Goal: Information Seeking & Learning: Learn about a topic

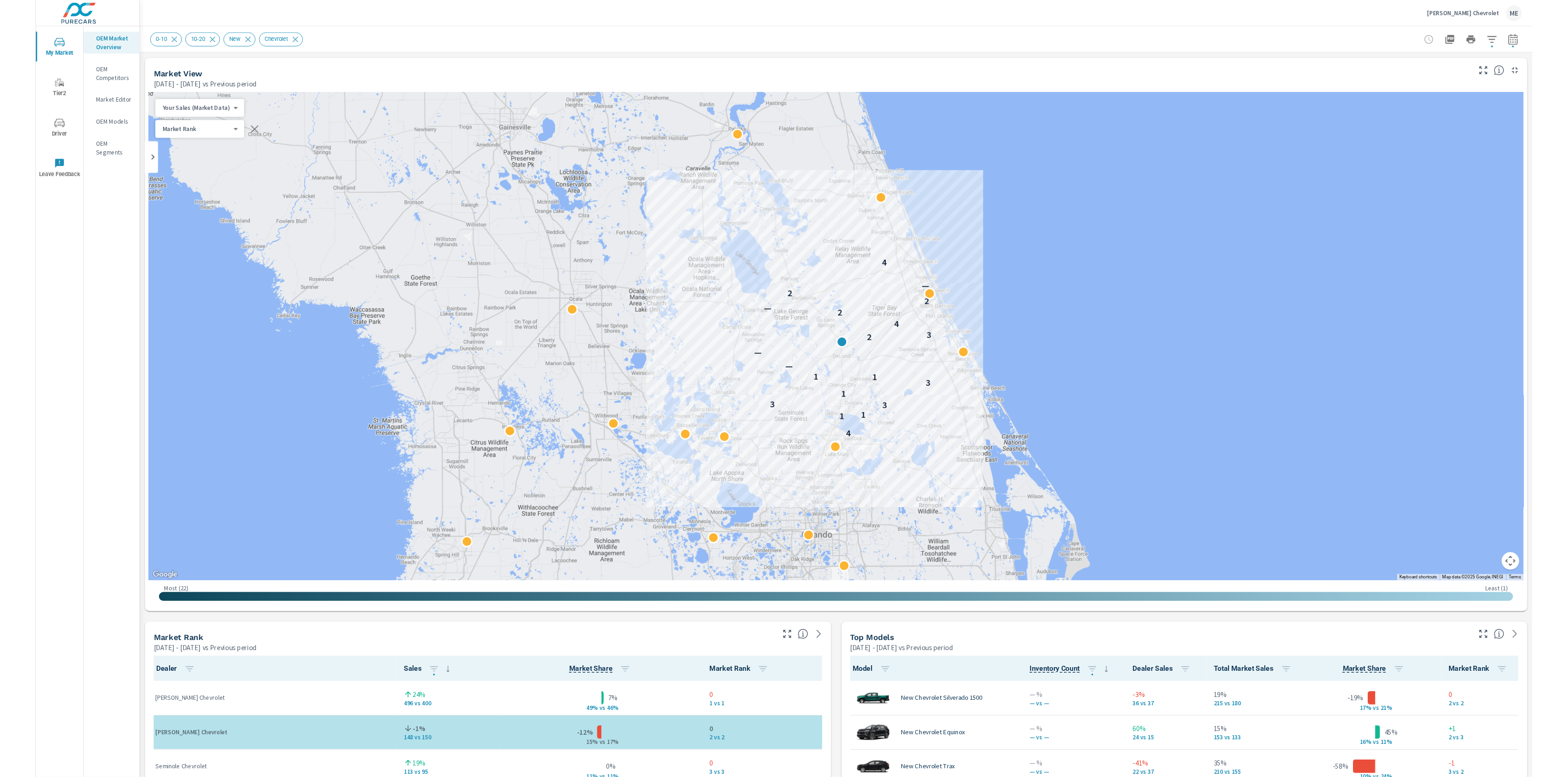
scroll to position [1, 0]
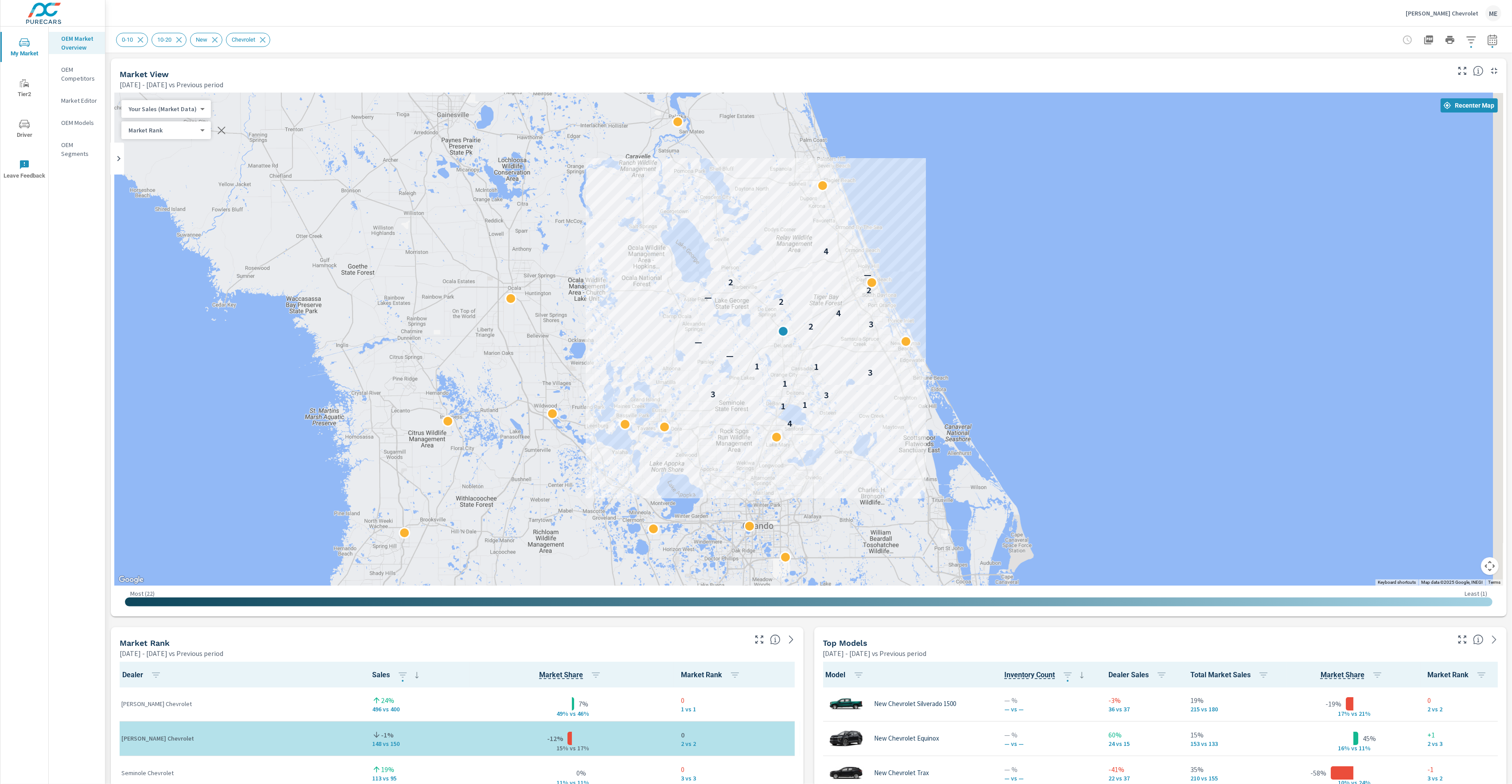
drag, startPoint x: 843, startPoint y: 364, endPoint x: 826, endPoint y: 359, distance: 17.7
click at [826, 359] on div "4 1 1 3 3 1 3 1 1 — — 2 3 4 2 — 2 2 — 4" at bounding box center [1345, 644] width 1134 height 638
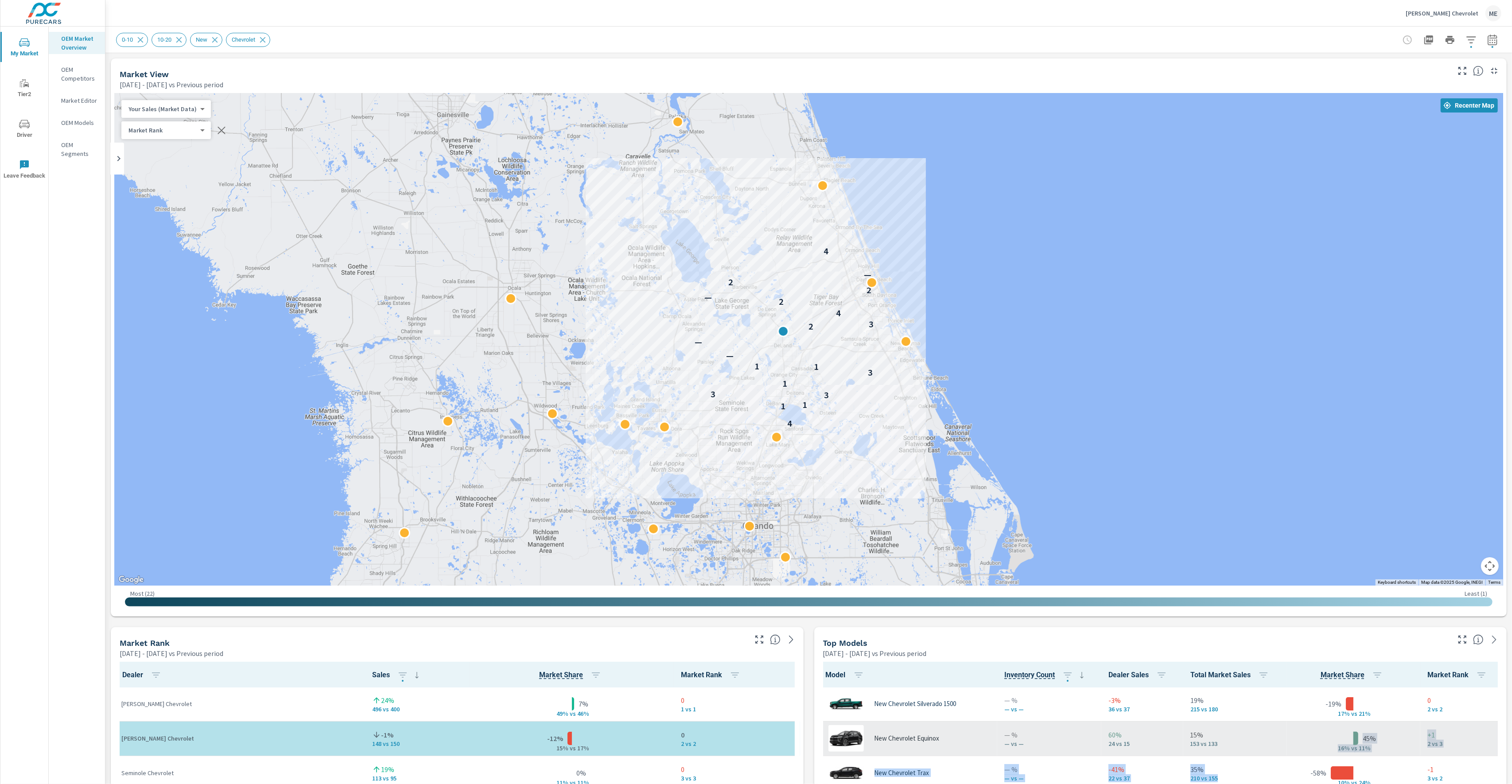
drag, startPoint x: 1265, startPoint y: 776, endPoint x: 1269, endPoint y: 742, distance: 34.2
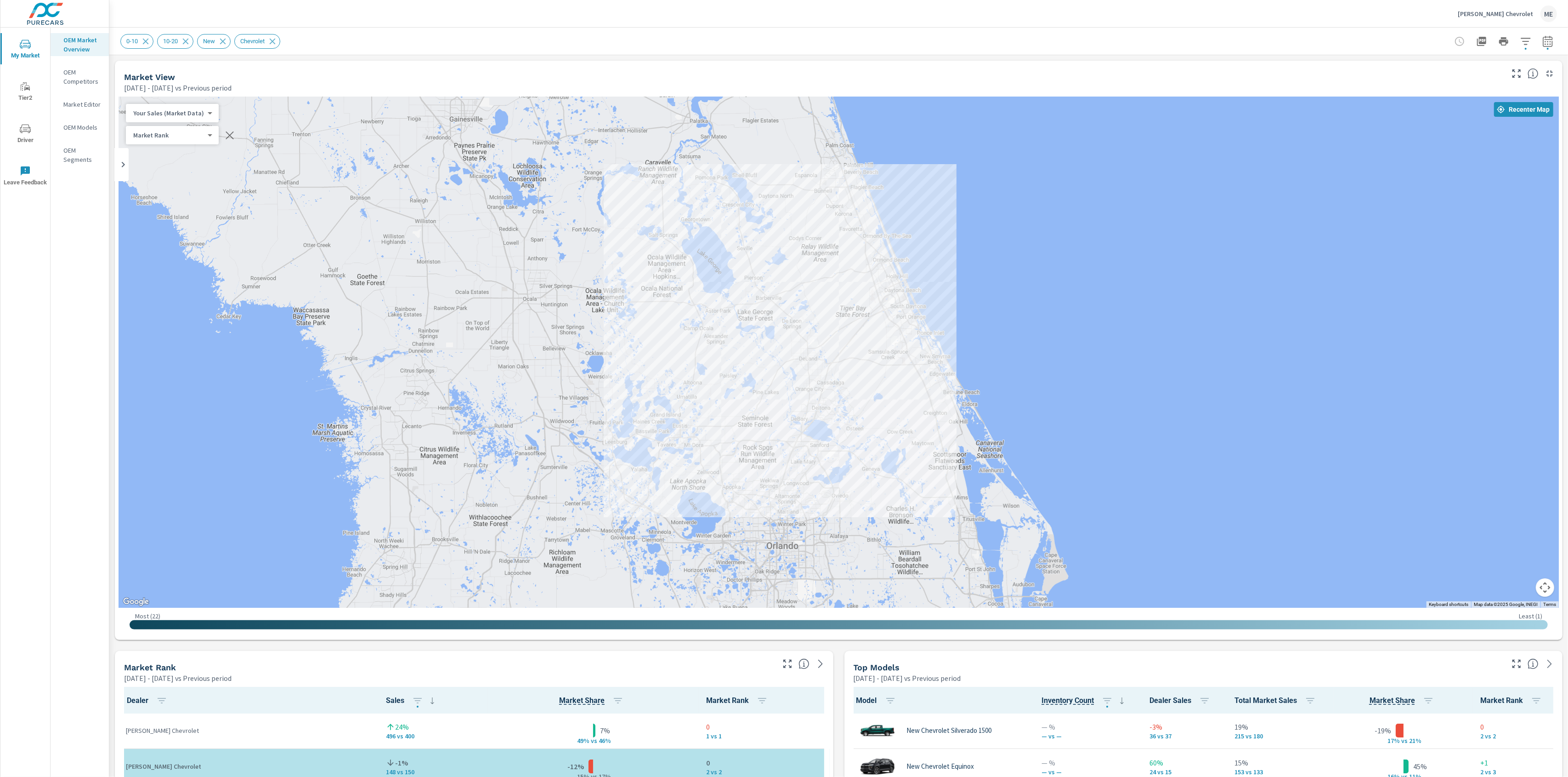
drag, startPoint x: 1233, startPoint y: 443, endPoint x: 1226, endPoint y: 443, distance: 7.0
click at [1226, 443] on div "4 1 1 3 3 1 3 1 1 — — 2 3 4 2 — 2 2 — 4" at bounding box center [1423, 683] width 1176 height 662
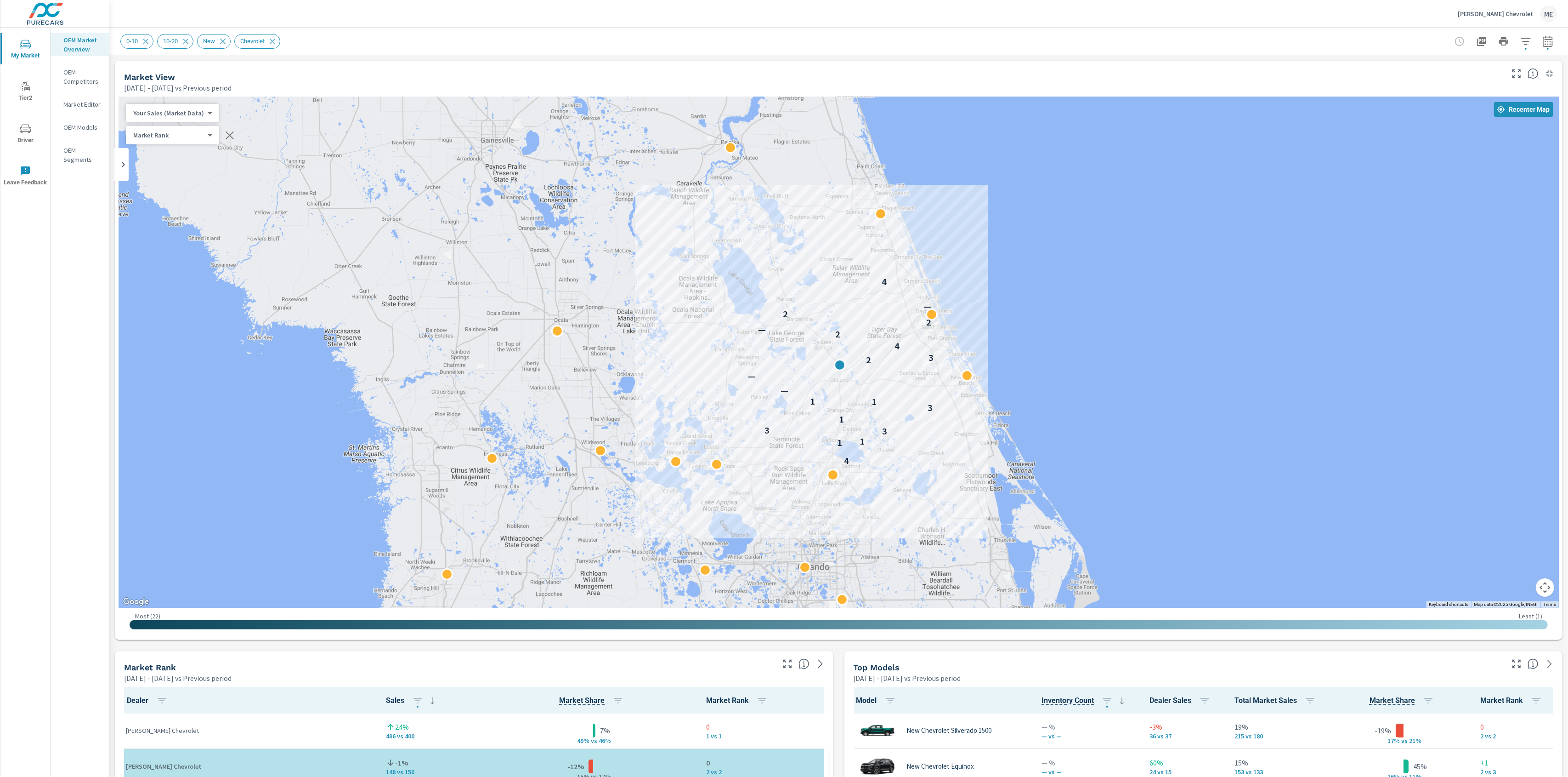
drag, startPoint x: 1090, startPoint y: 351, endPoint x: 1121, endPoint y: 378, distance: 41.1
click at [1121, 378] on div "4 1 1 3 3 1 3 1 1 — — 2 3 4 2 — 2 2 — 4" at bounding box center [839, 351] width 1440 height 511
drag, startPoint x: 1132, startPoint y: 52, endPoint x: 1136, endPoint y: 49, distance: 5.0
click at [1135, 50] on div "0-10 10-20 New Chevrolet" at bounding box center [839, 41] width 1437 height 27
click at [807, 54] on div "0-10 10-20 New Chevrolet" at bounding box center [839, 41] width 1437 height 27
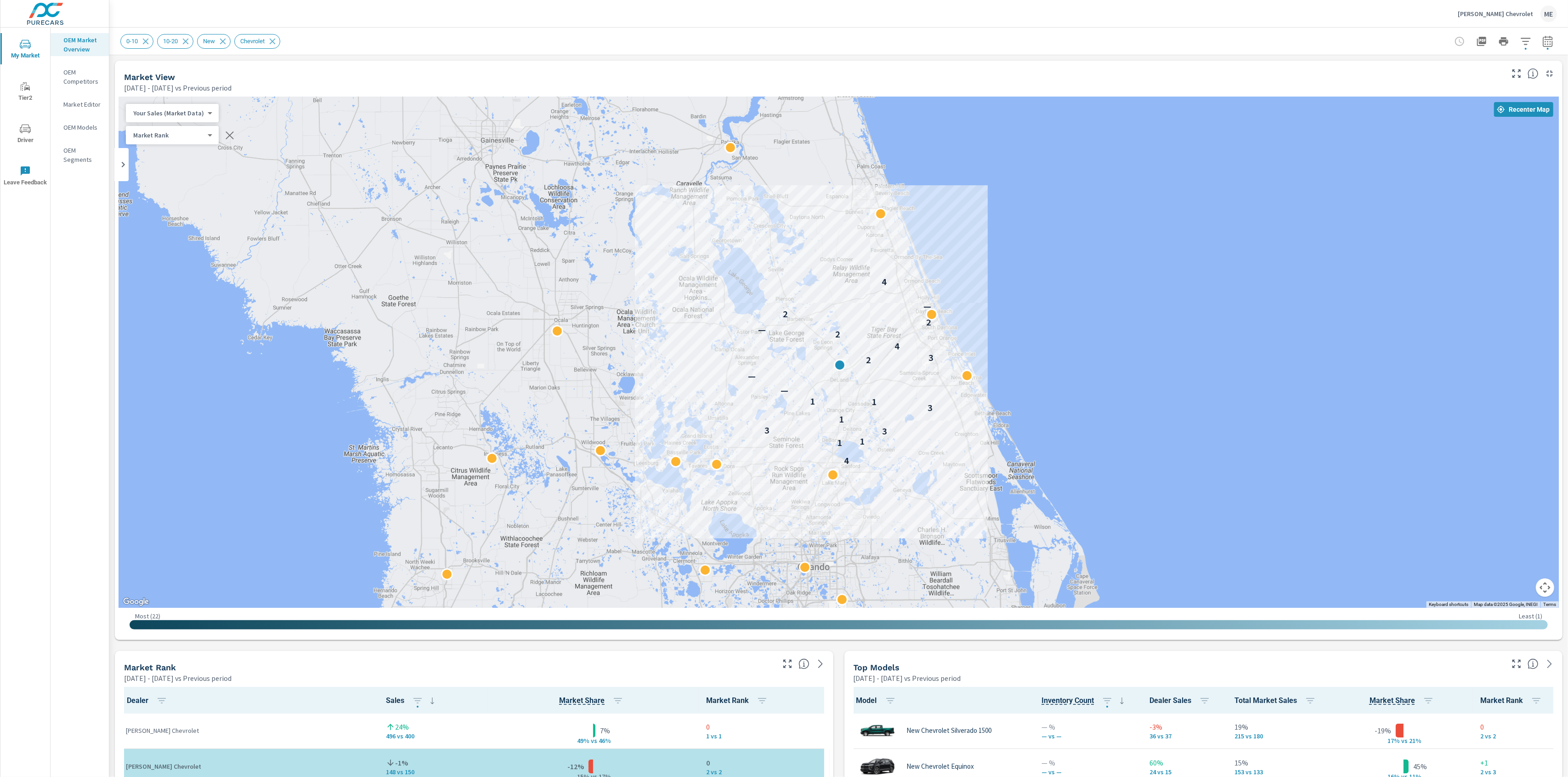
click at [1346, 38] on div "0-10 10-20 New Chevrolet" at bounding box center [774, 41] width 1308 height 15
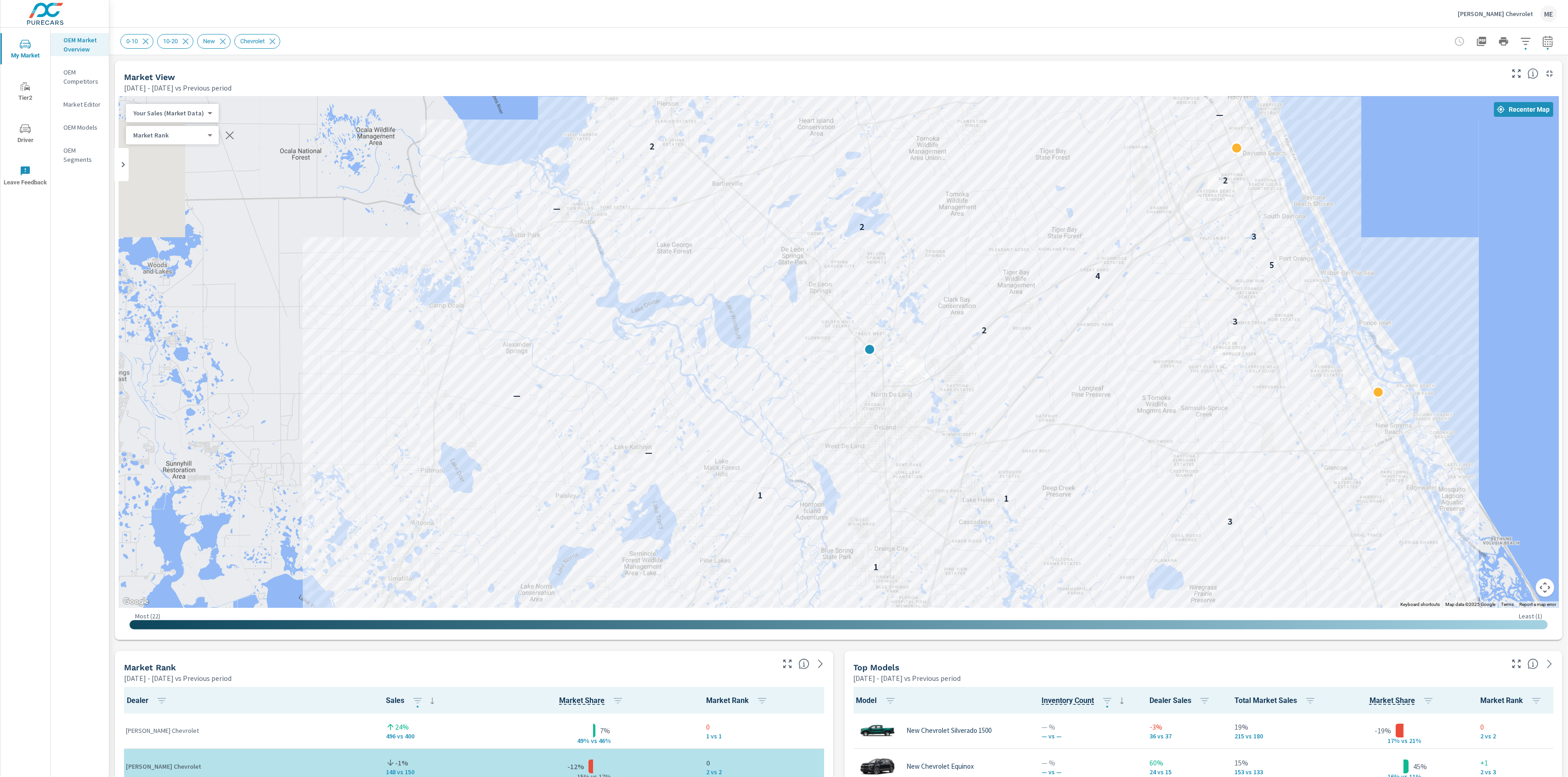
drag, startPoint x: 894, startPoint y: 356, endPoint x: 1023, endPoint y: 336, distance: 130.5
click at [1034, 328] on div "4 1 1 3 3 1 3 1 1 — — 2 3 4 5 3 2 — 2 2 — 4" at bounding box center [1551, 650] width 1176 height 662
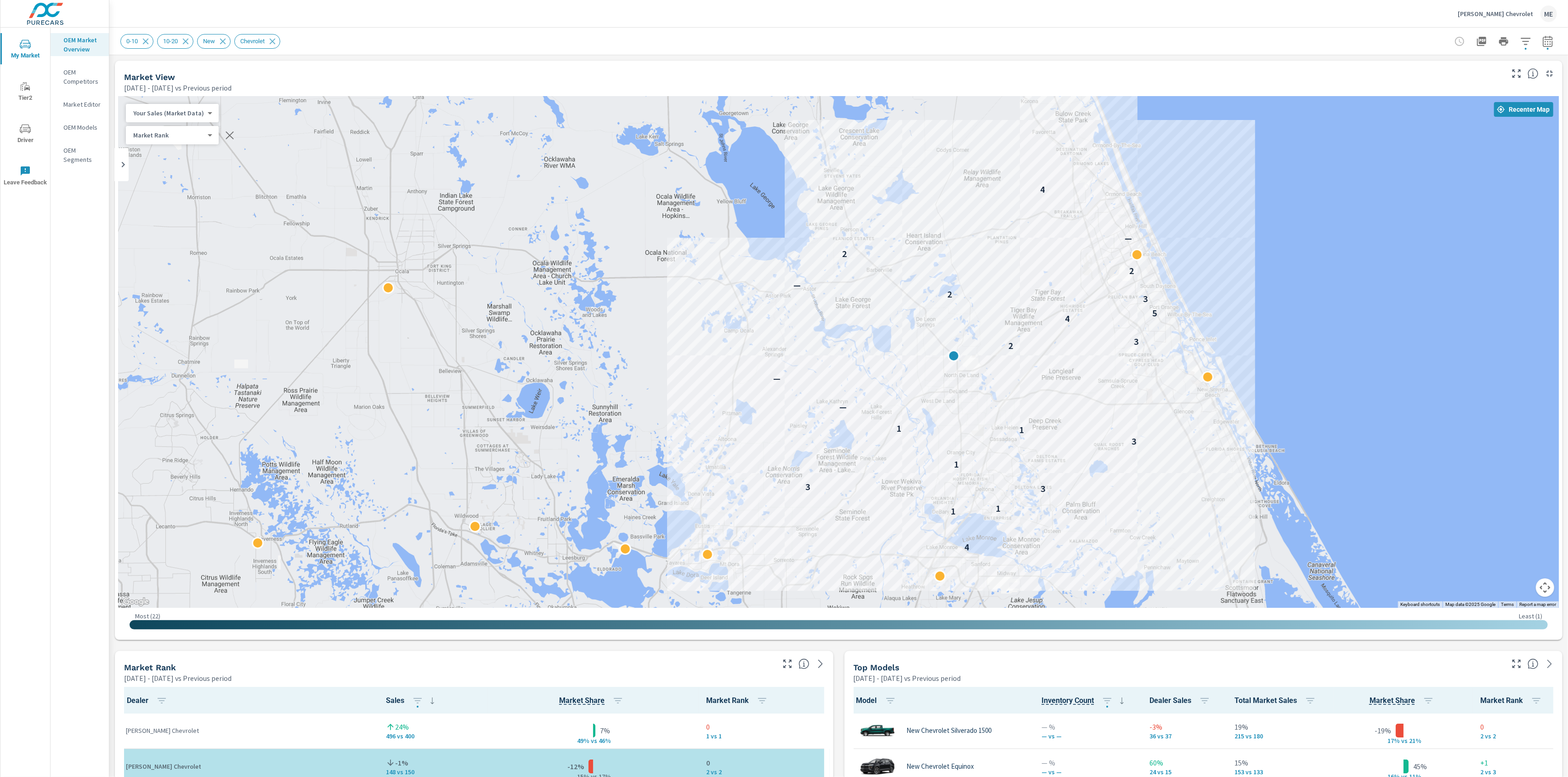
drag, startPoint x: 1181, startPoint y: 249, endPoint x: 1196, endPoint y: 257, distance: 17.0
click at [1196, 257] on div "4 1 1 3 3 1 3 1 1 — — 2 3 4 5 3 2 — 2 2 — 4" at bounding box center [839, 351] width 1440 height 511
click at [1132, 65] on div "Market View Apr 01, 2025 - Jun 30, 2025 vs Previous period" at bounding box center [810, 77] width 1391 height 33
click at [1161, 55] on header "0-10 10-20 New Chevrolet" at bounding box center [839, 41] width 1458 height 27
drag, startPoint x: 1172, startPoint y: 51, endPoint x: 1187, endPoint y: 47, distance: 15.5
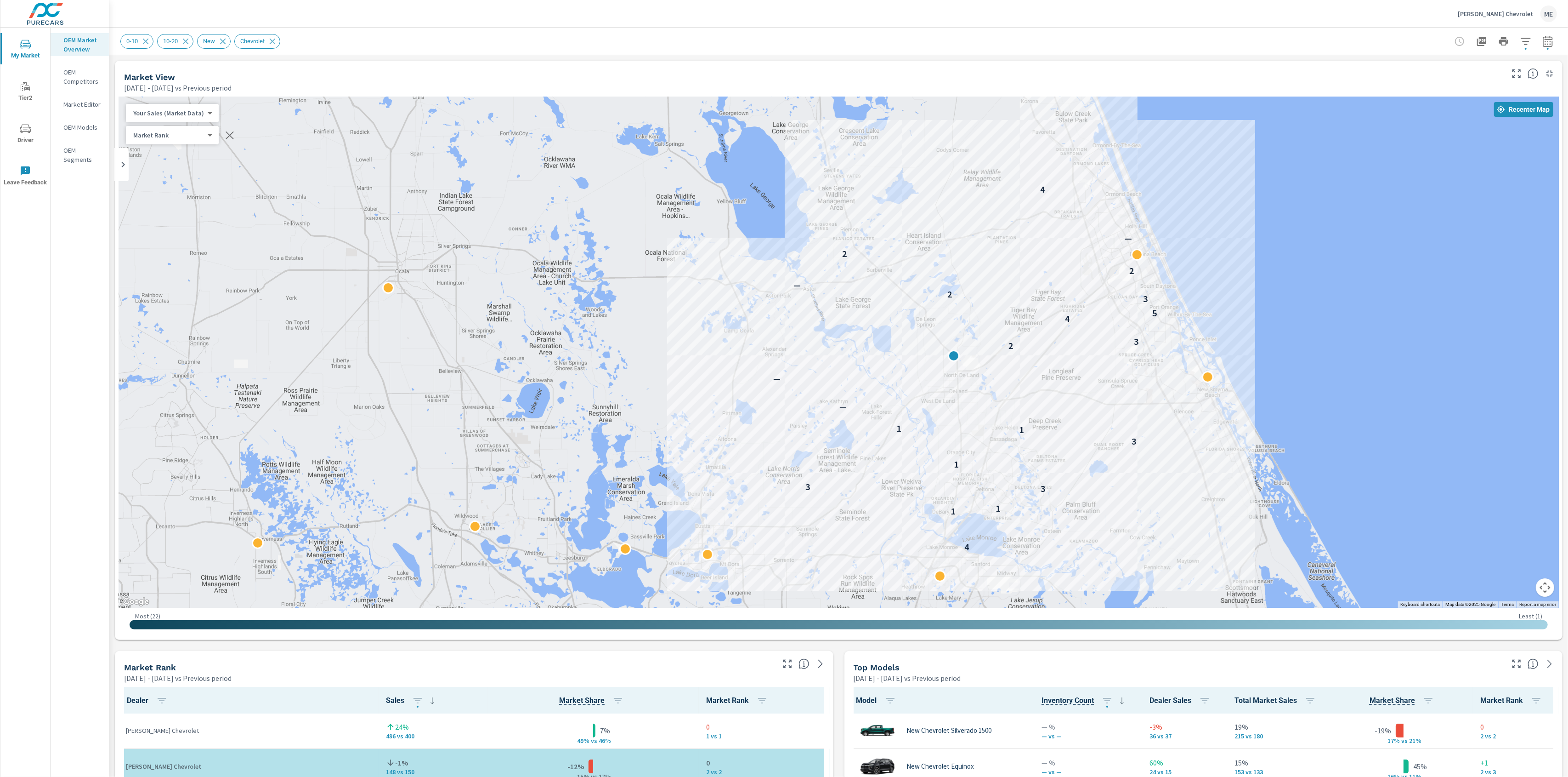
click at [1179, 49] on div "0-10 10-20 New Chevrolet" at bounding box center [839, 41] width 1437 height 27
click at [1550, 43] on icon "button" at bounding box center [1548, 41] width 11 height 11
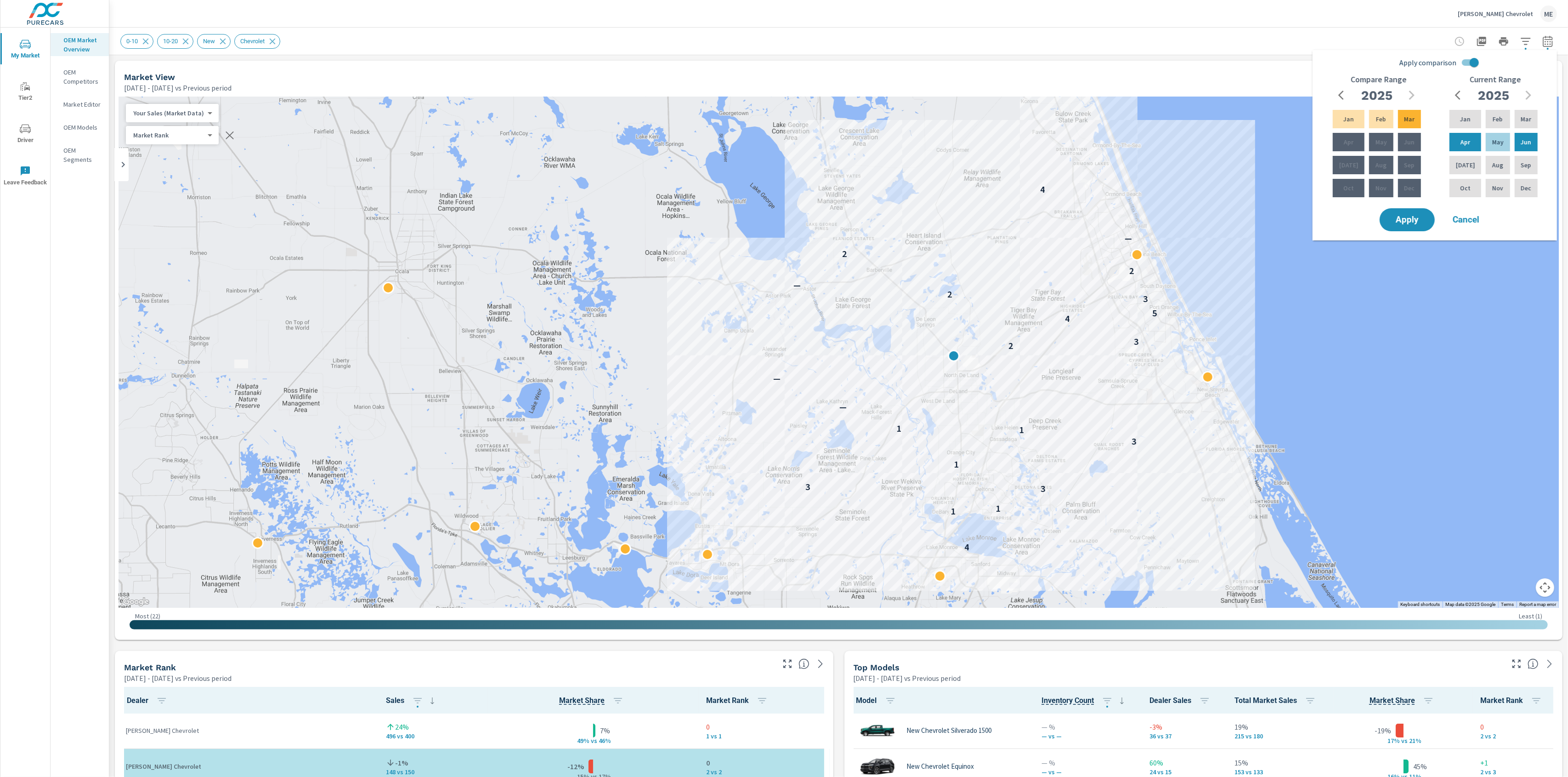
click at [1204, 16] on div "Carroll Chevrolet ME" at bounding box center [839, 13] width 1437 height 27
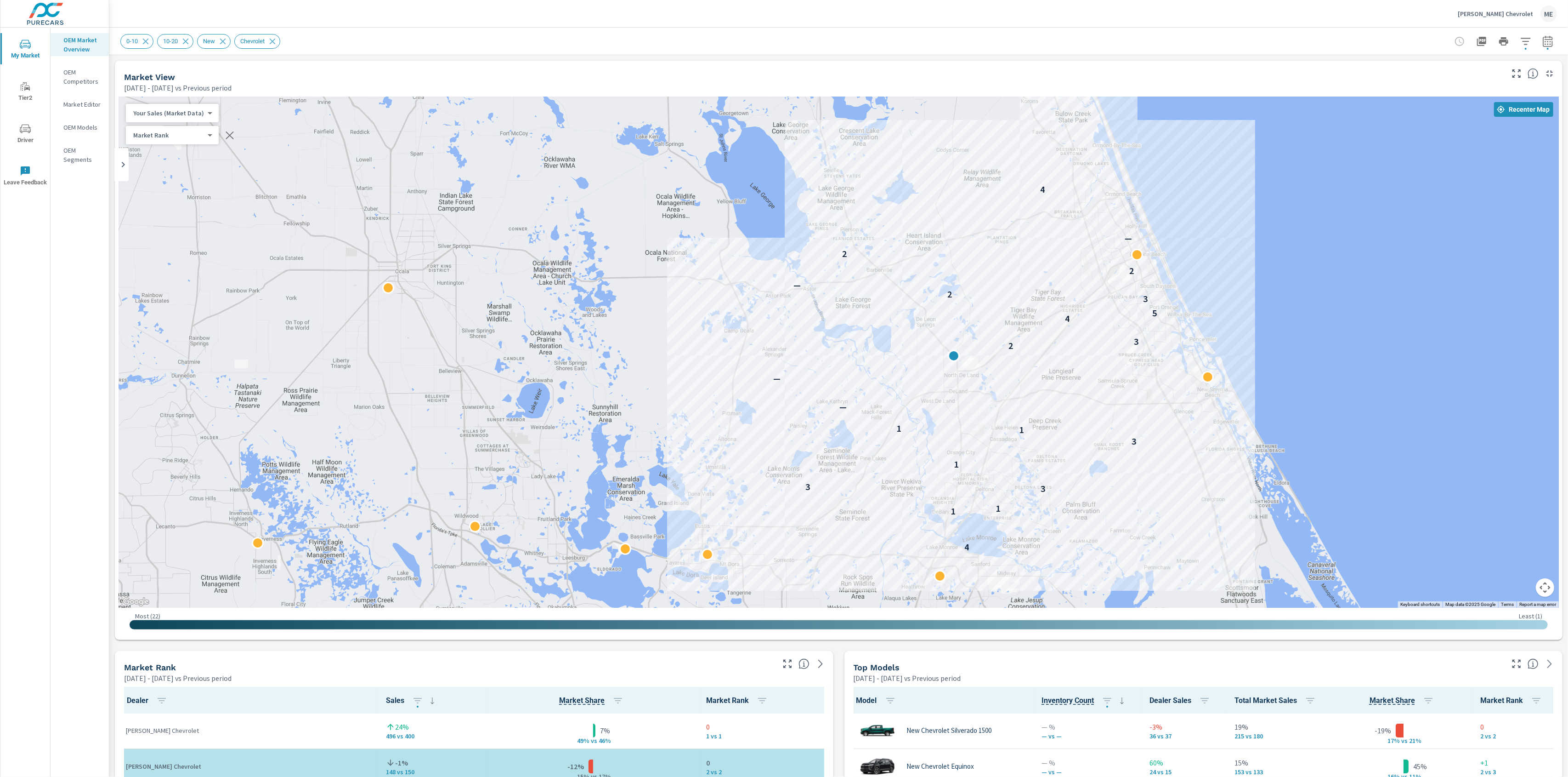
click at [1205, 18] on div "Carroll Chevrolet ME" at bounding box center [839, 13] width 1437 height 27
click at [823, 697] on th "Market Rank" at bounding box center [764, 700] width 130 height 27
click at [178, 108] on div "Your Sales (Market Data) 0 ​" at bounding box center [172, 113] width 93 height 18
click at [158, 111] on body "My Market Tier2 Driver Leave Feedback OEM Market Overview OEM Competitors Marke…" at bounding box center [784, 388] width 1568 height 777
click at [195, 146] on li "Total Market Sales" at bounding box center [170, 142] width 89 height 15
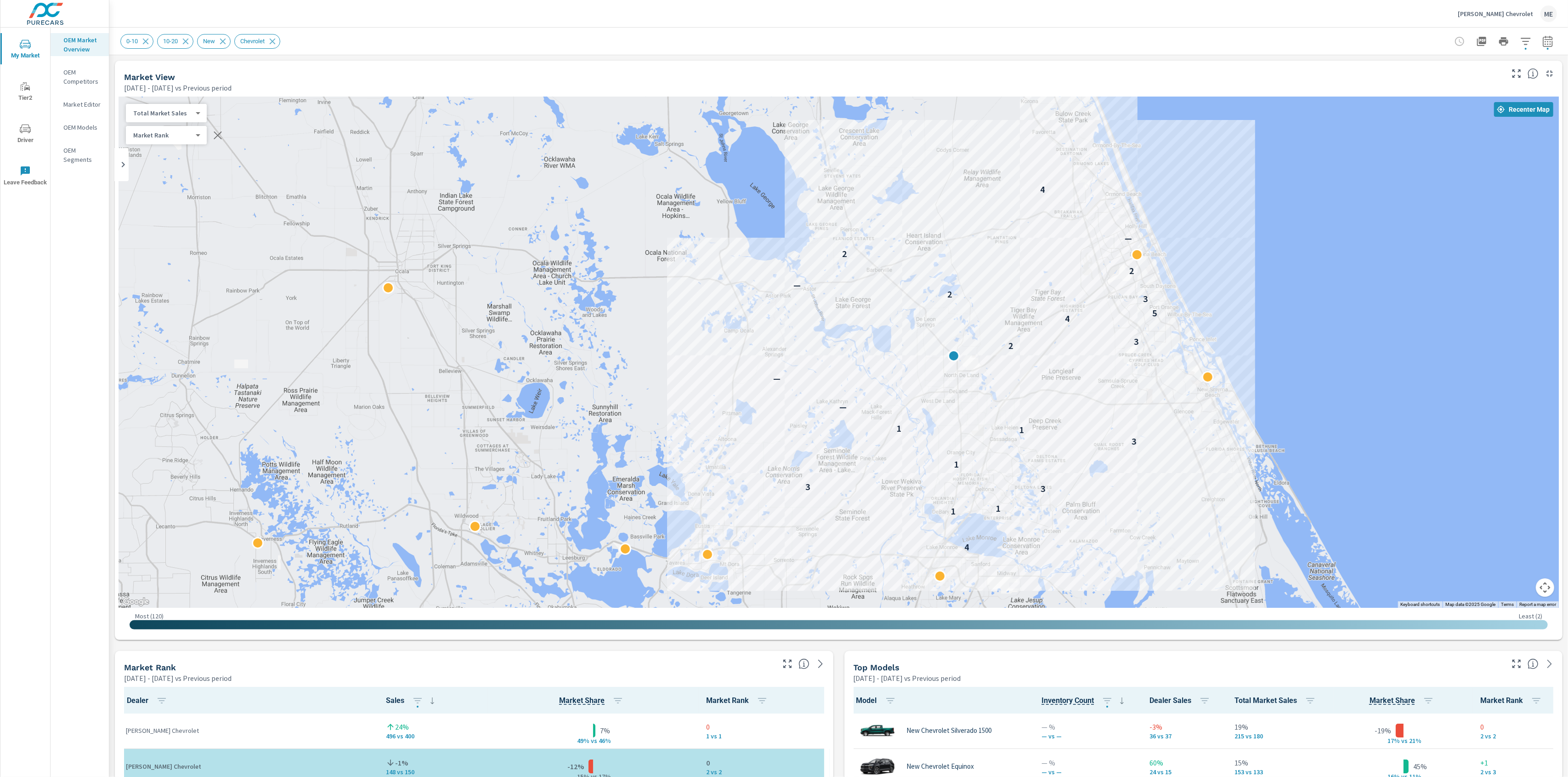
click at [184, 116] on body "My Market Tier2 Driver Leave Feedback OEM Market Overview OEM Competitors Marke…" at bounding box center [784, 388] width 1568 height 777
click at [178, 85] on li "Your Sales (Market Data)" at bounding box center [170, 83] width 89 height 15
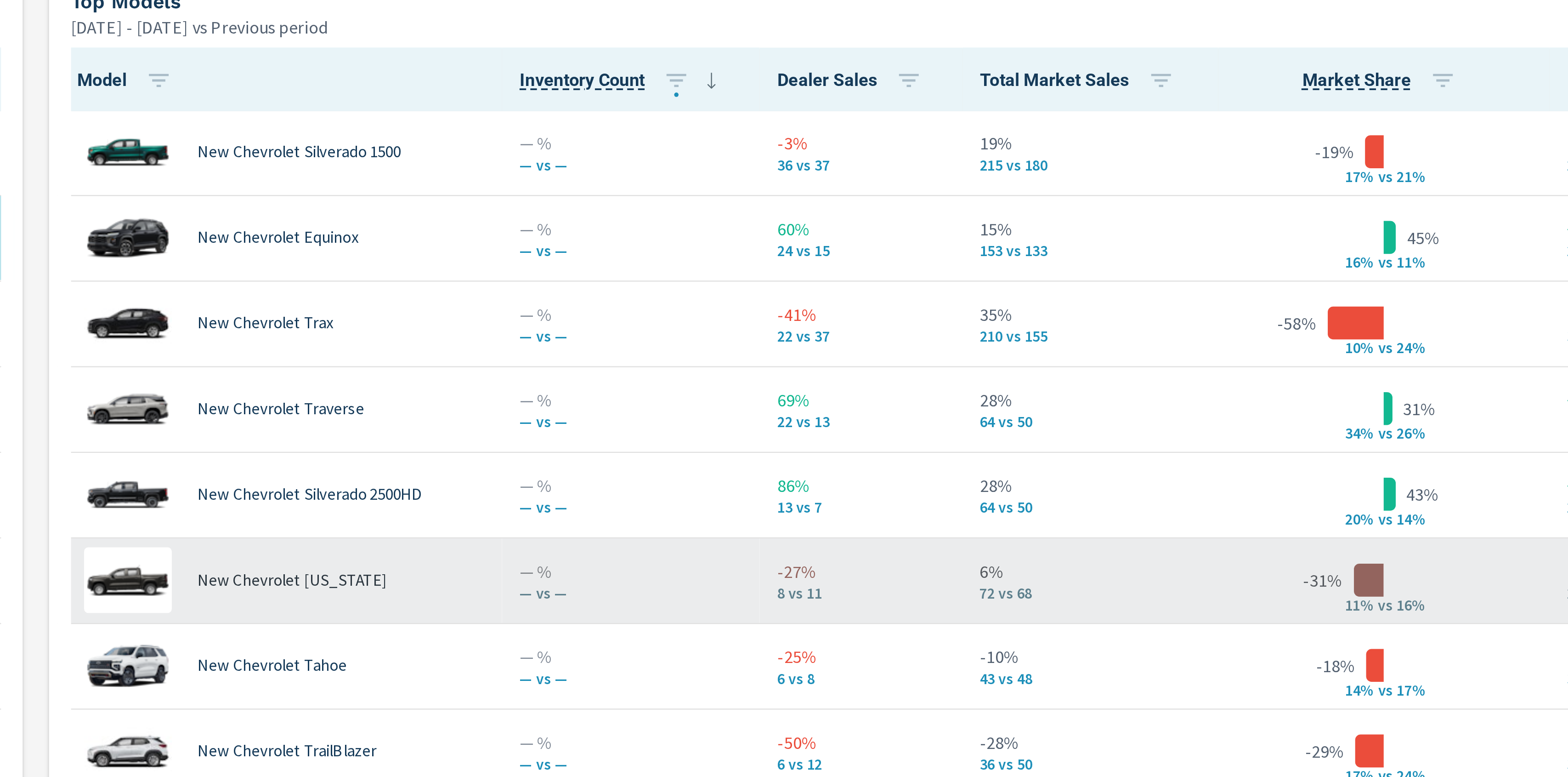
scroll to position [413, 0]
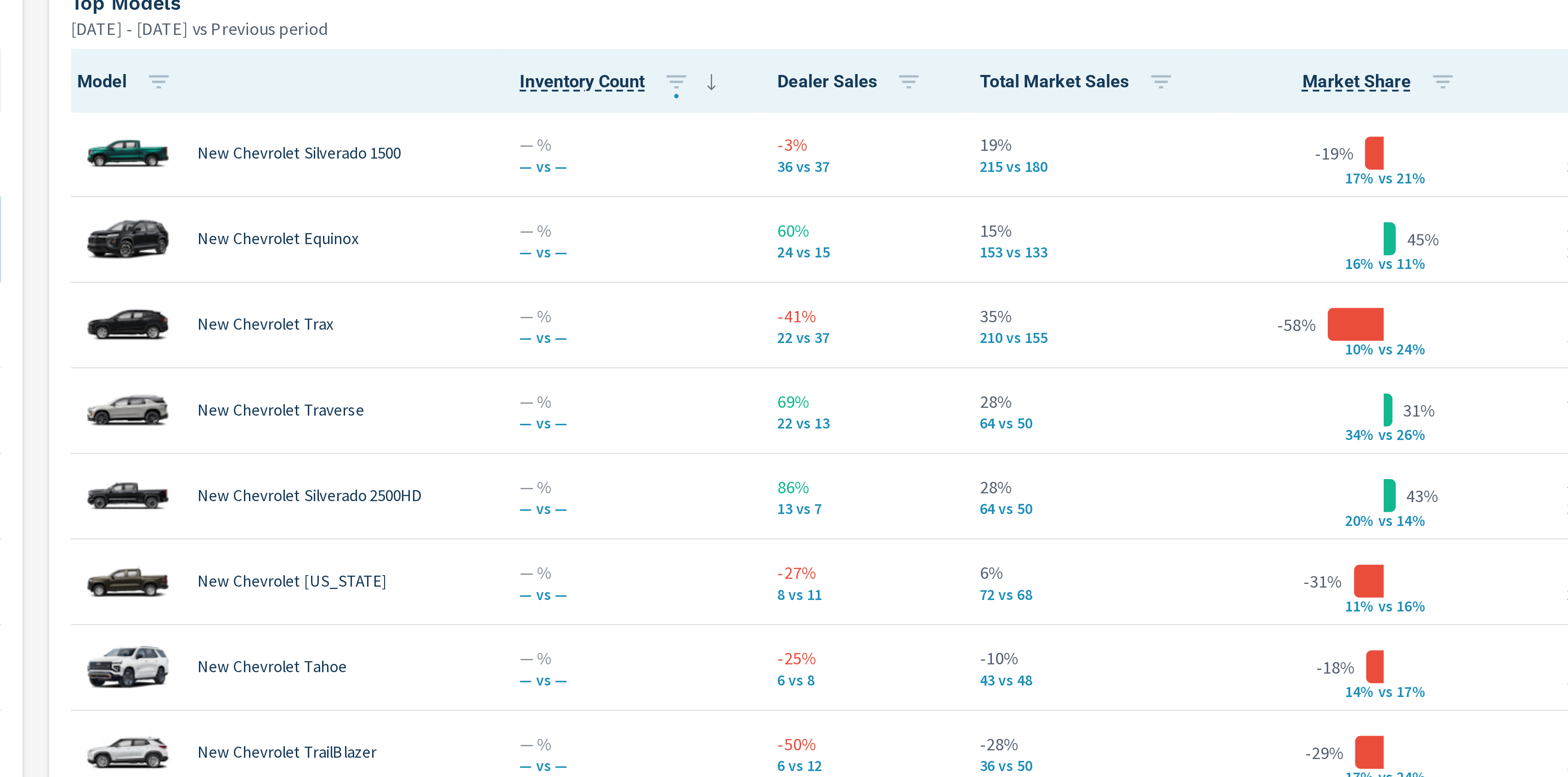
click at [1115, 256] on div "Top Models" at bounding box center [1178, 253] width 649 height 10
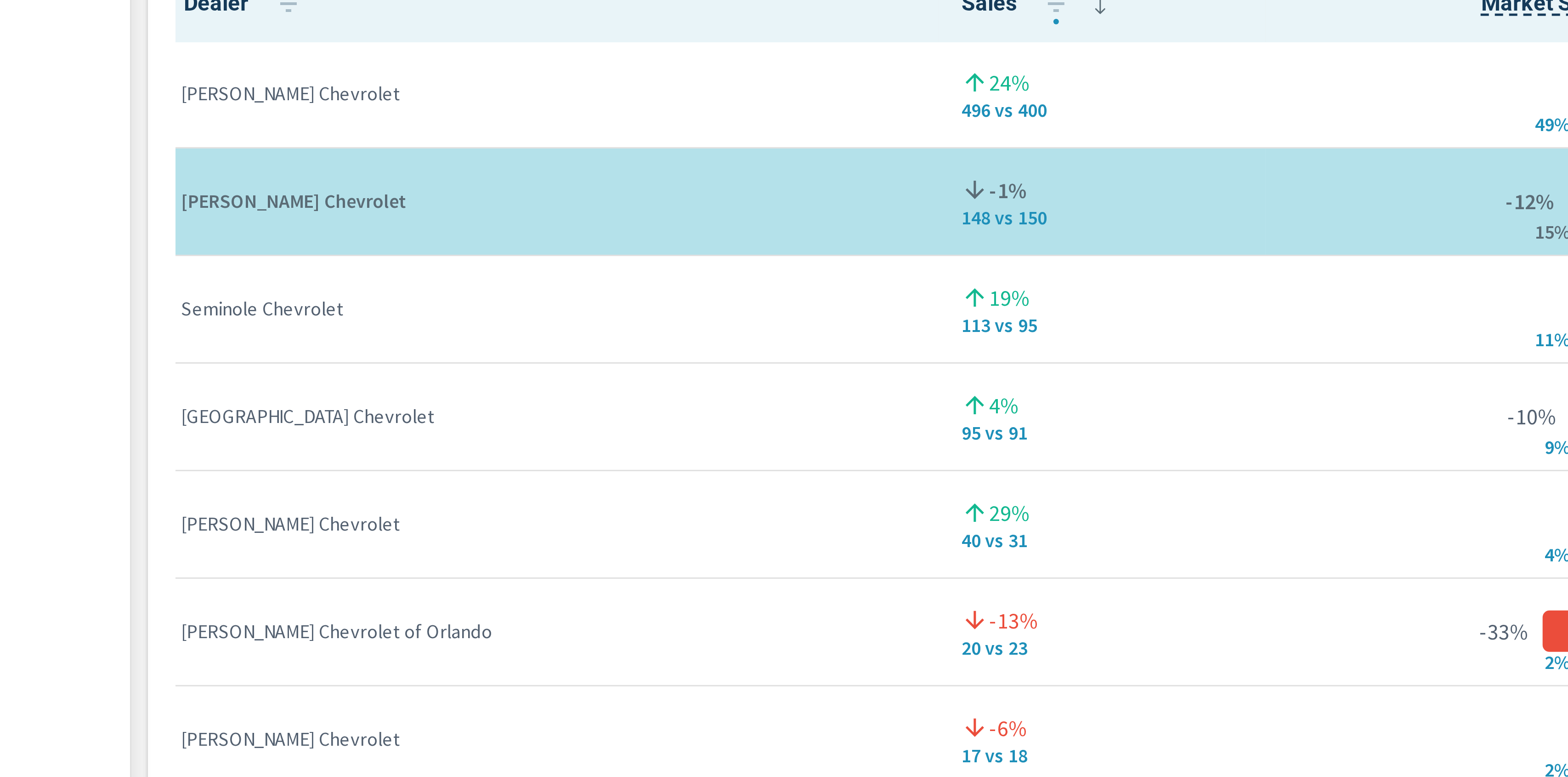
scroll to position [454, 0]
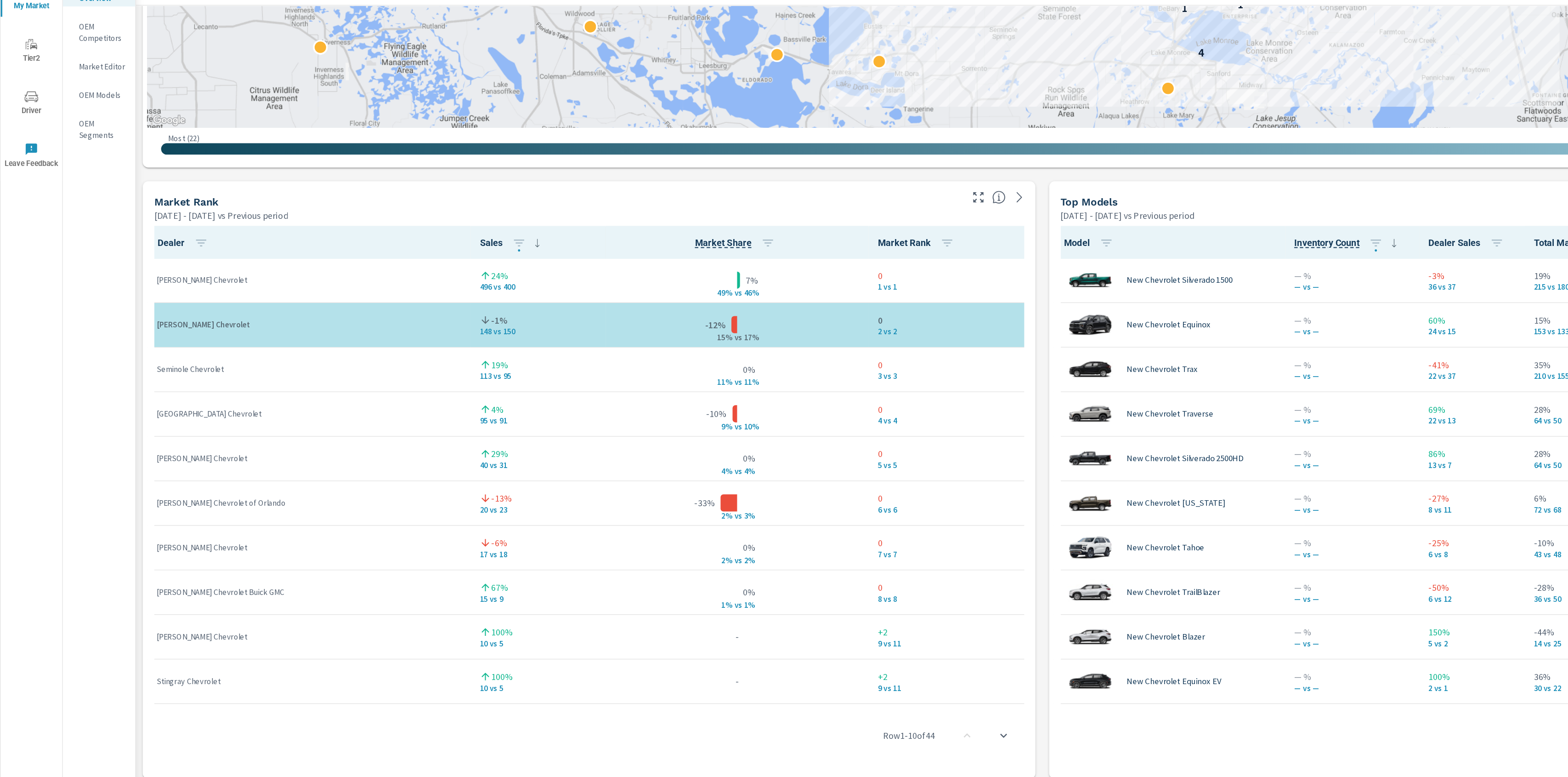
click at [840, 417] on div "Market View Apr 01, 2025 - Jun 30, 2025 vs Previous period ← Move left → Move r…" at bounding box center [839, 388] width 1458 height 1573
click at [836, 431] on div "Market View Apr 01, 2025 - Jun 30, 2025 vs Previous period ← Move left → Move r…" at bounding box center [839, 388] width 1458 height 1573
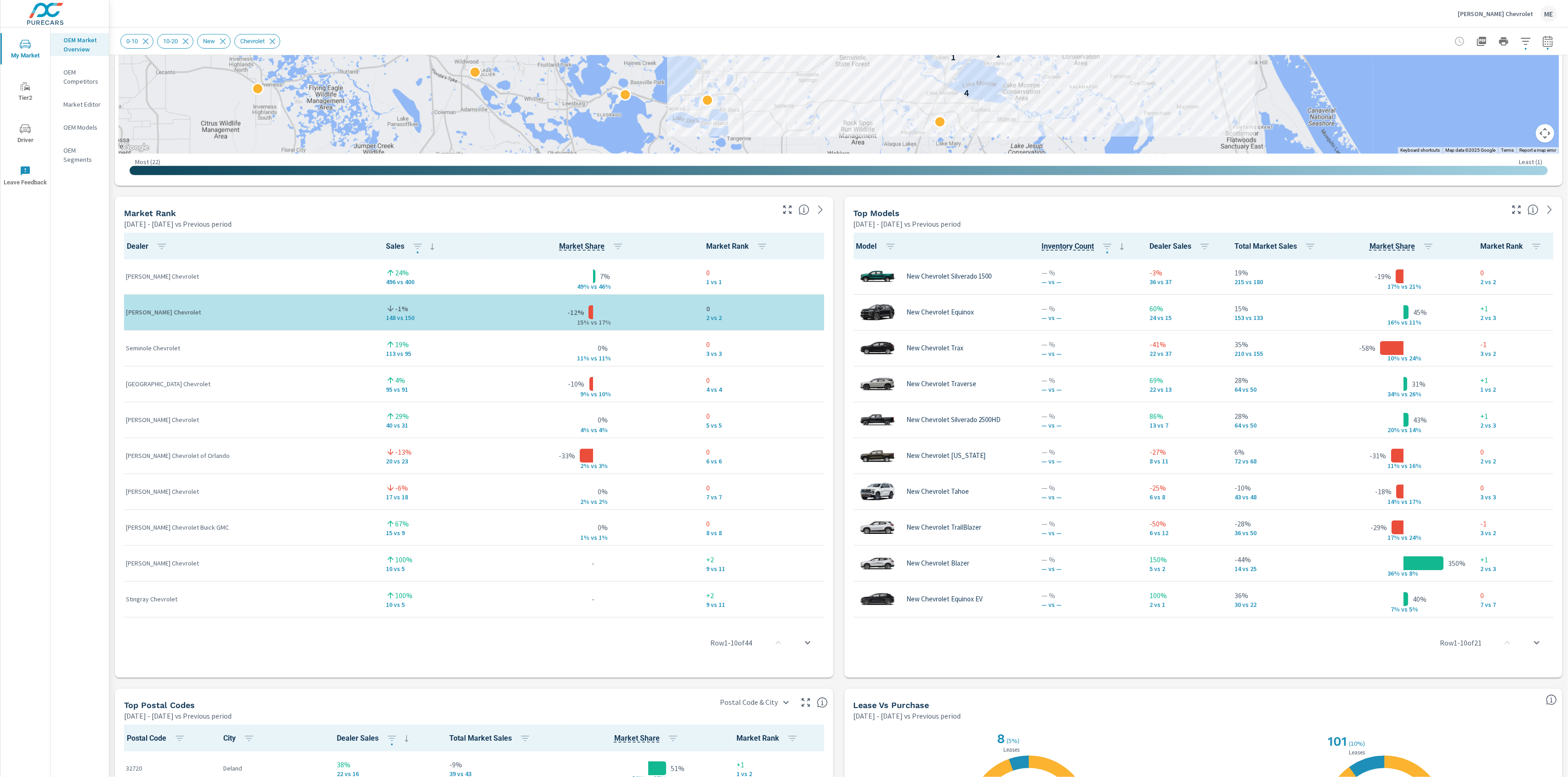
click at [837, 689] on div "Market View Apr 01, 2025 - Jun 30, 2025 vs Previous period ← Move left → Move r…" at bounding box center [839, 388] width 1458 height 1573
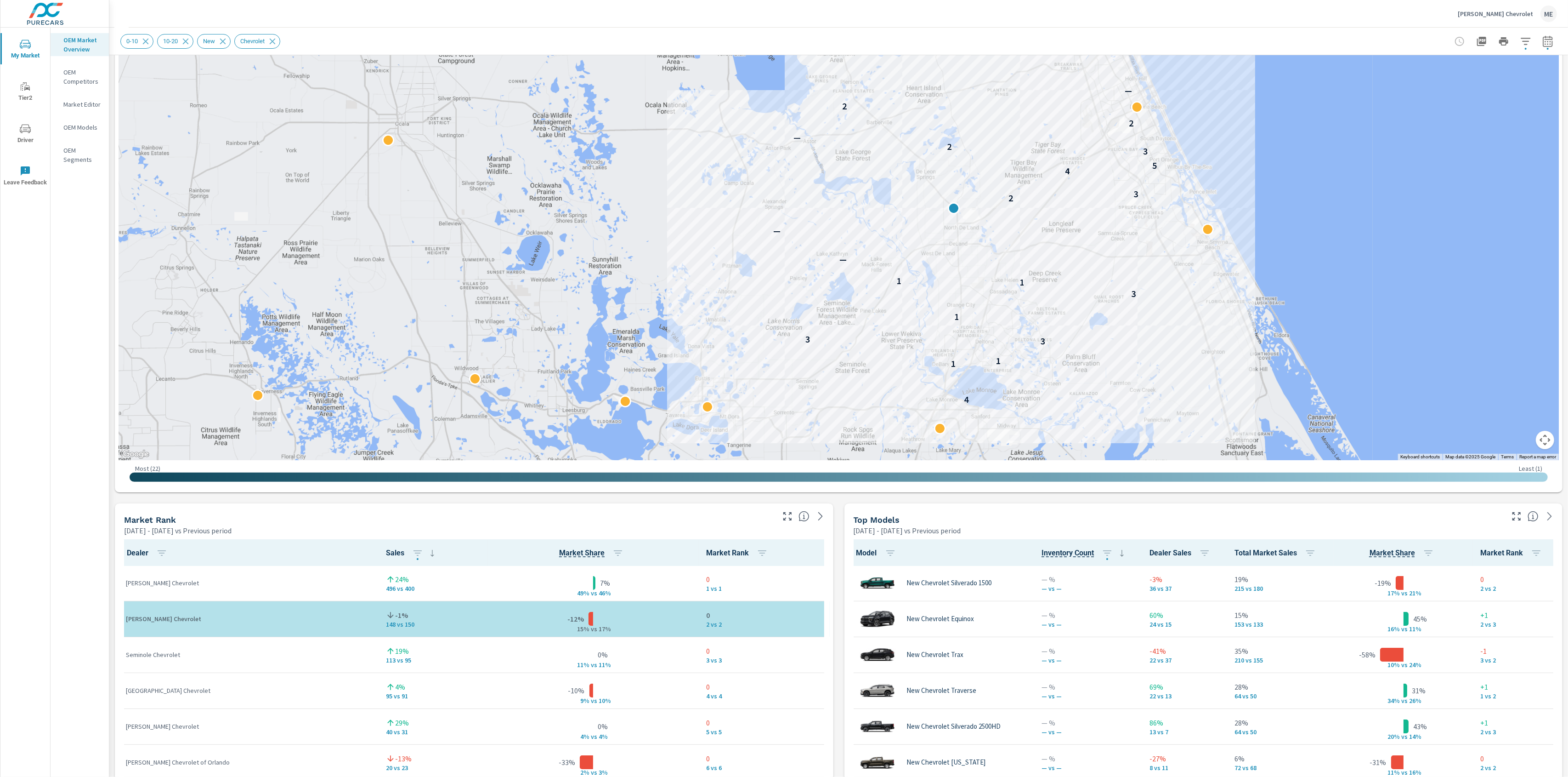
scroll to position [119, 0]
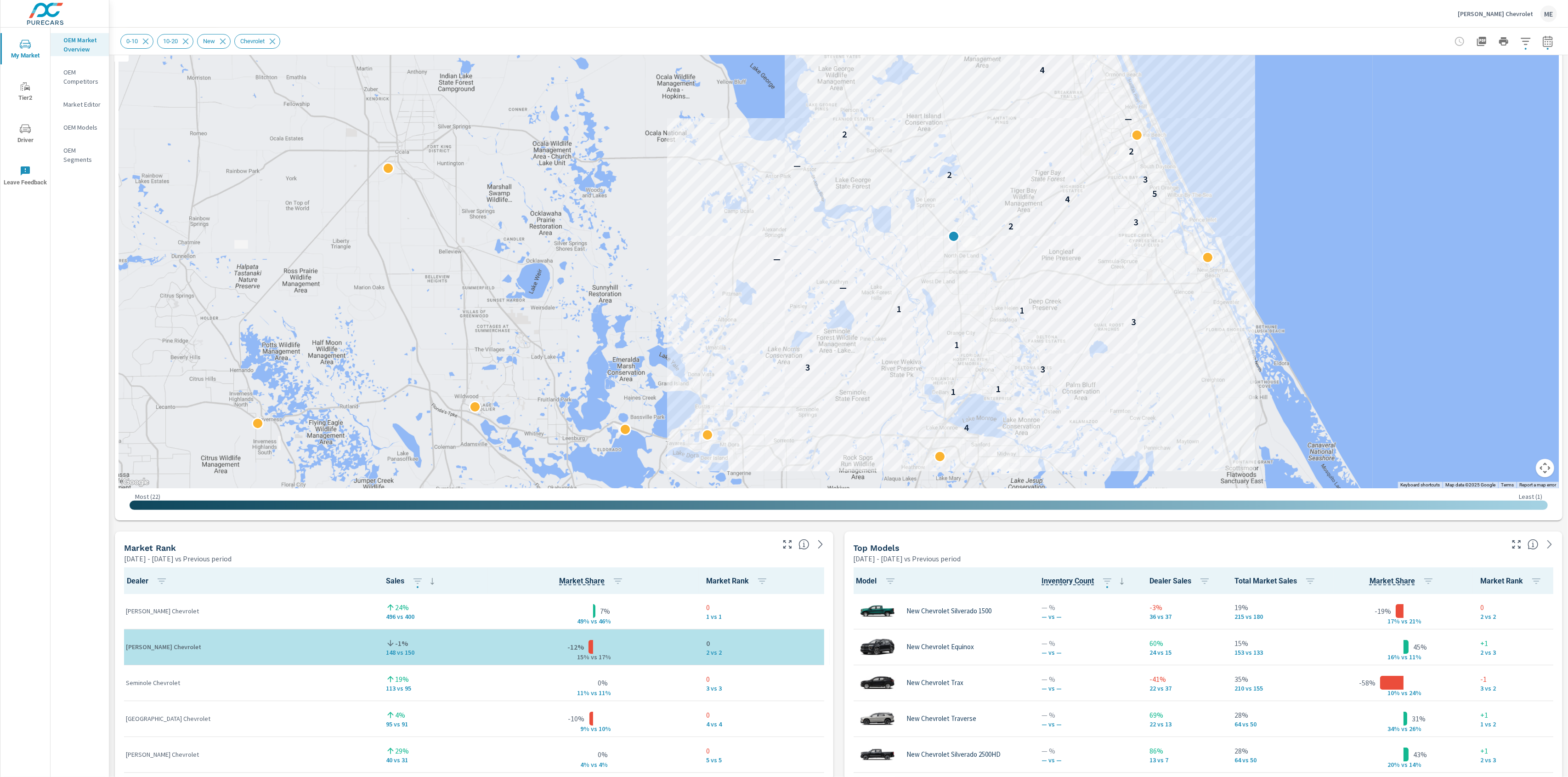
click at [842, 583] on div "Market View Apr 01, 2025 - Jun 30, 2025 vs Previous period ← Move left → Move r…" at bounding box center [839, 722] width 1458 height 1573
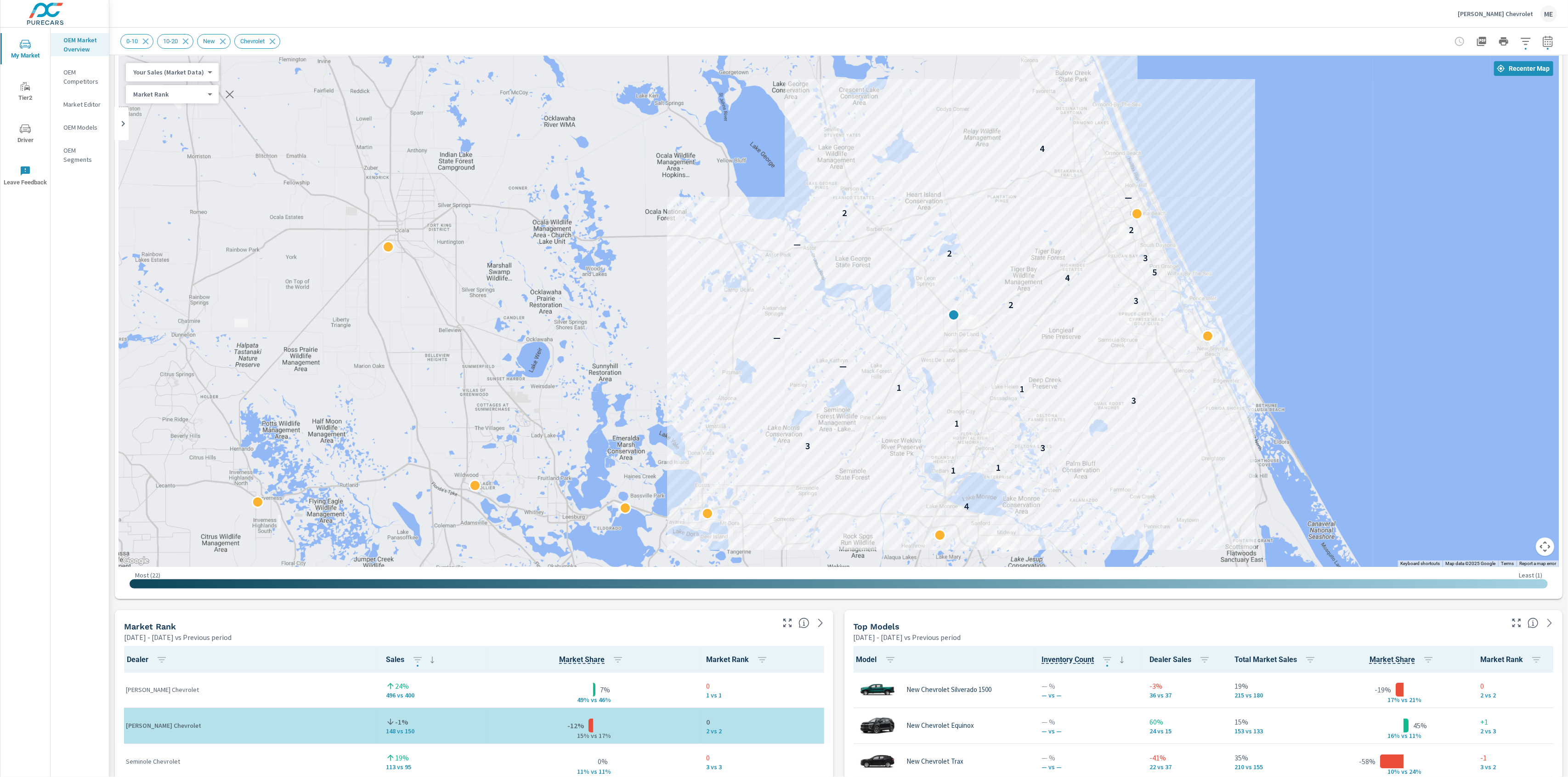
scroll to position [29, 0]
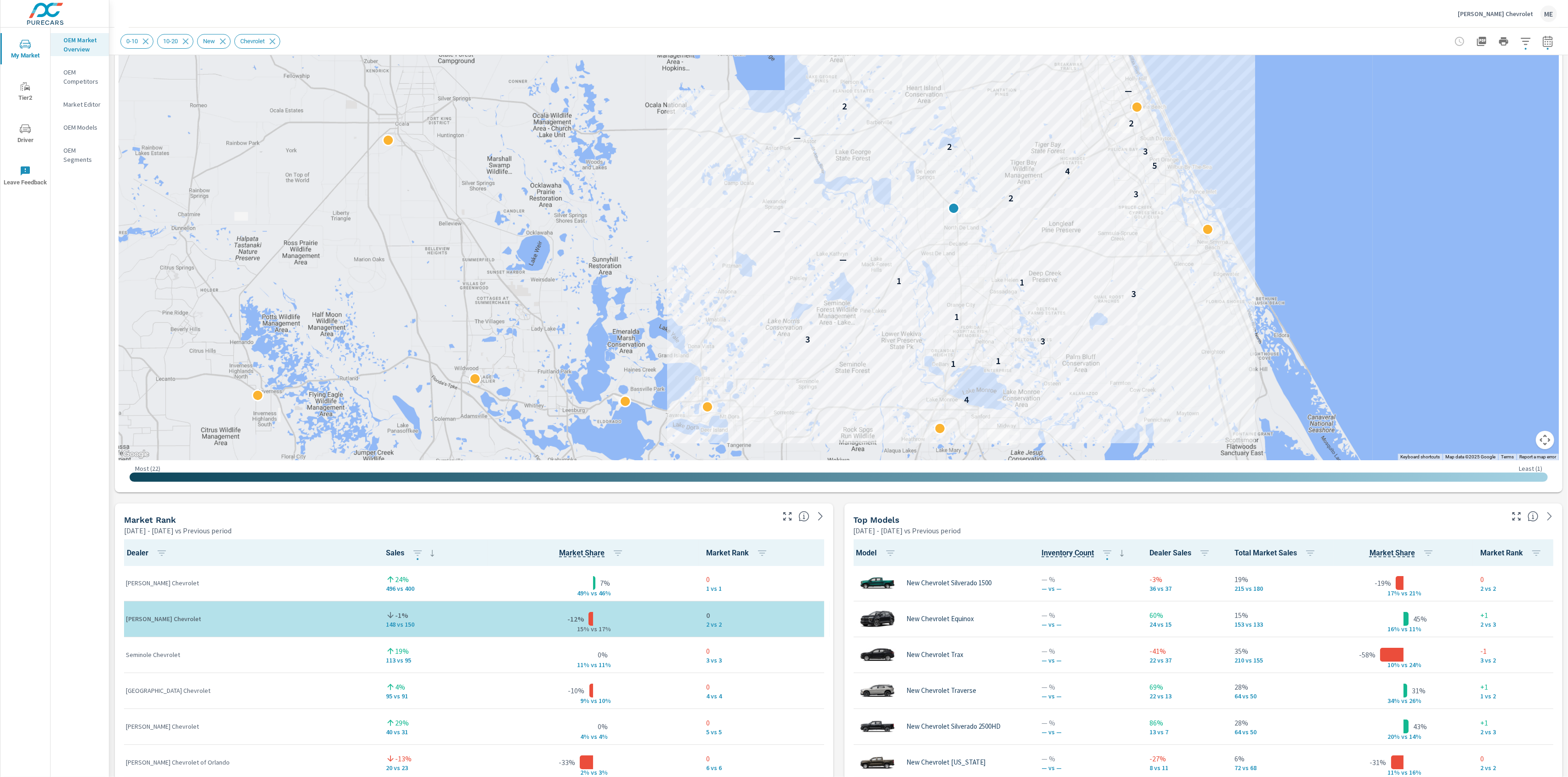
scroll to position [122, 0]
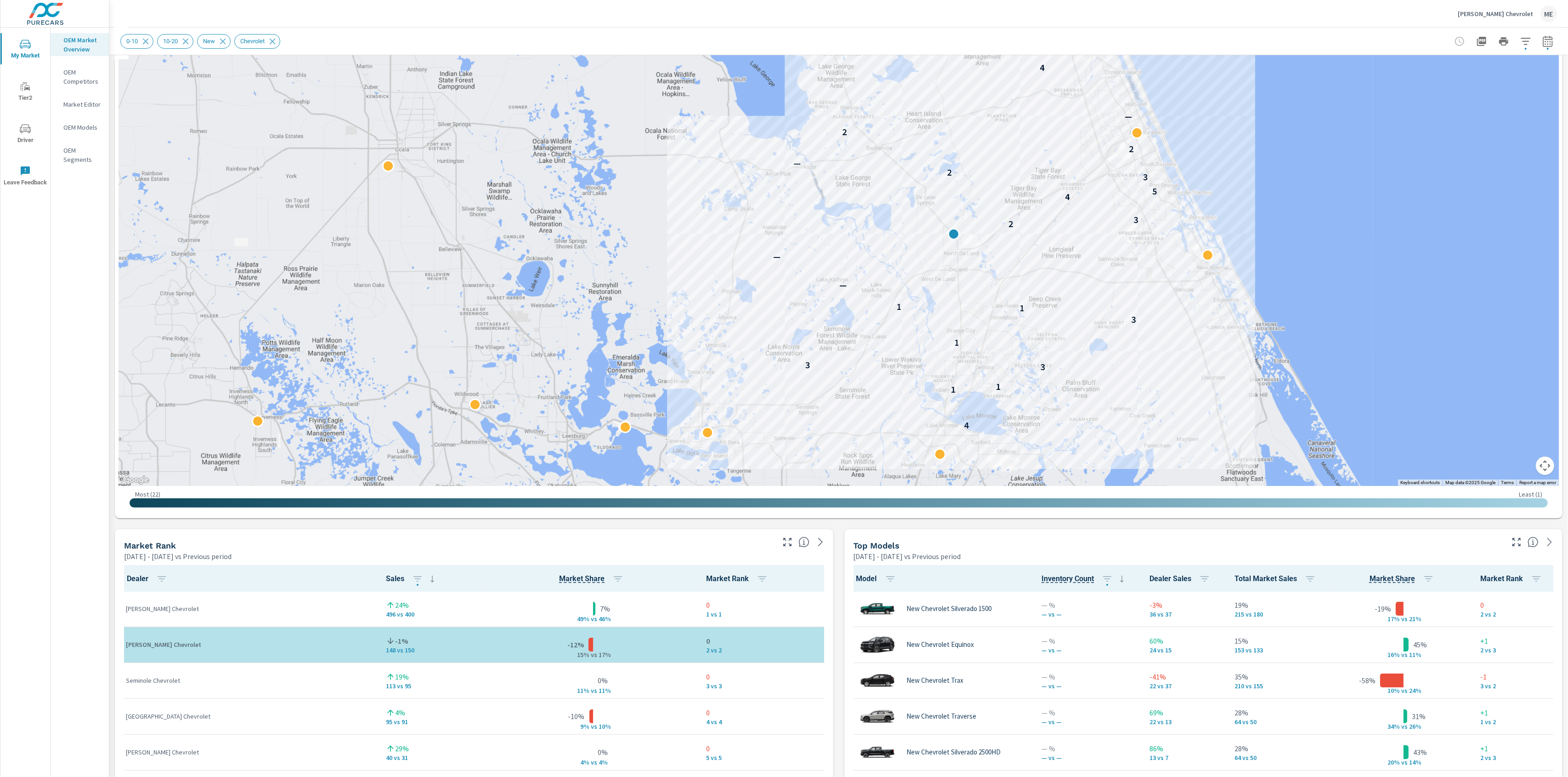
click at [836, 616] on div "Market View Apr 01, 2025 - Jun 30, 2025 vs Previous period ← Move left → Move r…" at bounding box center [839, 720] width 1458 height 1573
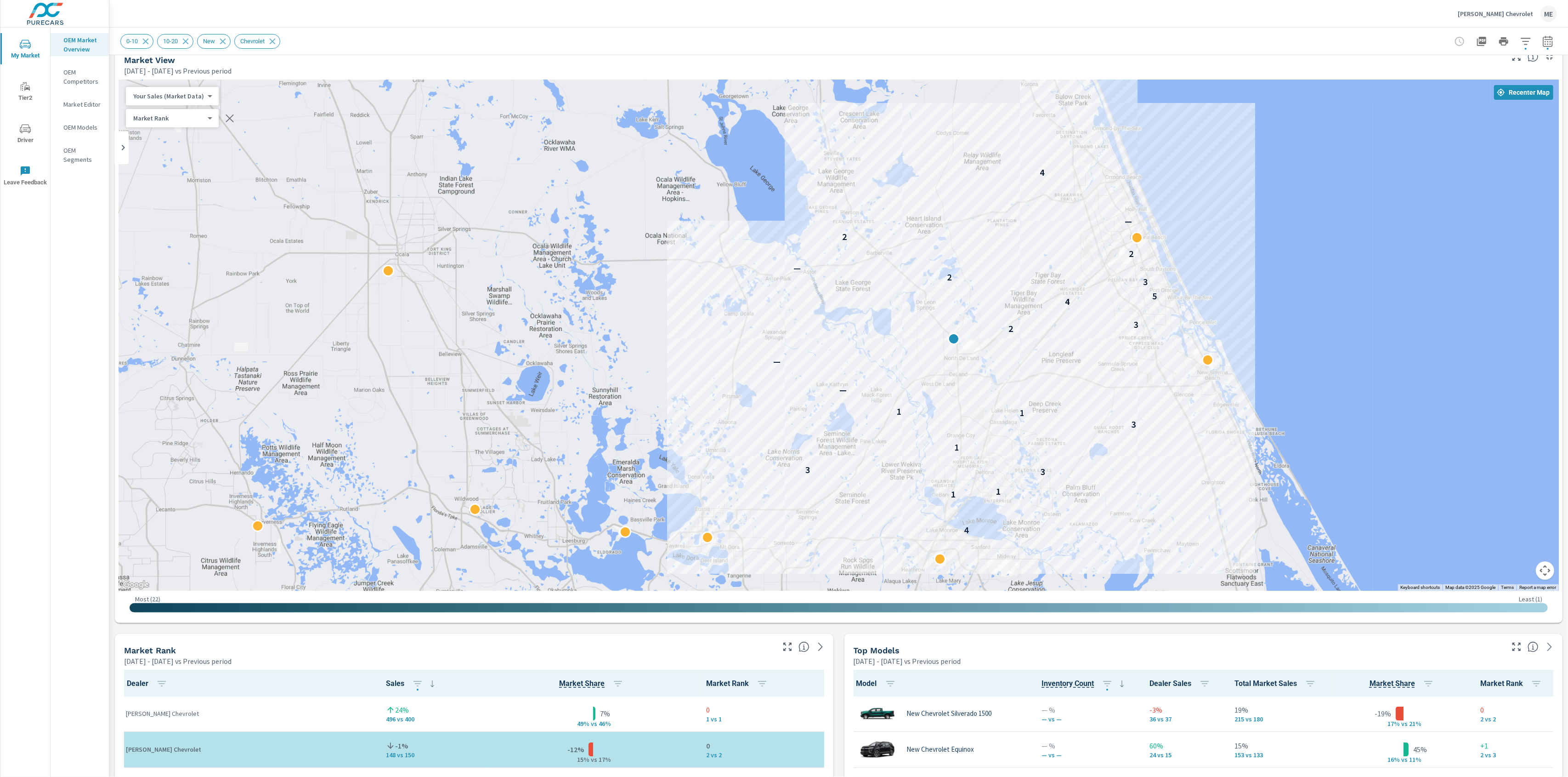
scroll to position [12, 0]
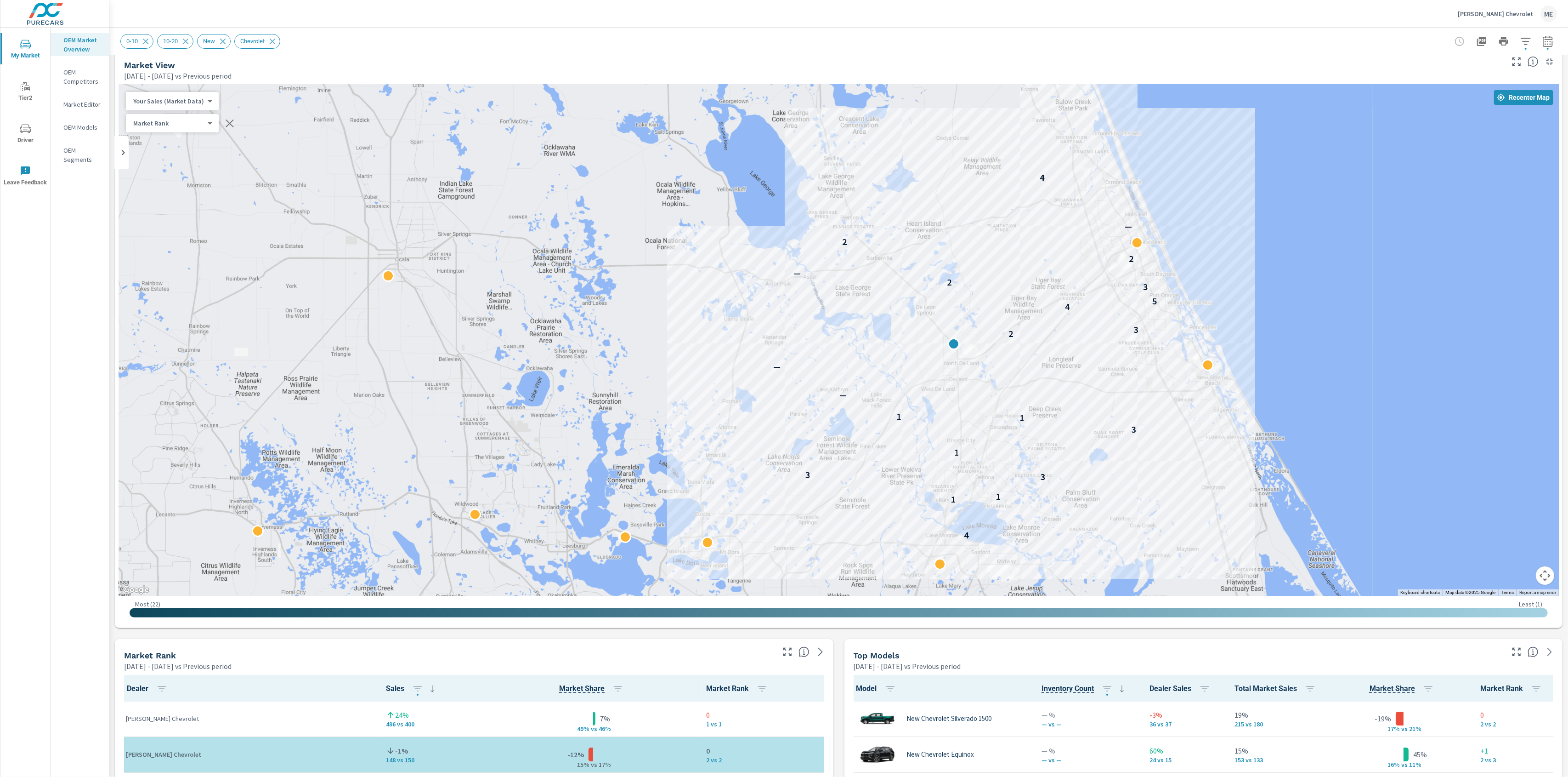
click at [811, 32] on div "0-10 10-20 New Chevrolet" at bounding box center [839, 41] width 1437 height 27
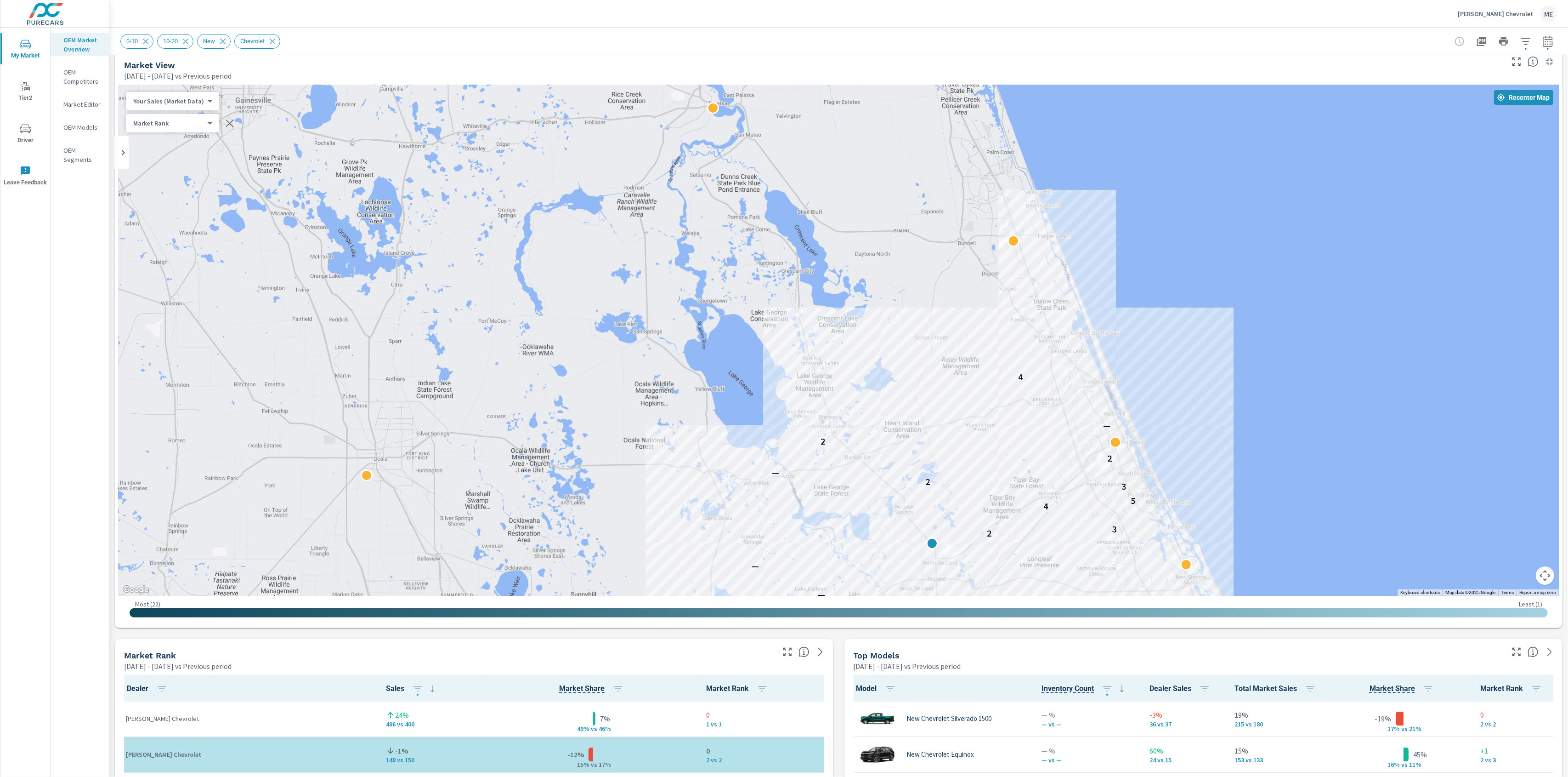
drag, startPoint x: 1209, startPoint y: 256, endPoint x: 1185, endPoint y: 460, distance: 205.4
click at [1185, 460] on div "4 1 1 3 3 1 3 1 1 — — 2 3 4 5 3 2 — 2 2 — 4" at bounding box center [839, 340] width 1440 height 511
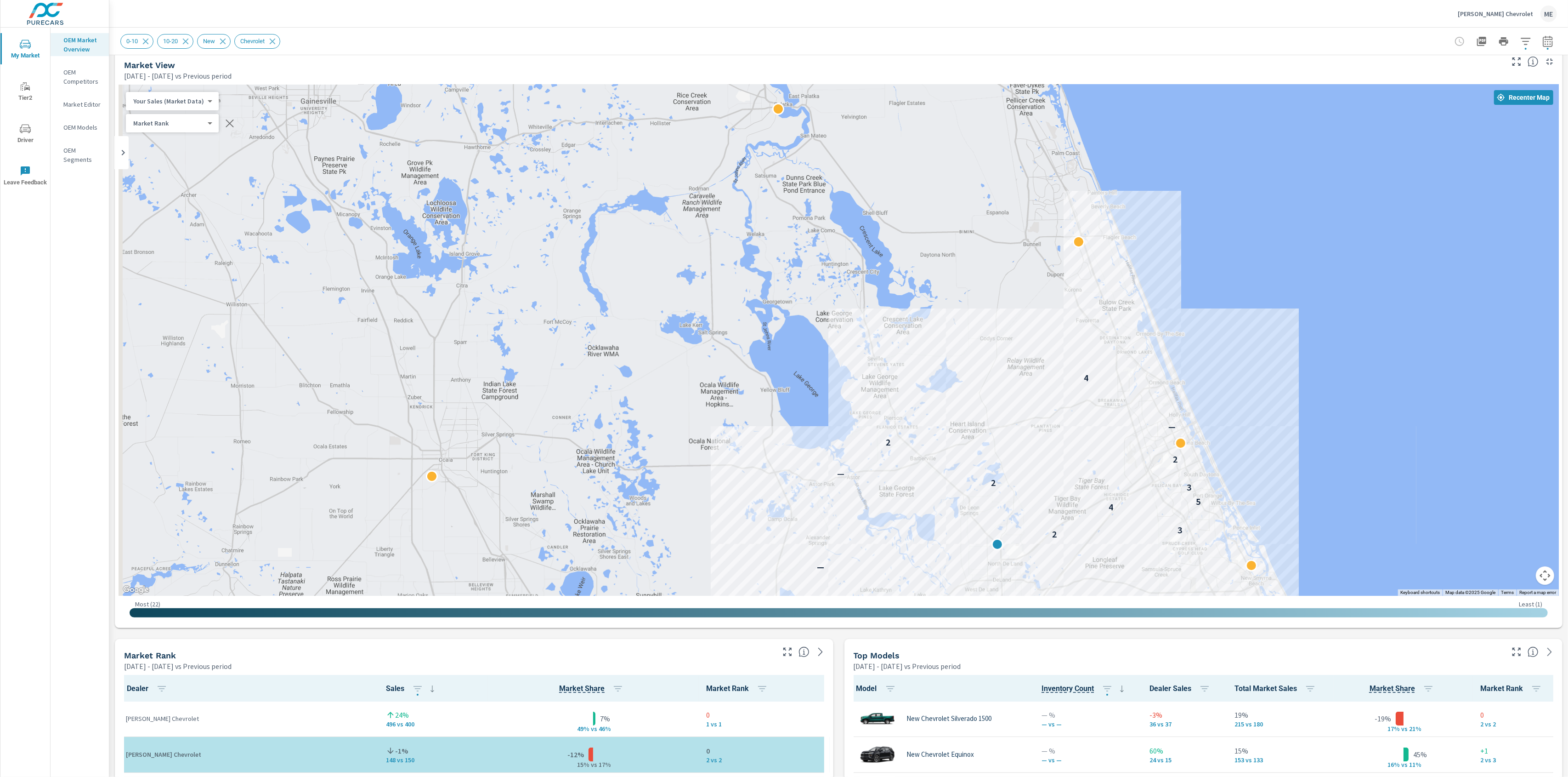
drag, startPoint x: 1197, startPoint y: 208, endPoint x: 1271, endPoint y: 158, distance: 89.3
click at [1271, 163] on div "1 3 1 1 — — 2 3 4 5 3 2 — 2 2 — 4" at bounding box center [839, 340] width 1440 height 511
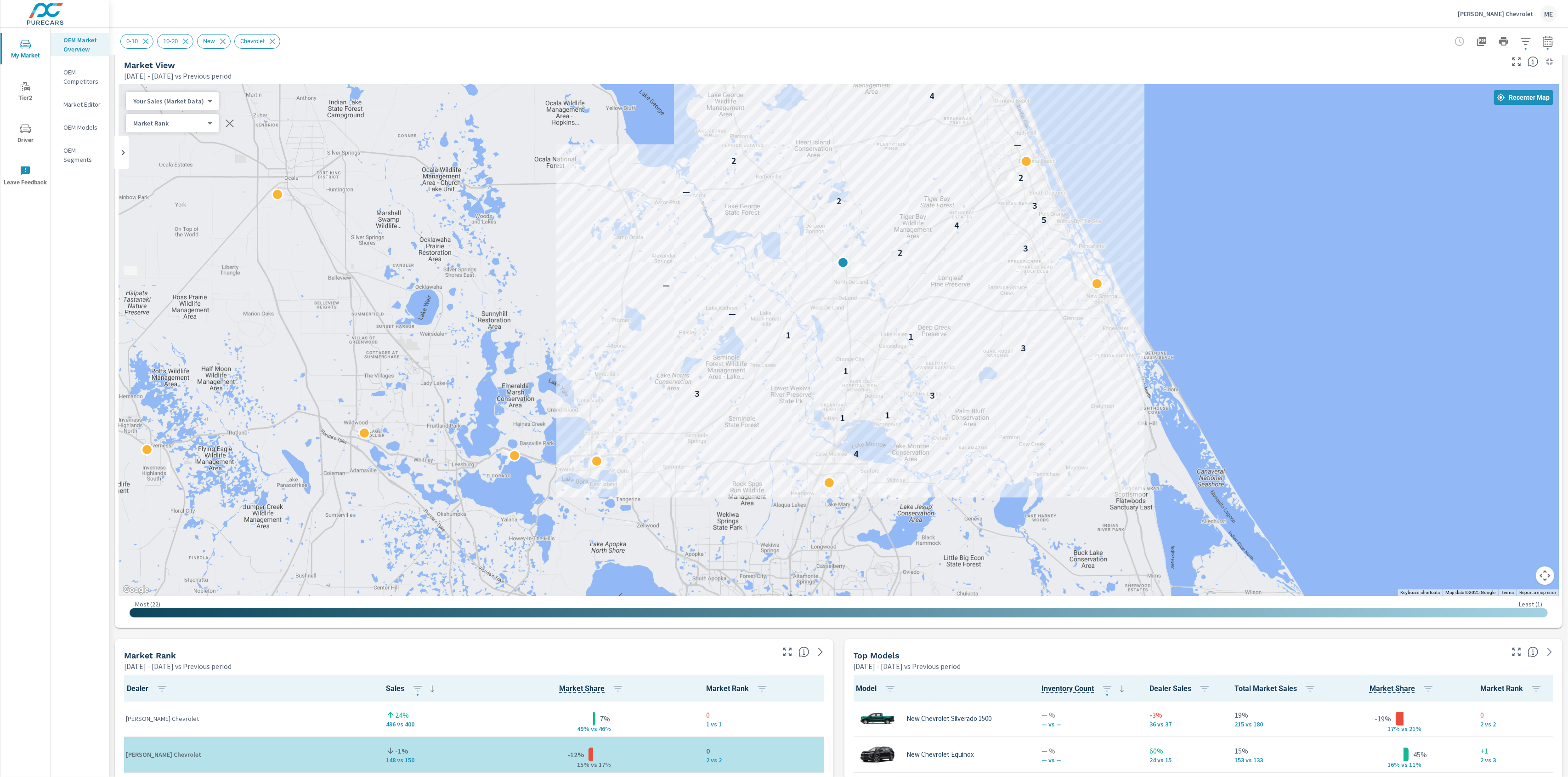
drag, startPoint x: 1231, startPoint y: 261, endPoint x: 975, endPoint y: 423, distance: 303.0
click at [975, 423] on div "4 1 1 3 3 1 3 1 1 — — 2 3 4 5 3 2 — 2 2 — 4" at bounding box center [839, 340] width 1440 height 511
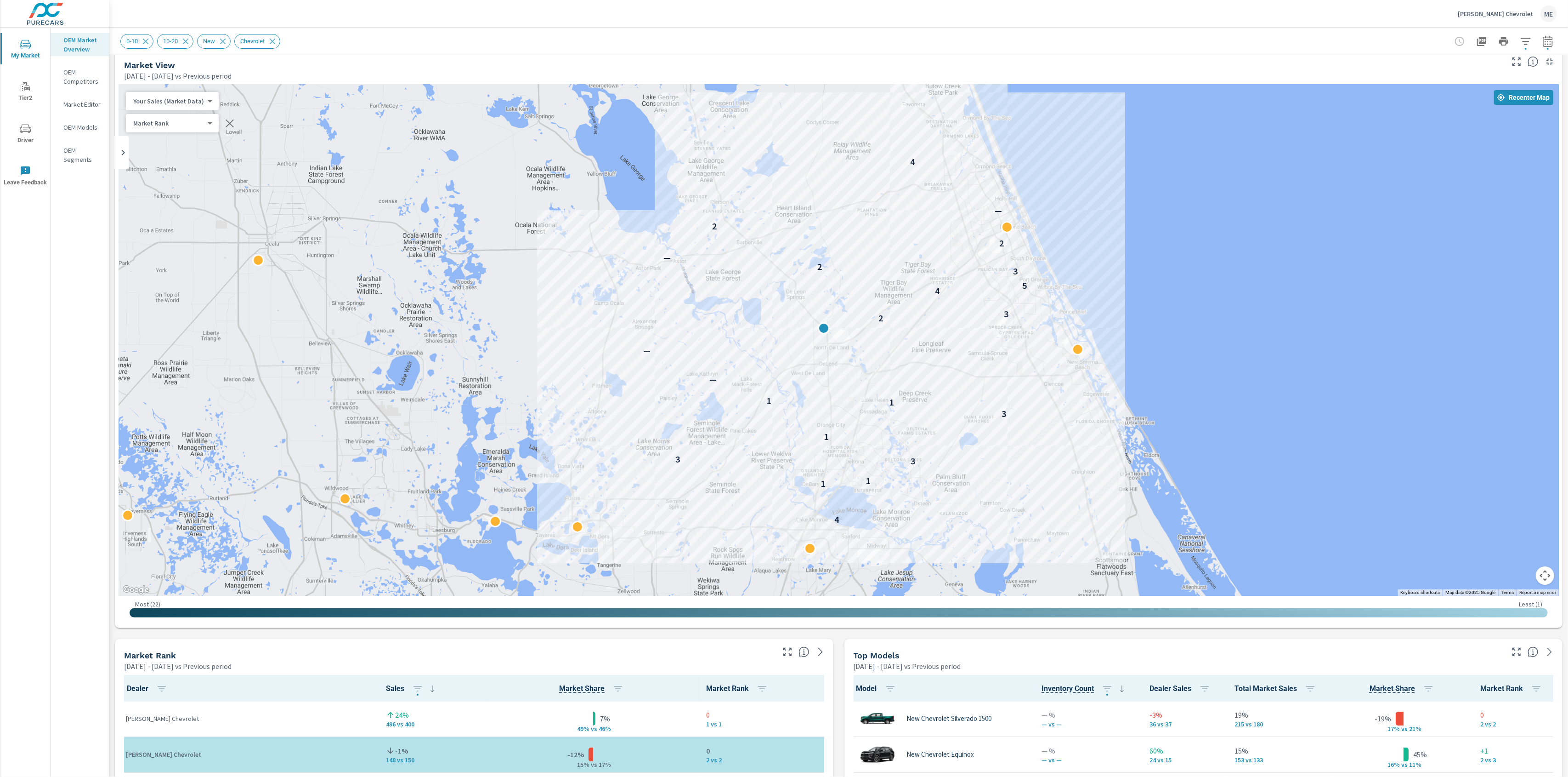
drag, startPoint x: 1000, startPoint y: 249, endPoint x: 956, endPoint y: 315, distance: 79.3
click at [956, 315] on div "4 1 1 3 3 1 3 1 1 — — 2 3 4 5 3 2 — 2 2 — 4" at bounding box center [839, 340] width 1440 height 511
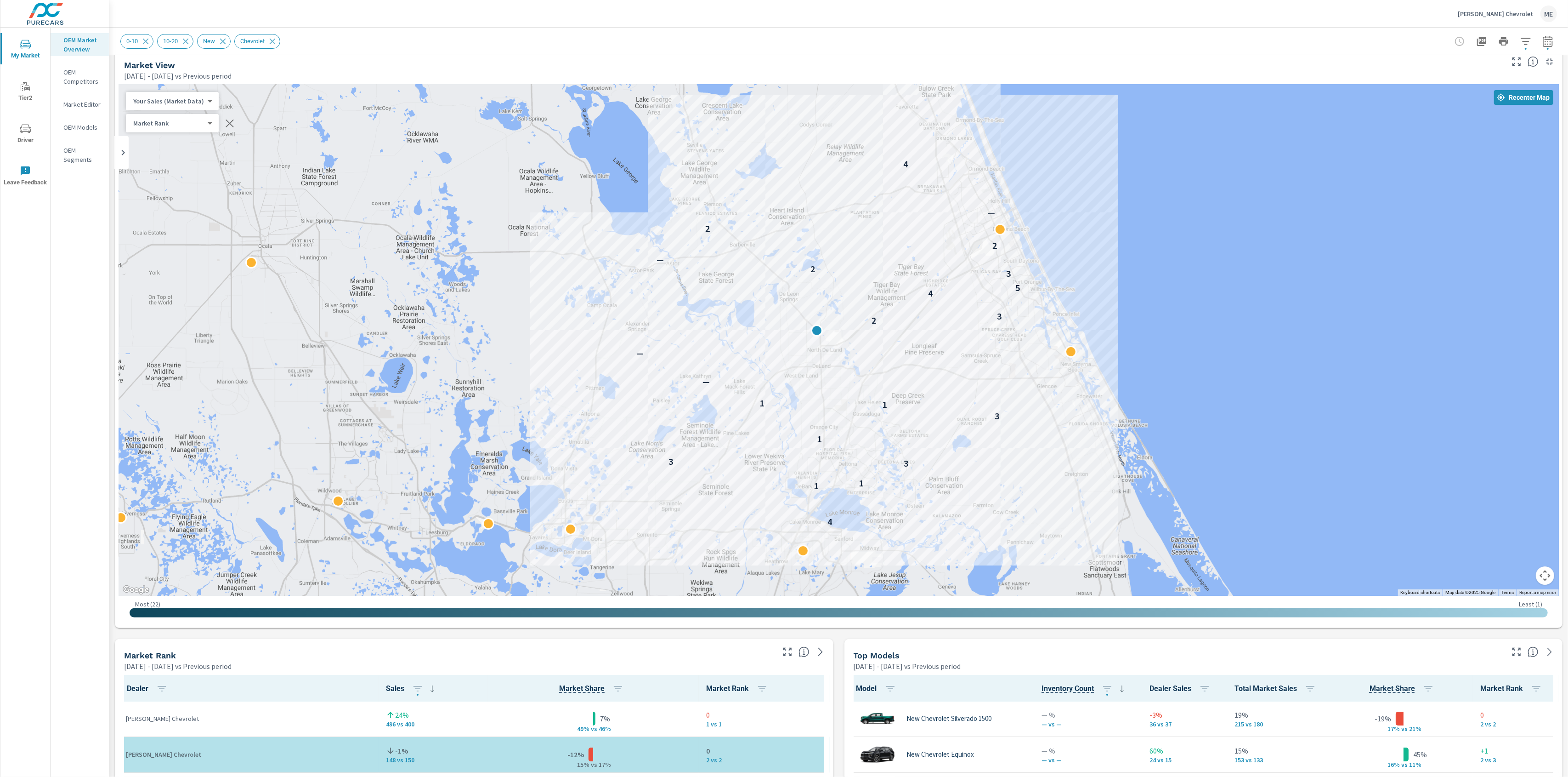
click at [1214, 50] on div "0-10 10-20 New Chevrolet" at bounding box center [839, 41] width 1437 height 27
click at [1213, 51] on div "0-10 10-20 New Chevrolet" at bounding box center [839, 41] width 1437 height 27
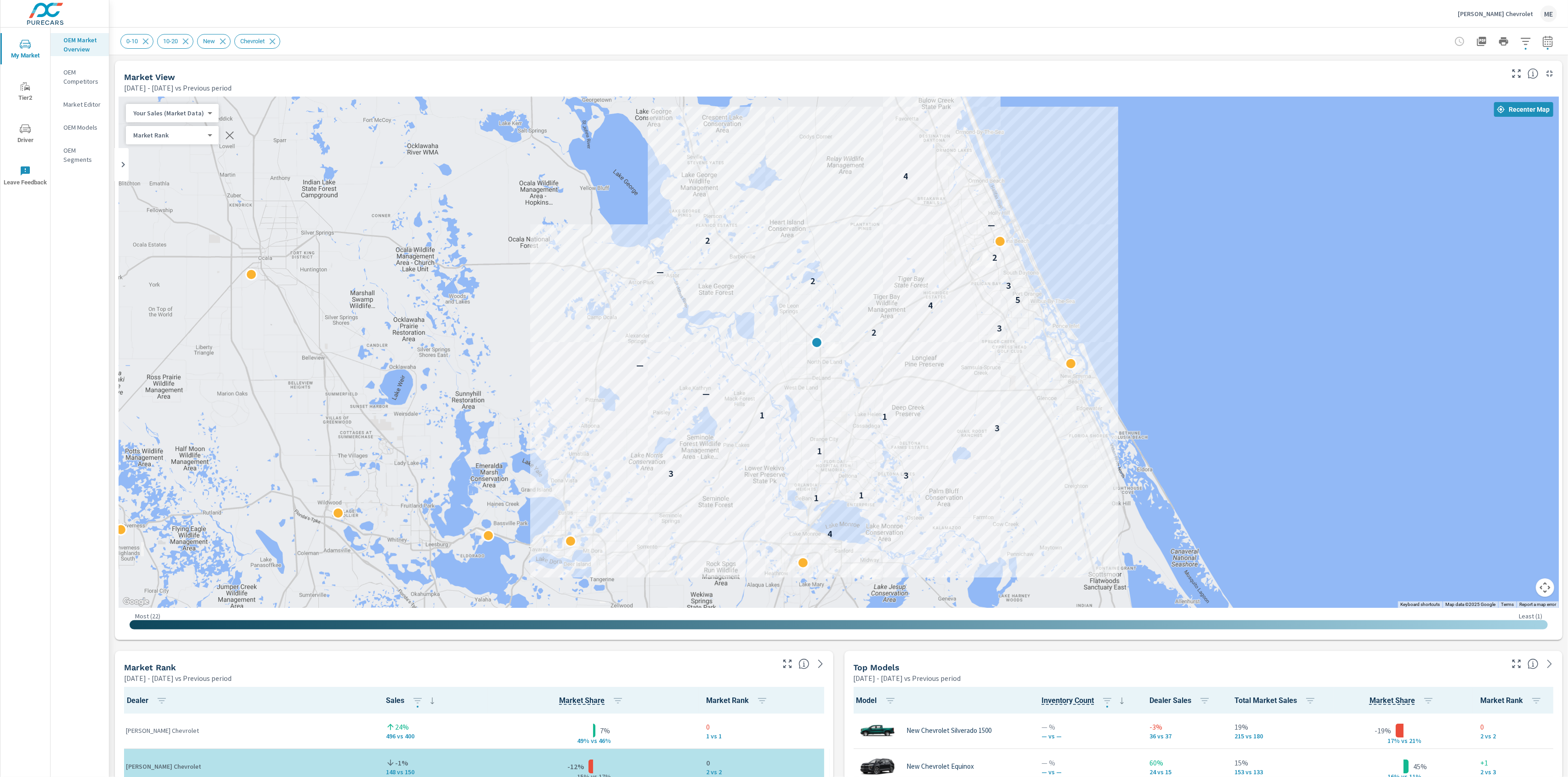
click at [846, 675] on div "Top Models Apr 01, 2025 - Jun 30, 2025 vs Previous period" at bounding box center [1175, 667] width 662 height 33
click at [1528, 38] on icon "button" at bounding box center [1525, 41] width 10 height 7
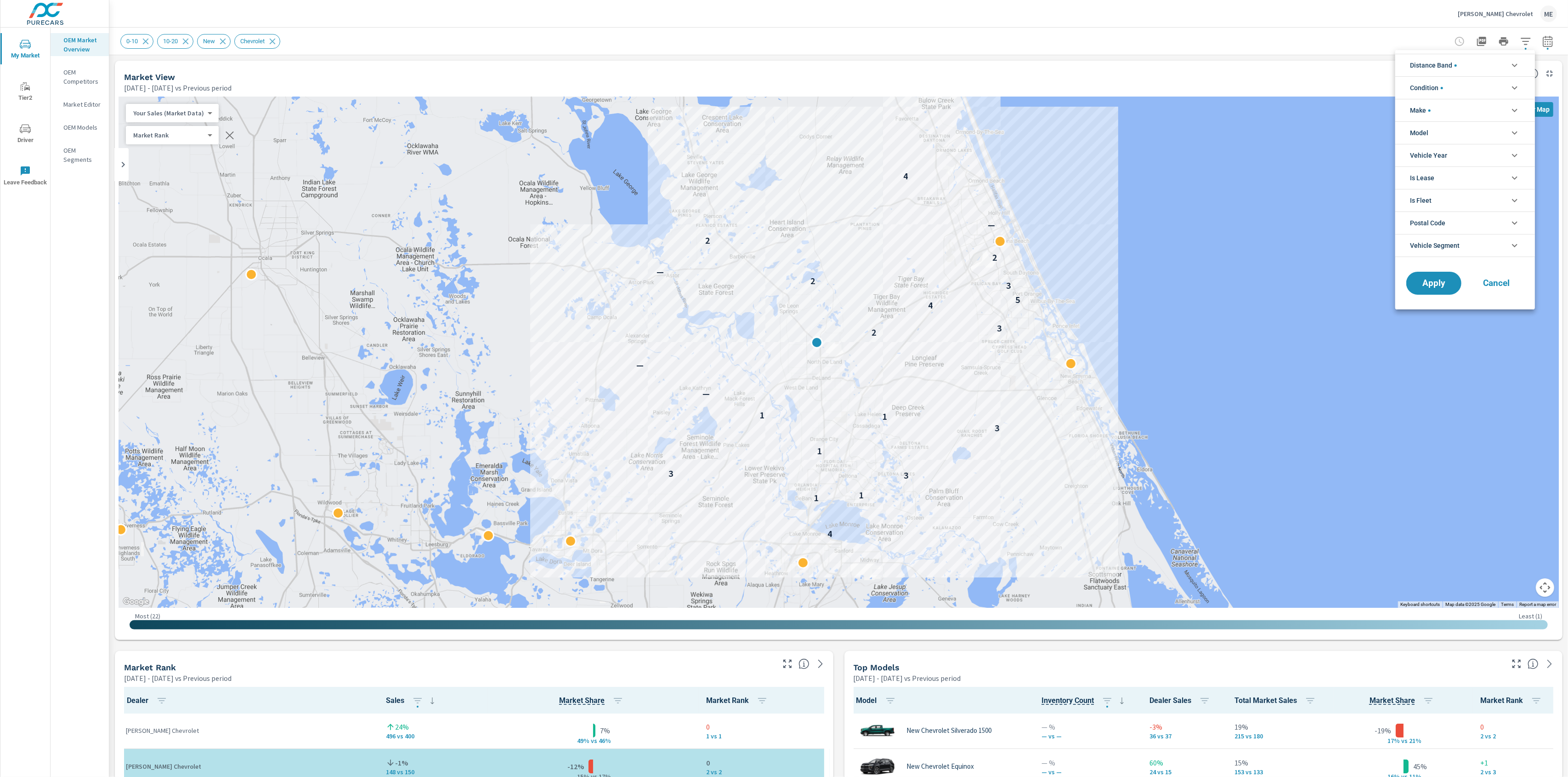
click at [1447, 61] on span "Distance Band" at bounding box center [1433, 65] width 47 height 22
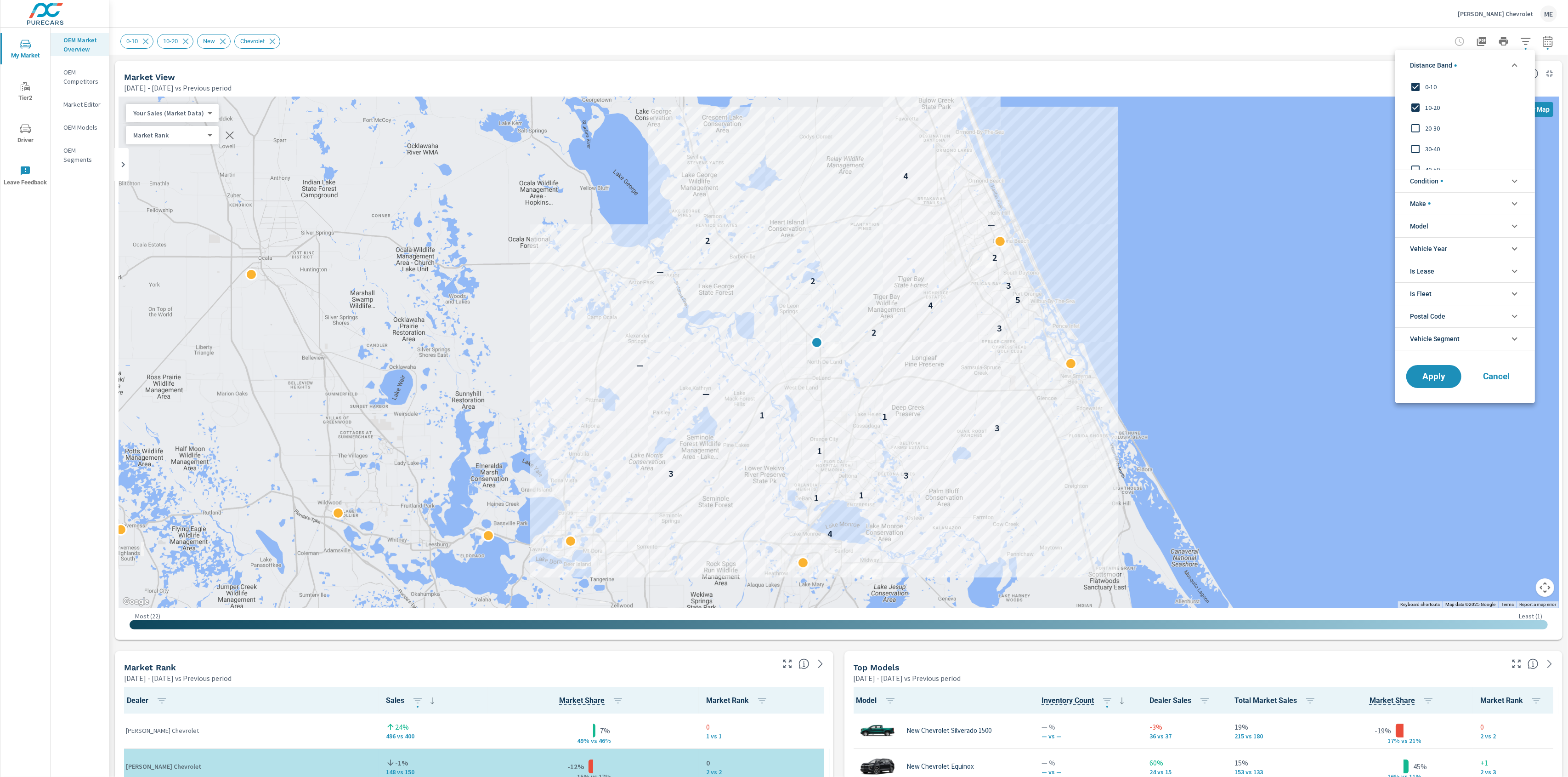
click at [1434, 82] on span "0-10" at bounding box center [1475, 87] width 100 height 11
click at [1433, 106] on span "10-20" at bounding box center [1475, 108] width 100 height 11
click at [1433, 85] on span "0-10" at bounding box center [1475, 87] width 100 height 11
click at [1438, 373] on span "Apply" at bounding box center [1434, 376] width 38 height 9
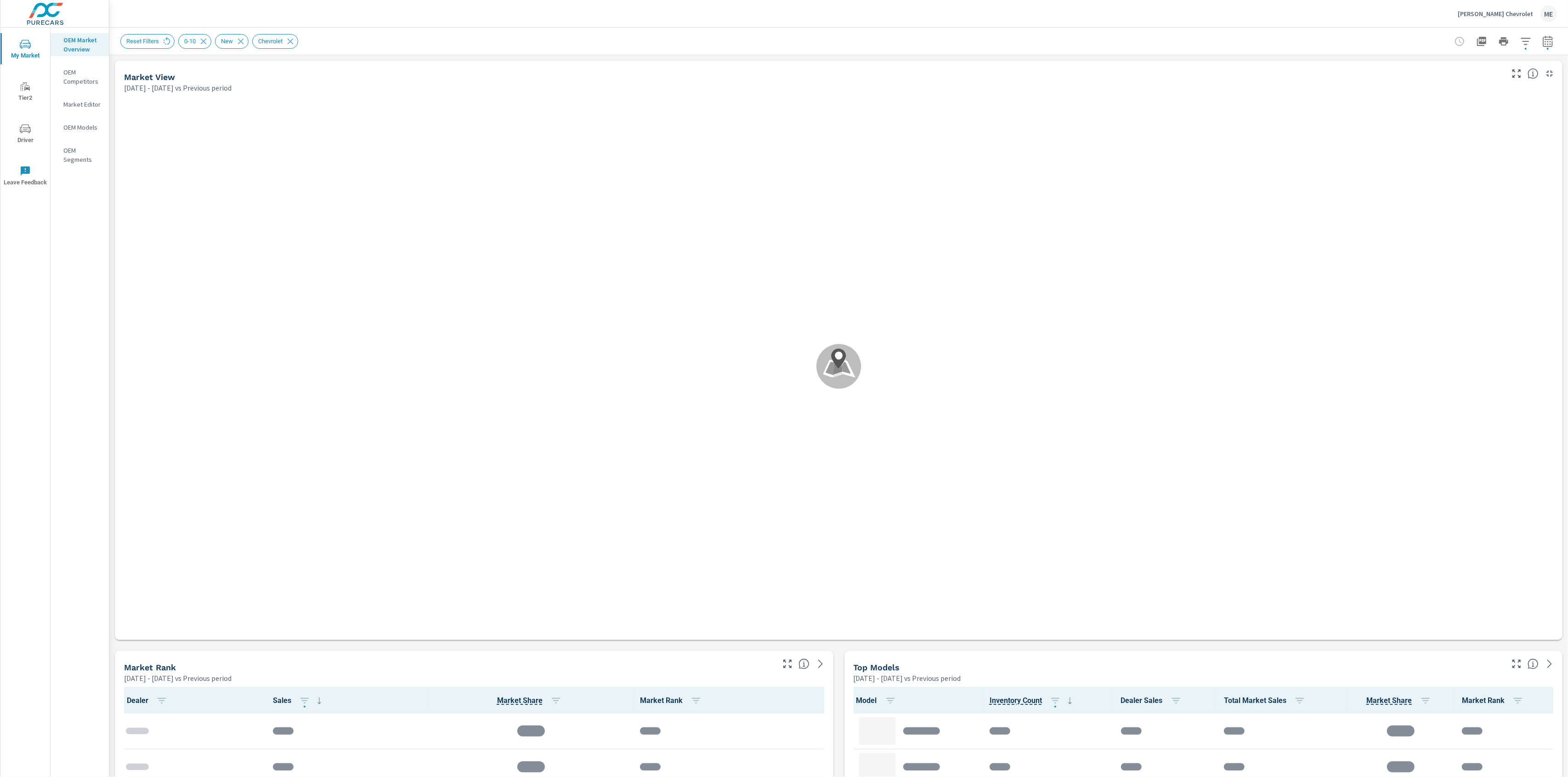
click at [1069, 30] on div "Reset Filters 0-10 New Chevrolet" at bounding box center [839, 41] width 1437 height 27
click at [553, 41] on div "Reset Filters 0-10 New Chevrolet" at bounding box center [774, 41] width 1308 height 15
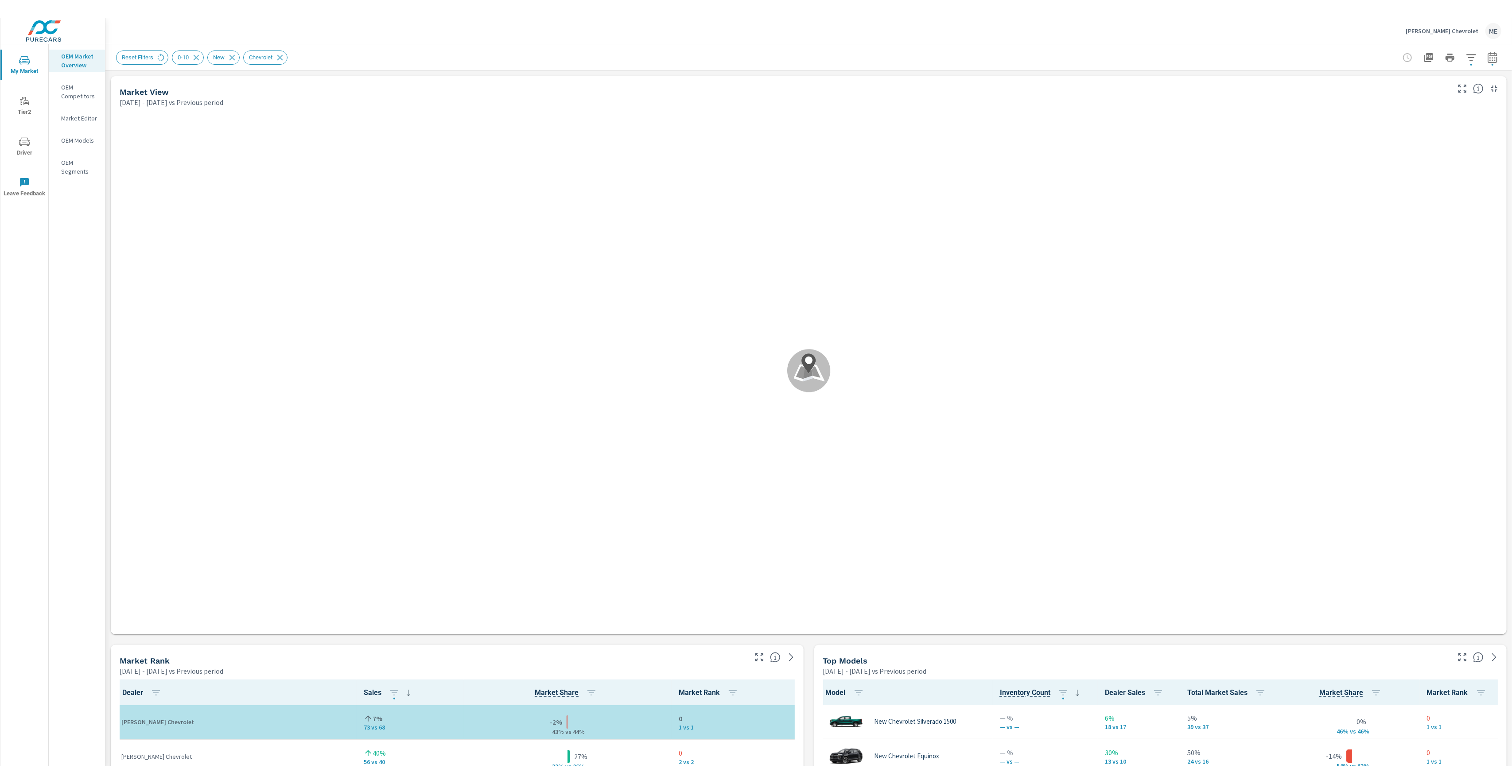
scroll to position [1, 0]
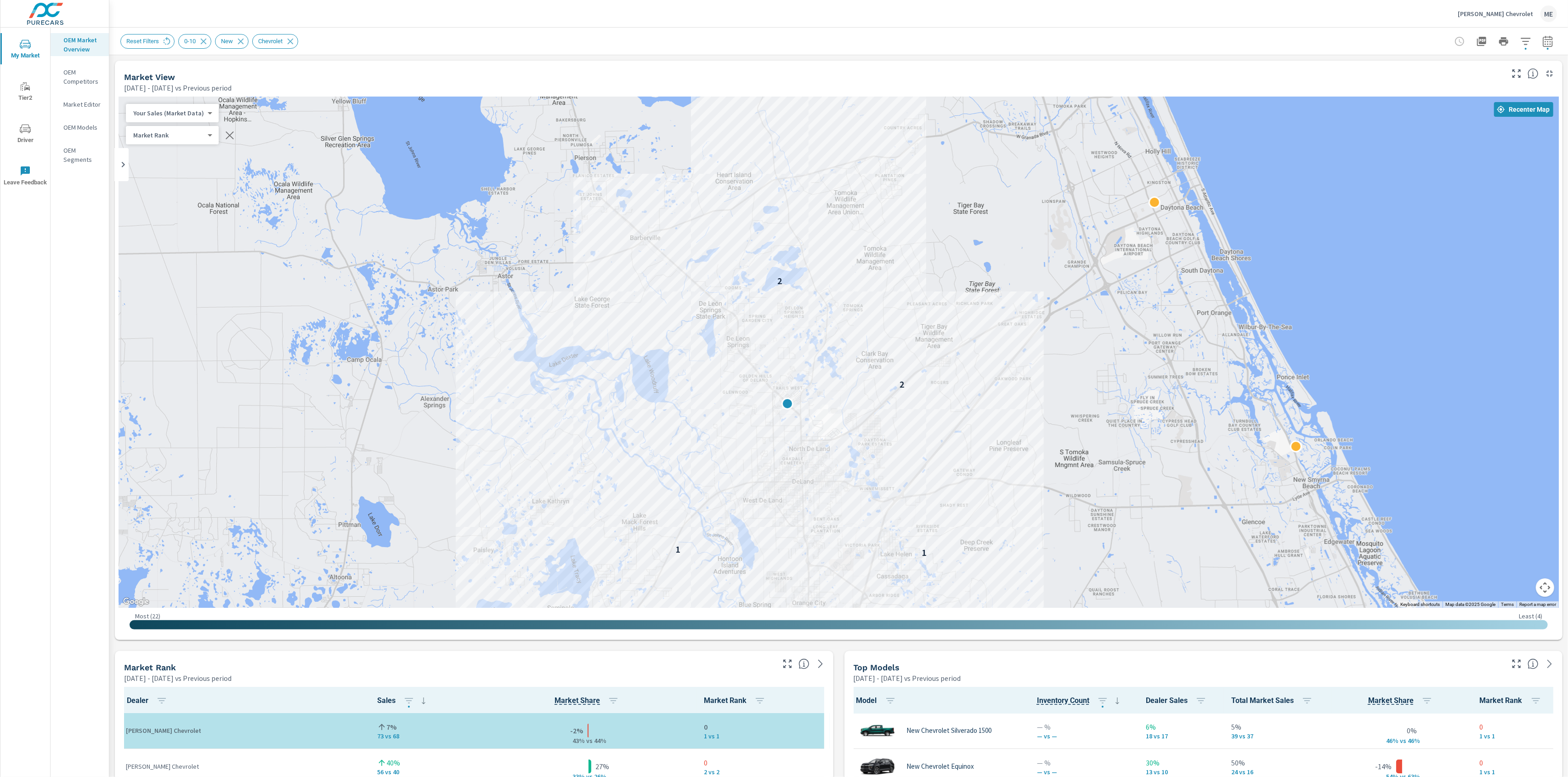
click at [1242, 661] on div "Top Models Apr 01, 2025 - Jun 30, 2025 vs Previous period" at bounding box center [1175, 667] width 662 height 33
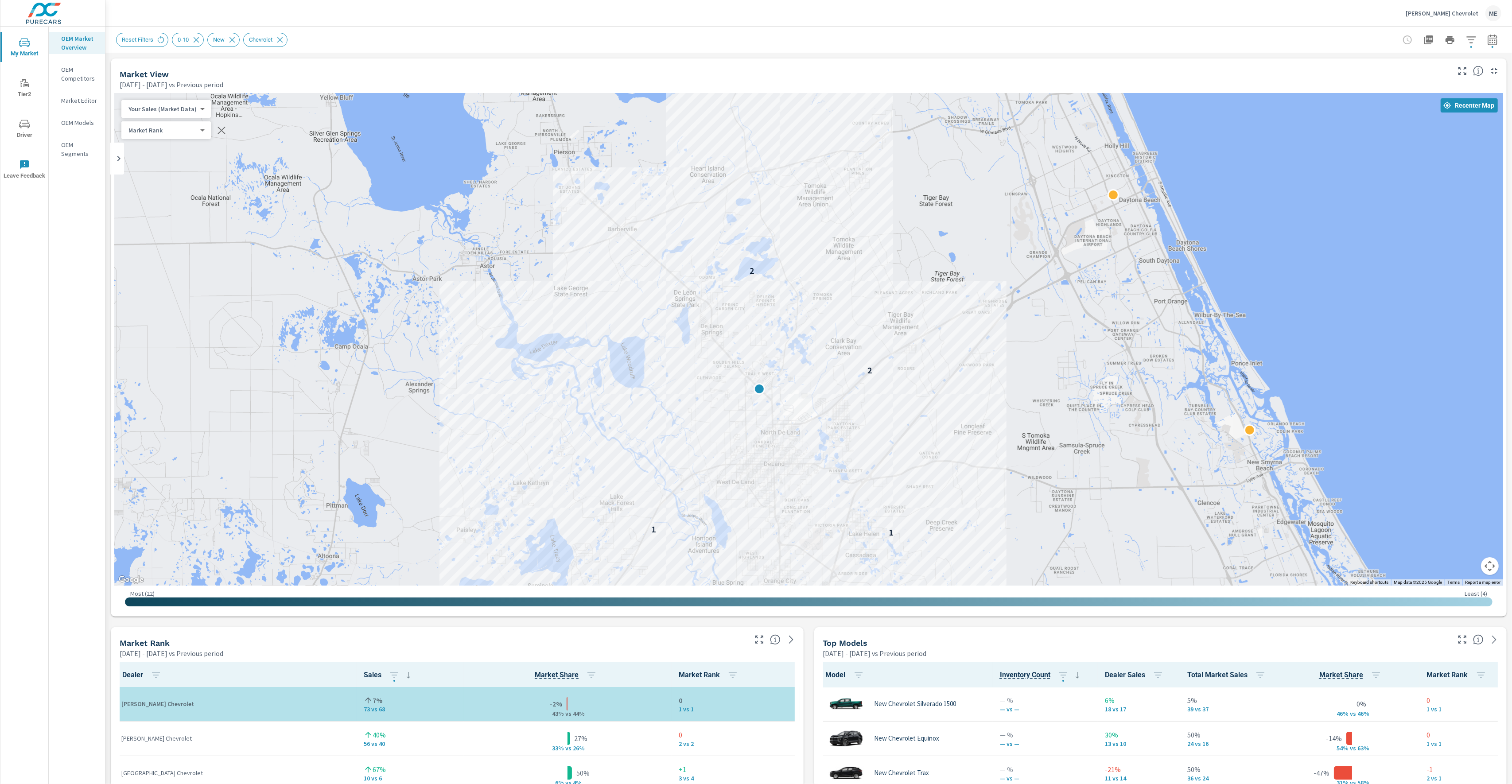
scroll to position [1, 0]
click at [693, 46] on div "Reset Filters 0-10 New Chevrolet" at bounding box center [747, 40] width 1261 height 14
click at [1473, 39] on icon "button" at bounding box center [1472, 40] width 11 height 11
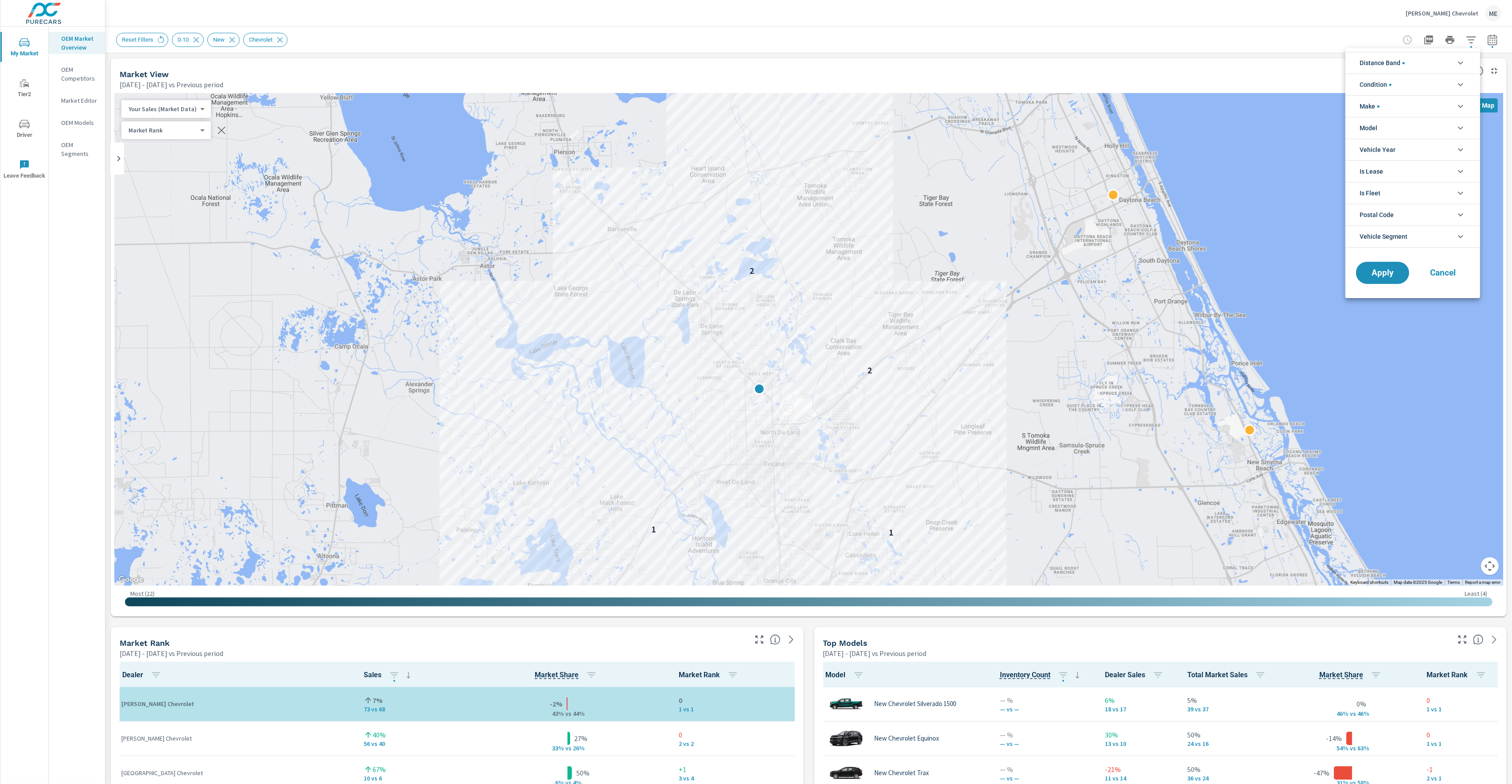
click at [1398, 62] on span "Distance Band" at bounding box center [1382, 63] width 45 height 21
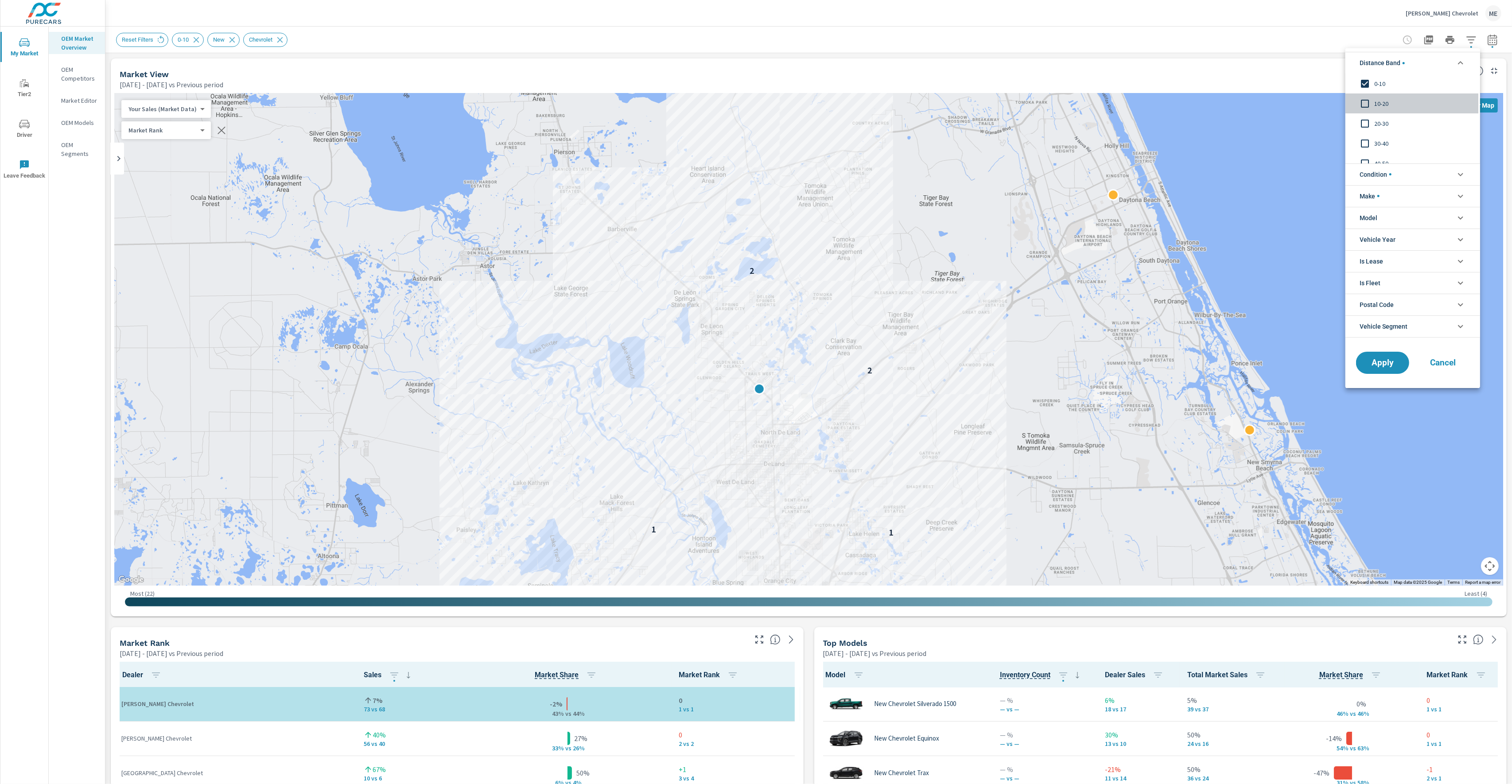
click at [1386, 104] on span "10-20" at bounding box center [1422, 104] width 97 height 11
click at [1389, 364] on span "Apply" at bounding box center [1383, 363] width 36 height 8
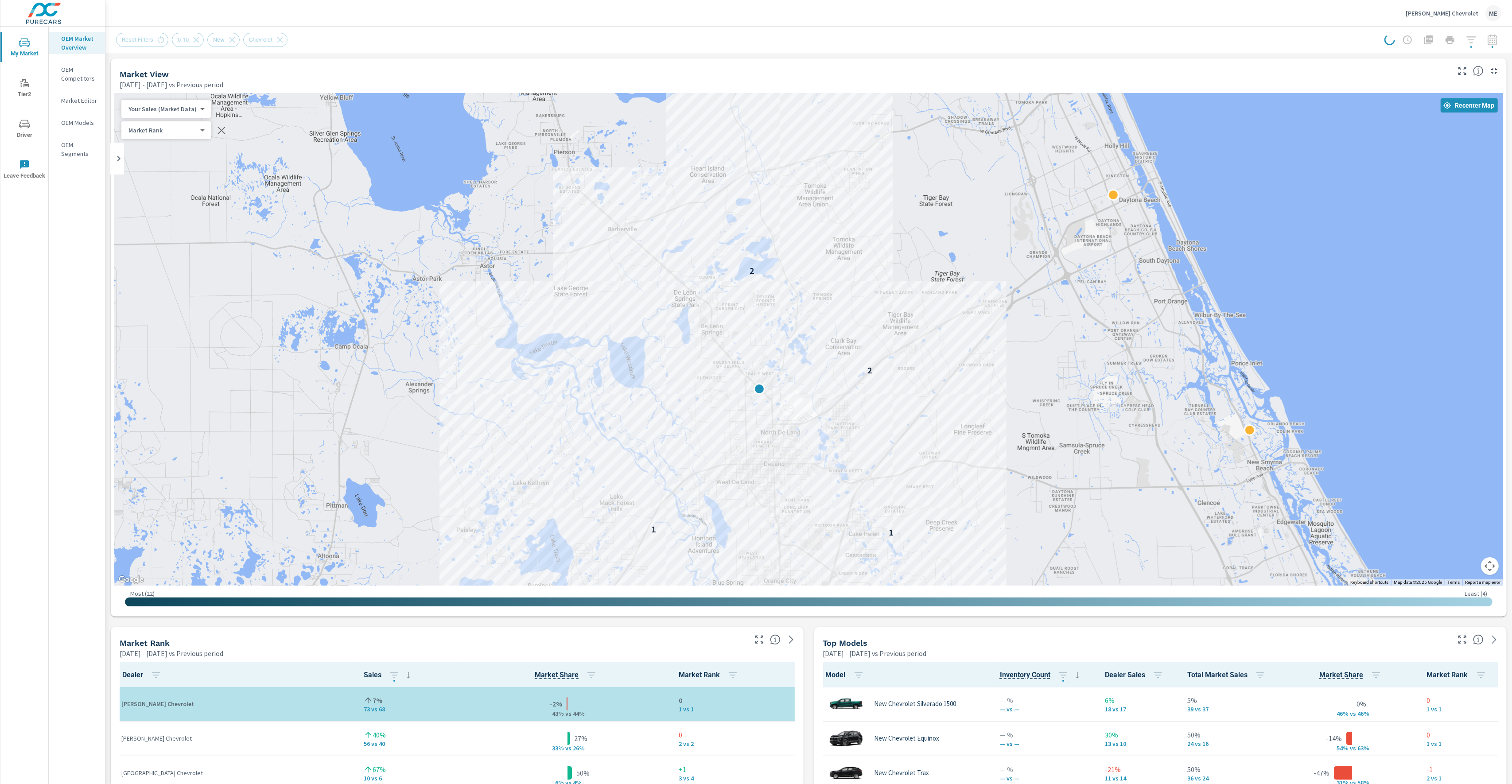
click at [877, 62] on div "Market View Apr 01, 2025 - Jun 30, 2025 vs Previous period" at bounding box center [781, 75] width 1341 height 32
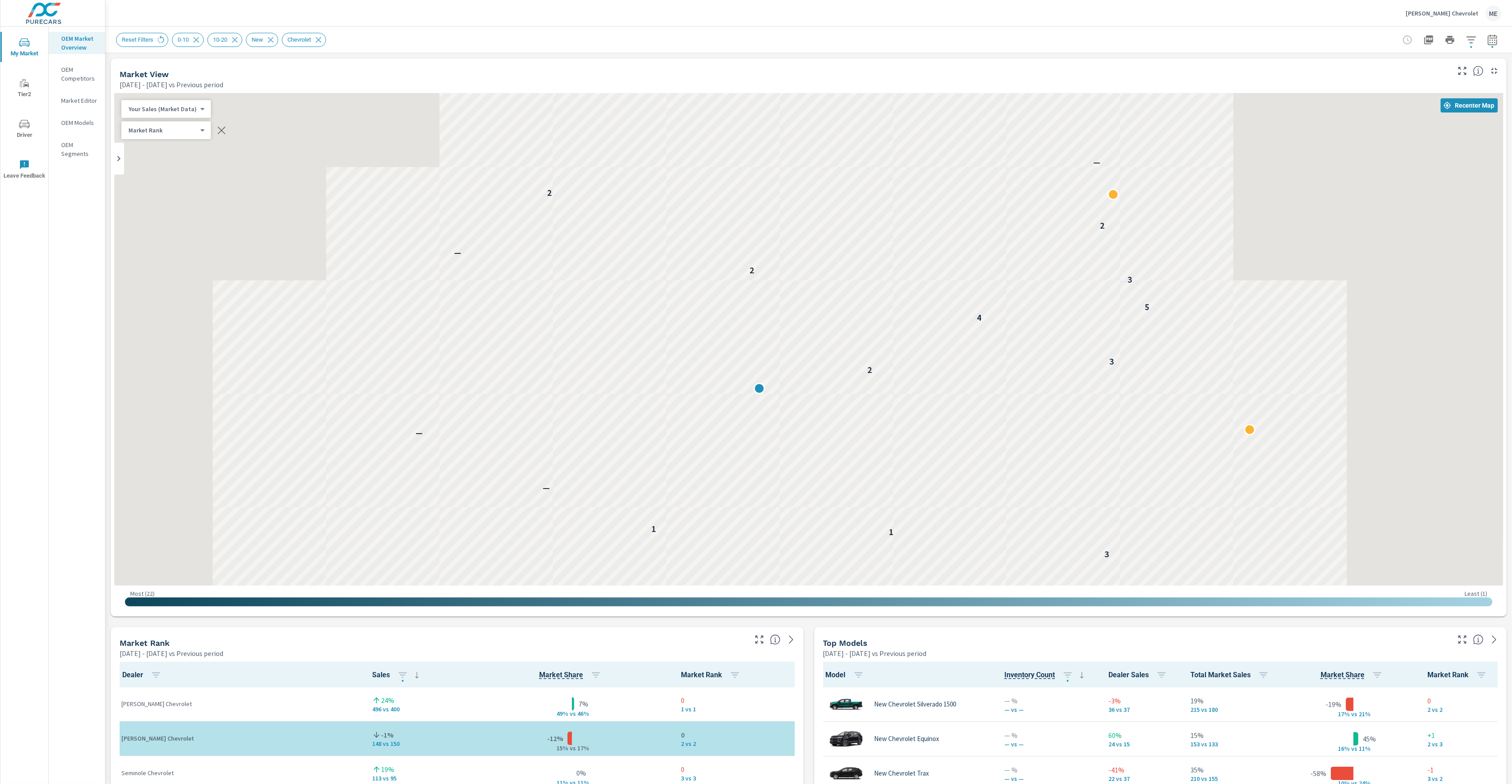
scroll to position [1, 0]
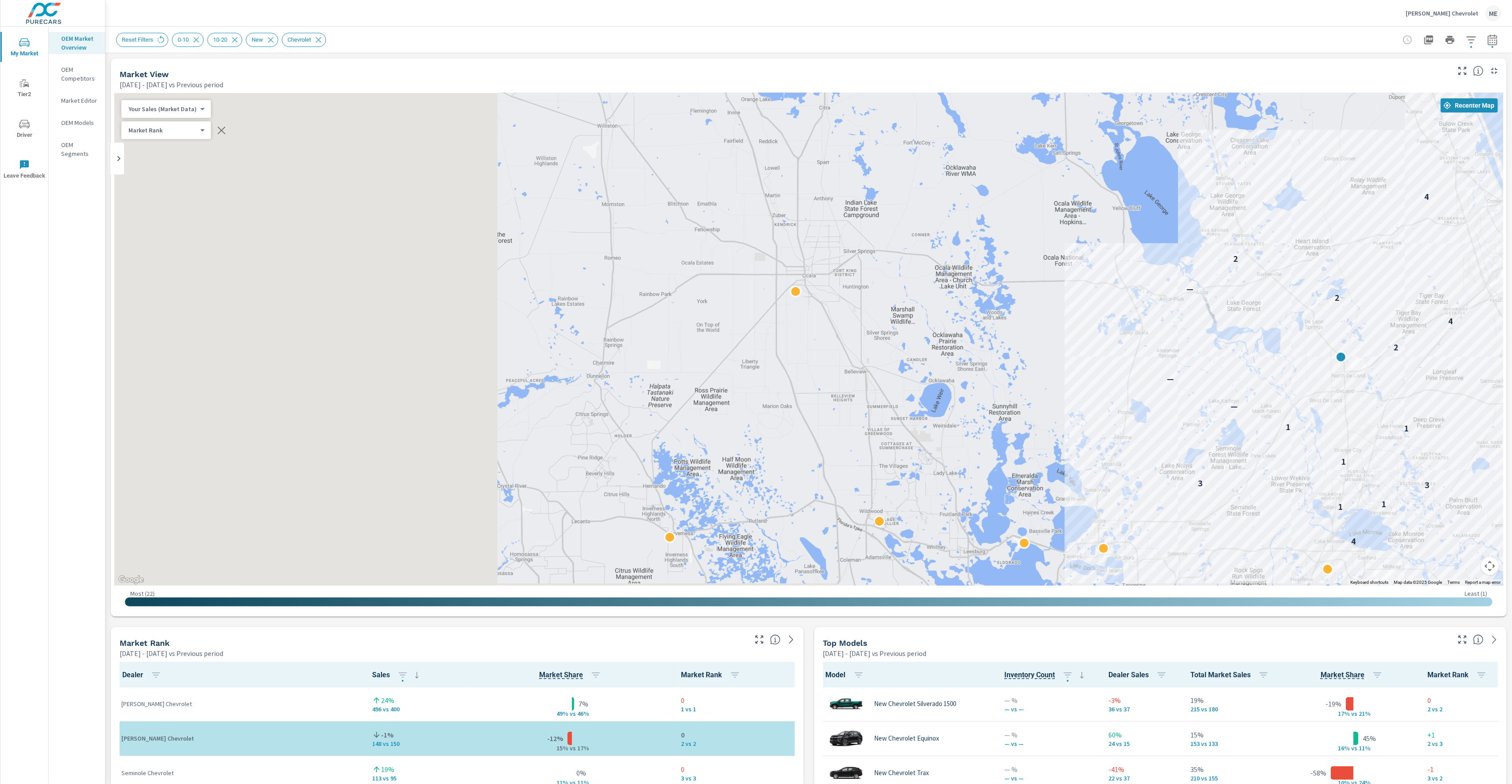
drag, startPoint x: 694, startPoint y: 308, endPoint x: 1153, endPoint y: 302, distance: 459.0
click at [1153, 302] on div "4 1 1 3 3 1 3 1 1 — — 2 3 4 5 3 2 — 2 2 — 4" at bounding box center [809, 339] width 1389 height 492
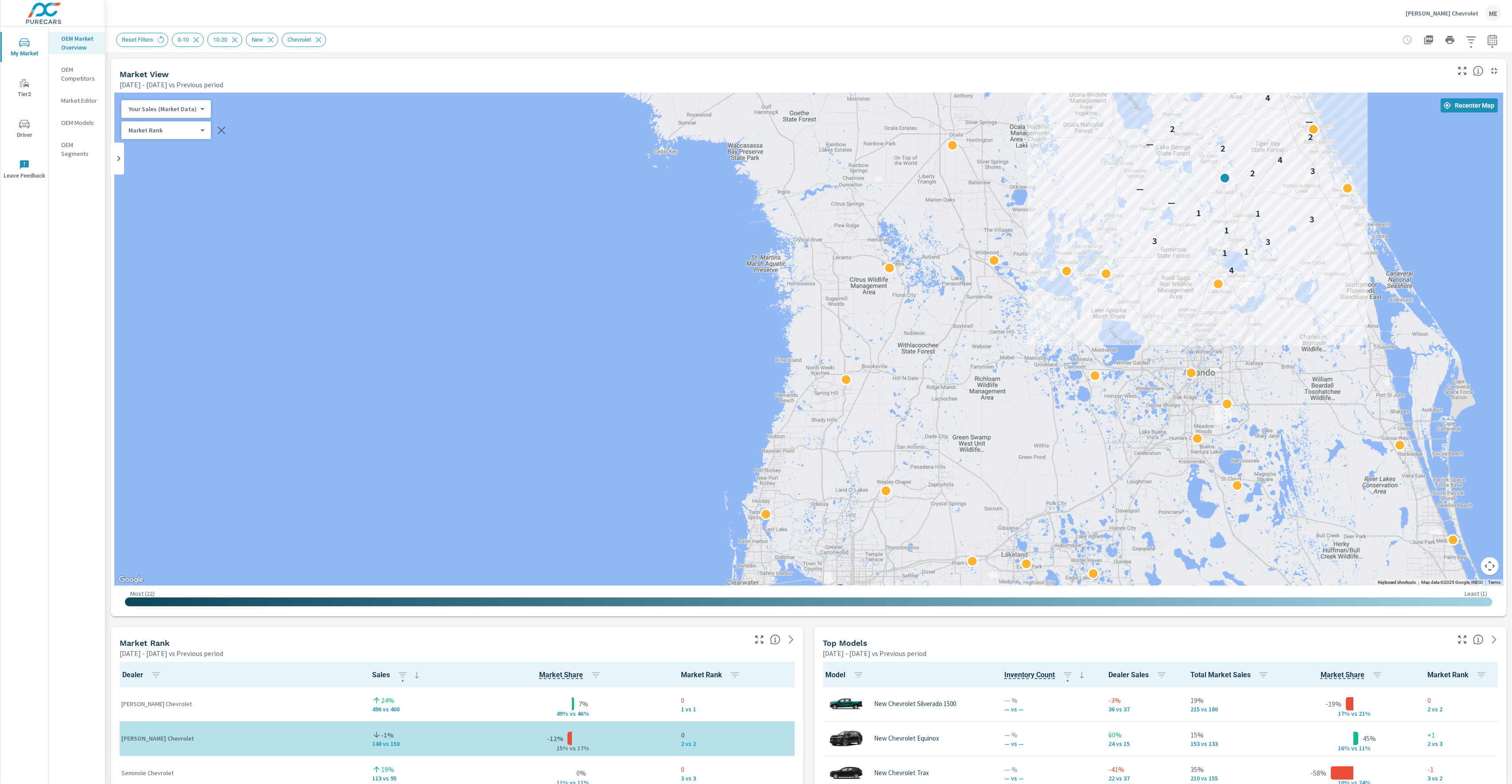
drag, startPoint x: 1187, startPoint y: 458, endPoint x: 1155, endPoint y: 280, distance: 180.9
click at [1155, 280] on div "4 1 1 3 3 1 3 1 1 — — 2 3 4 2 — 2 2 — 4" at bounding box center [1344, 485] width 1134 height 638
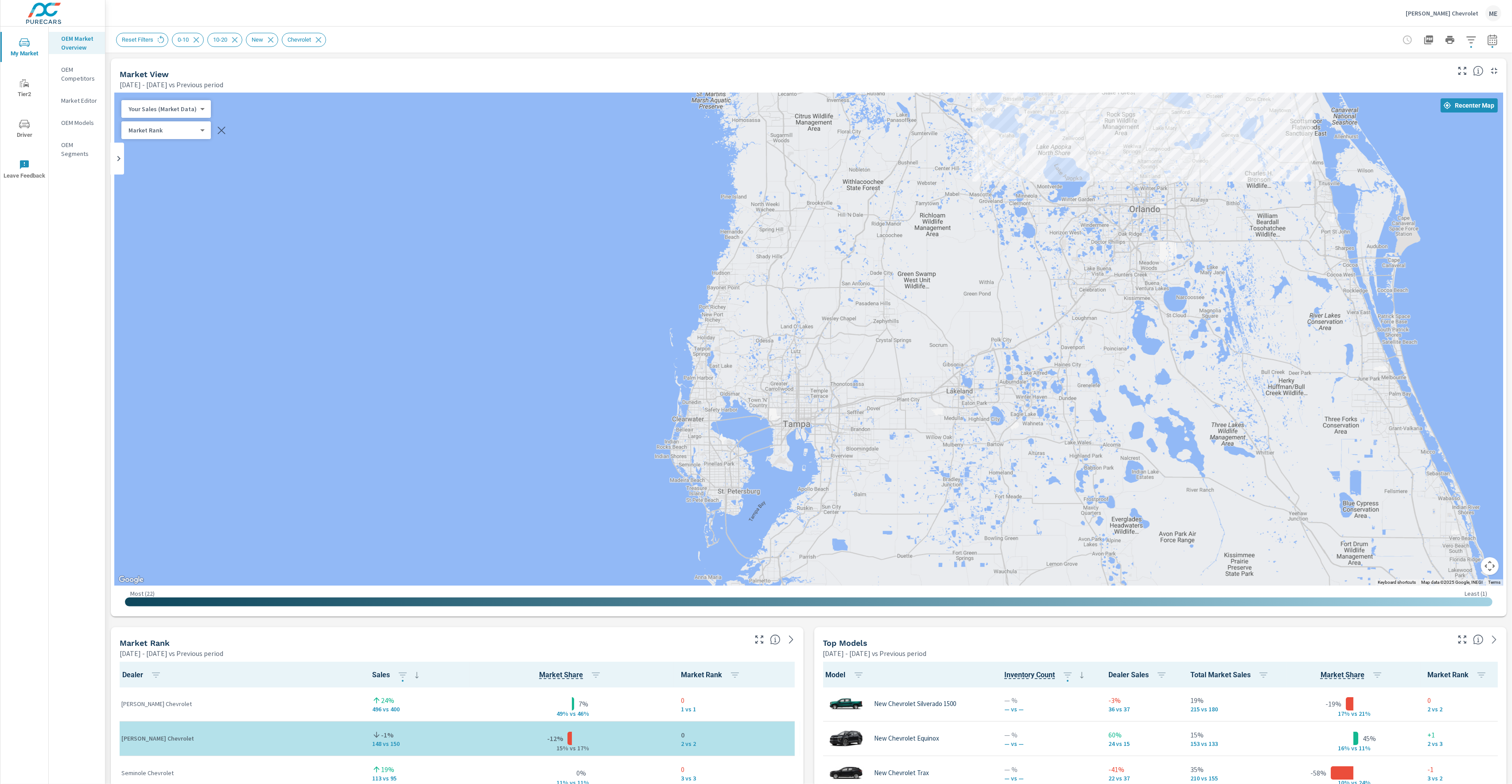
drag, startPoint x: 1267, startPoint y: 373, endPoint x: 1210, endPoint y: 205, distance: 177.4
click at [1210, 205] on div "4 1 1 3 3 1 3 1 1 — — 2 3 4 2 — 2 2 — 4" at bounding box center [1321, 495] width 1134 height 638
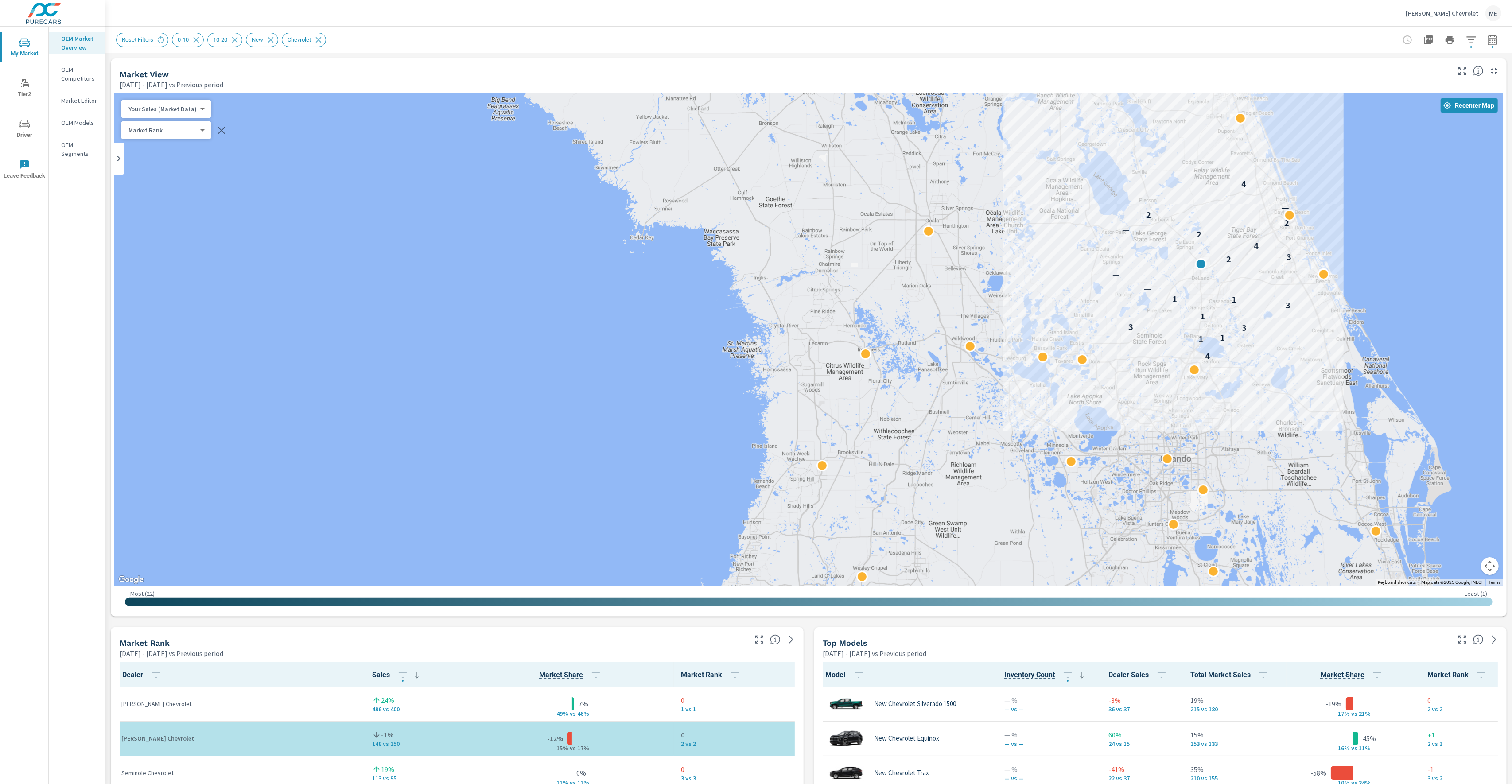
drag, startPoint x: 930, startPoint y: 300, endPoint x: 961, endPoint y: 552, distance: 253.9
click at [961, 552] on div "4 1 1 3 3 1 3 1 1 — — 2 3 4 2 — 2 2 — 4" at bounding box center [809, 339] width 1389 height 492
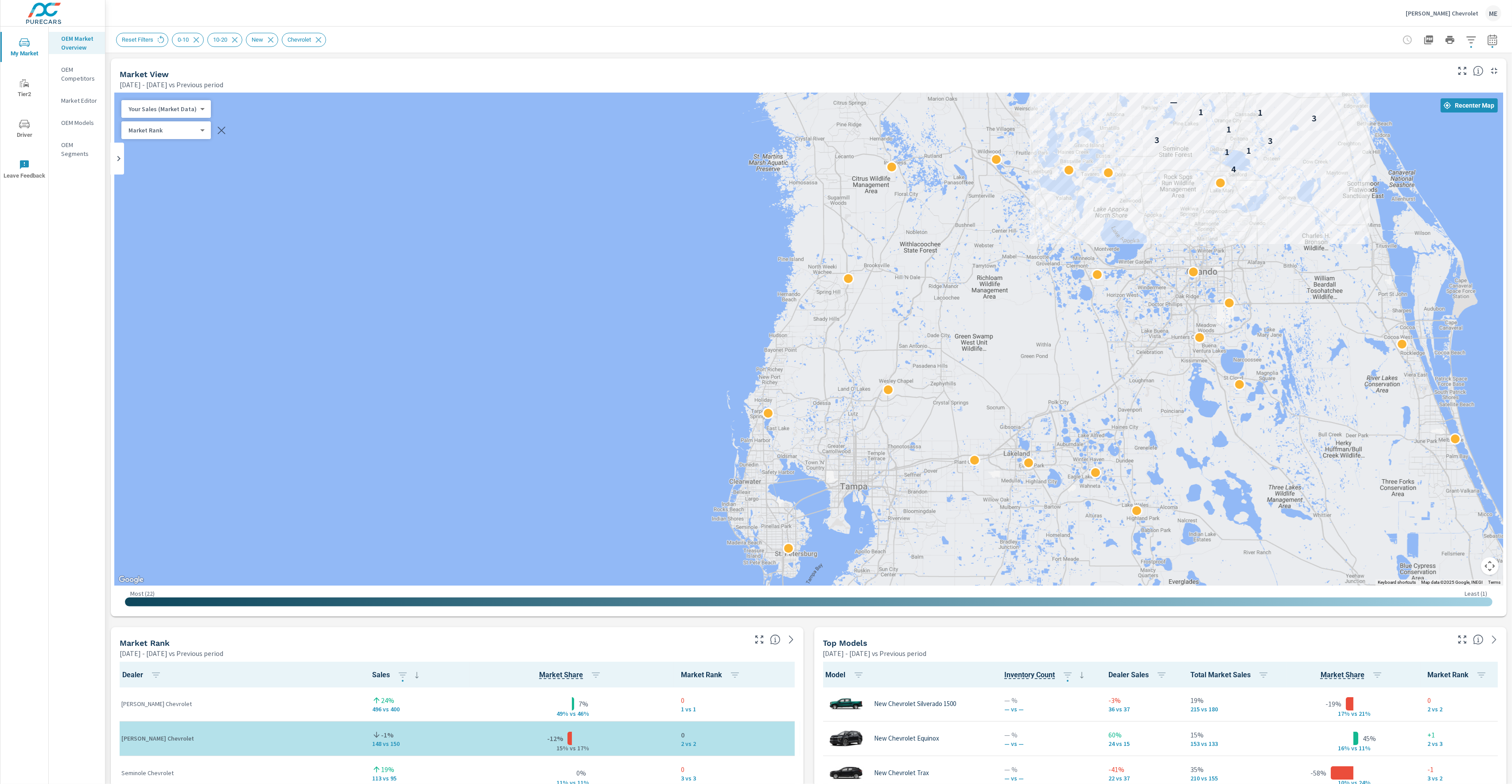
drag, startPoint x: 927, startPoint y: 445, endPoint x: 946, endPoint y: 296, distance: 150.2
click at [946, 296] on div "4 1 1 3 3 1 3 1 1 — — 2 3 4 2 — 2 2 — 4" at bounding box center [1402, 471] width 1134 height 638
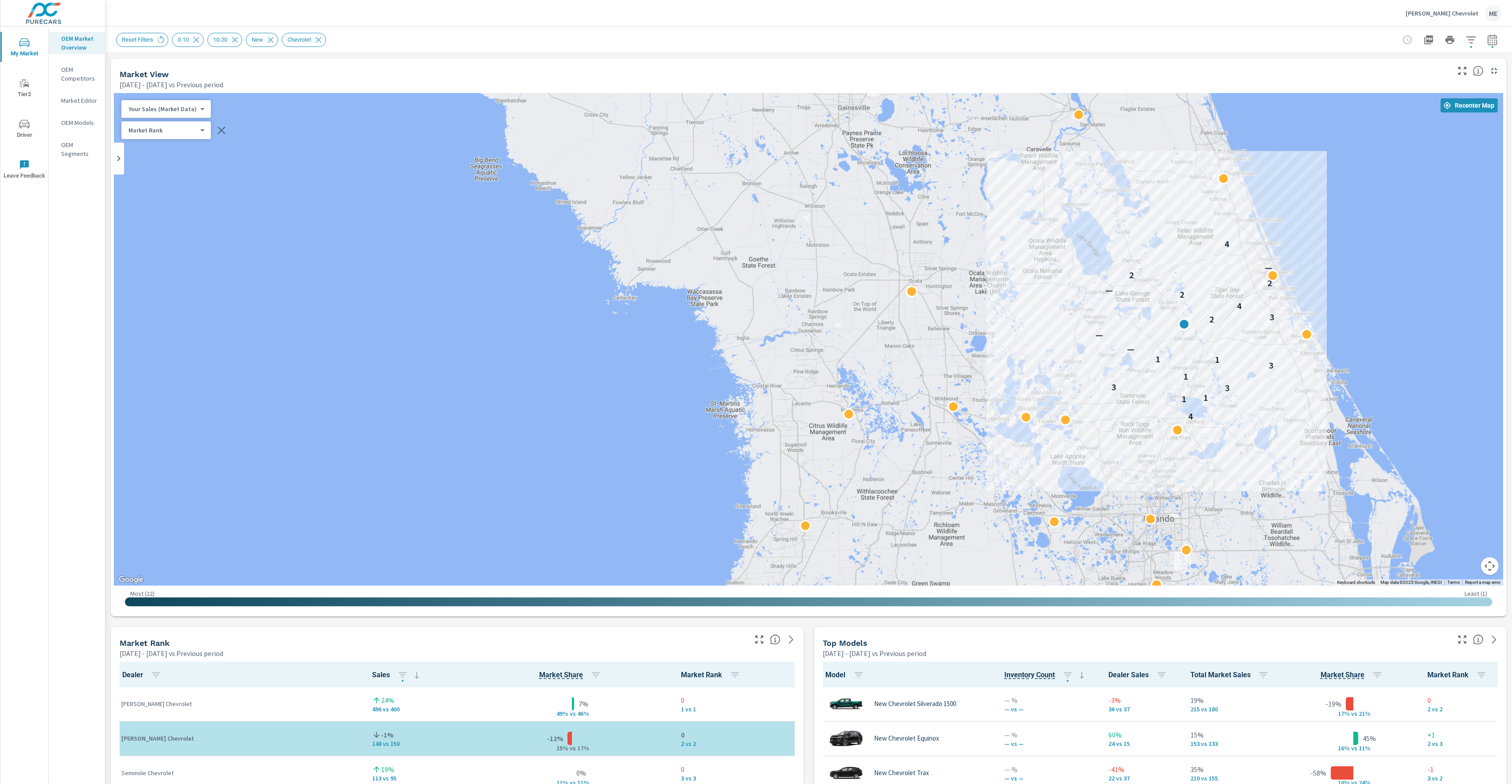
drag, startPoint x: 1058, startPoint y: 207, endPoint x: 1013, endPoint y: 459, distance: 256.0
click at [1013, 459] on div "4 1 1 3 3 1 3 1 1 — — 2 3 4 2 — 2 2 — 4" at bounding box center [809, 339] width 1389 height 492
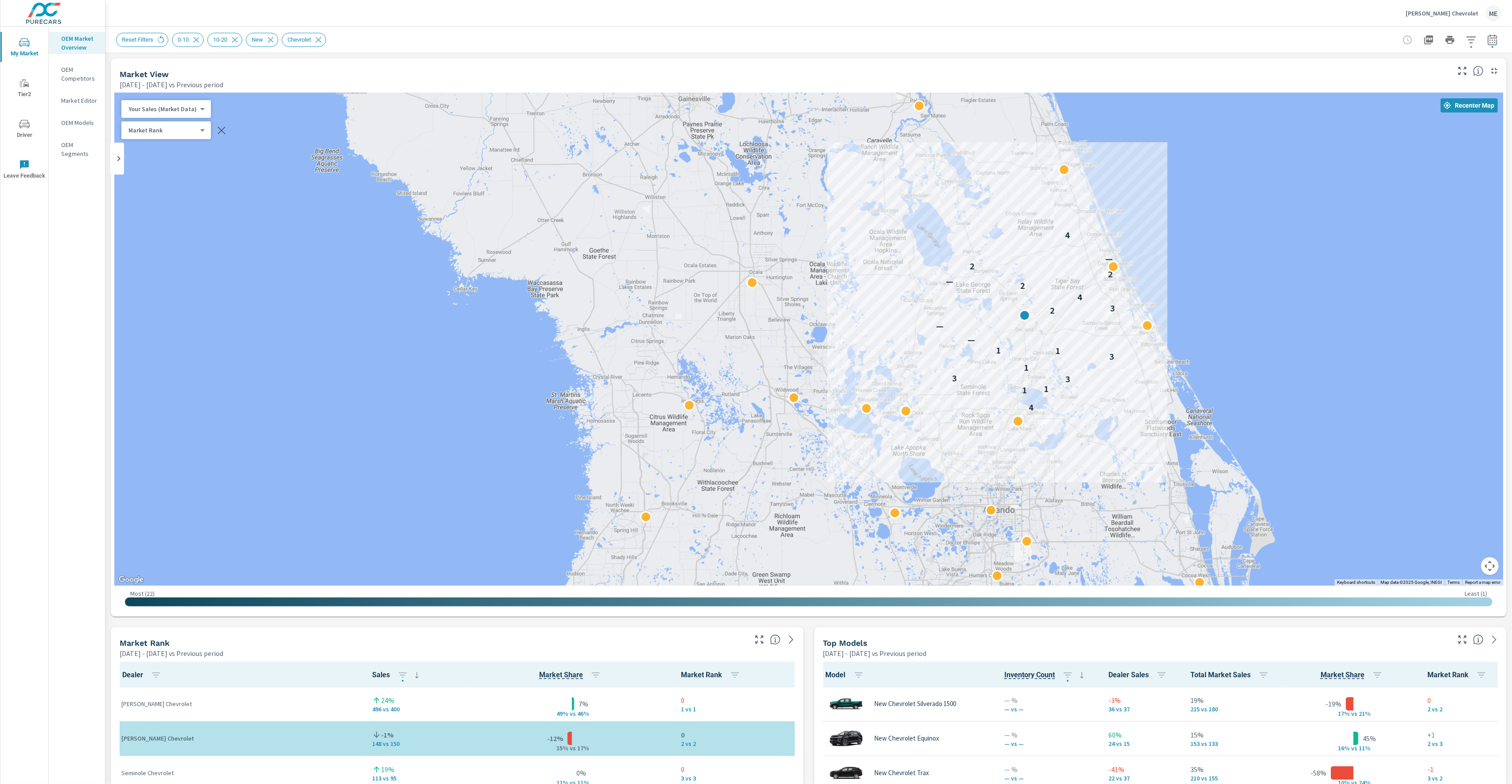
drag, startPoint x: 1150, startPoint y: 235, endPoint x: 988, endPoint y: 227, distance: 162.2
click at [988, 227] on div "4 1 1 3 3 1 3 1 1 — — 2 3 4 2 — 2 2 — 4" at bounding box center [809, 339] width 1389 height 492
click at [1429, 37] on icon "button" at bounding box center [1429, 39] width 9 height 9
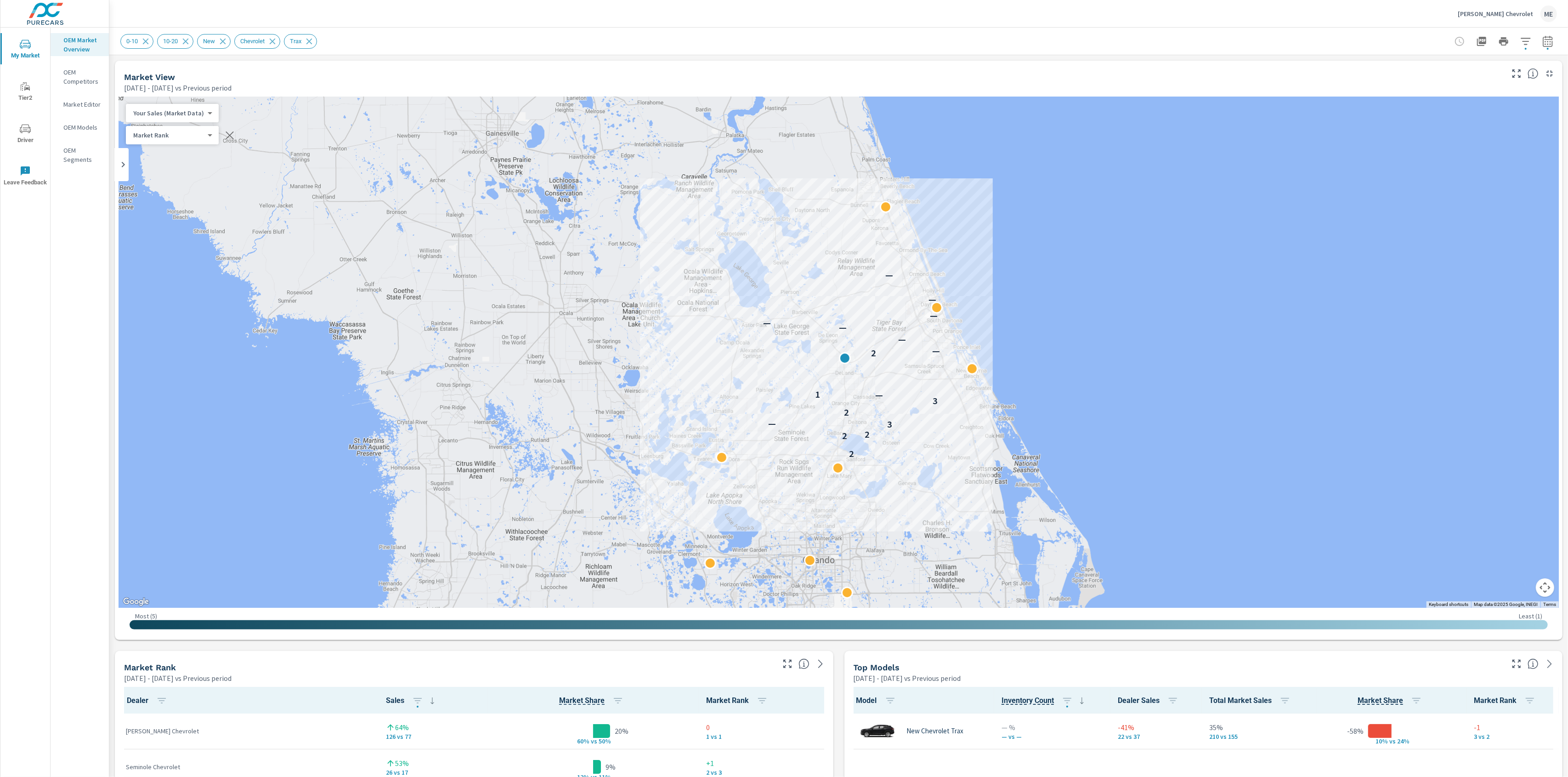
scroll to position [1, 0]
click at [505, 54] on div "0-10 10-20 New Chevrolet Trax" at bounding box center [839, 41] width 1437 height 27
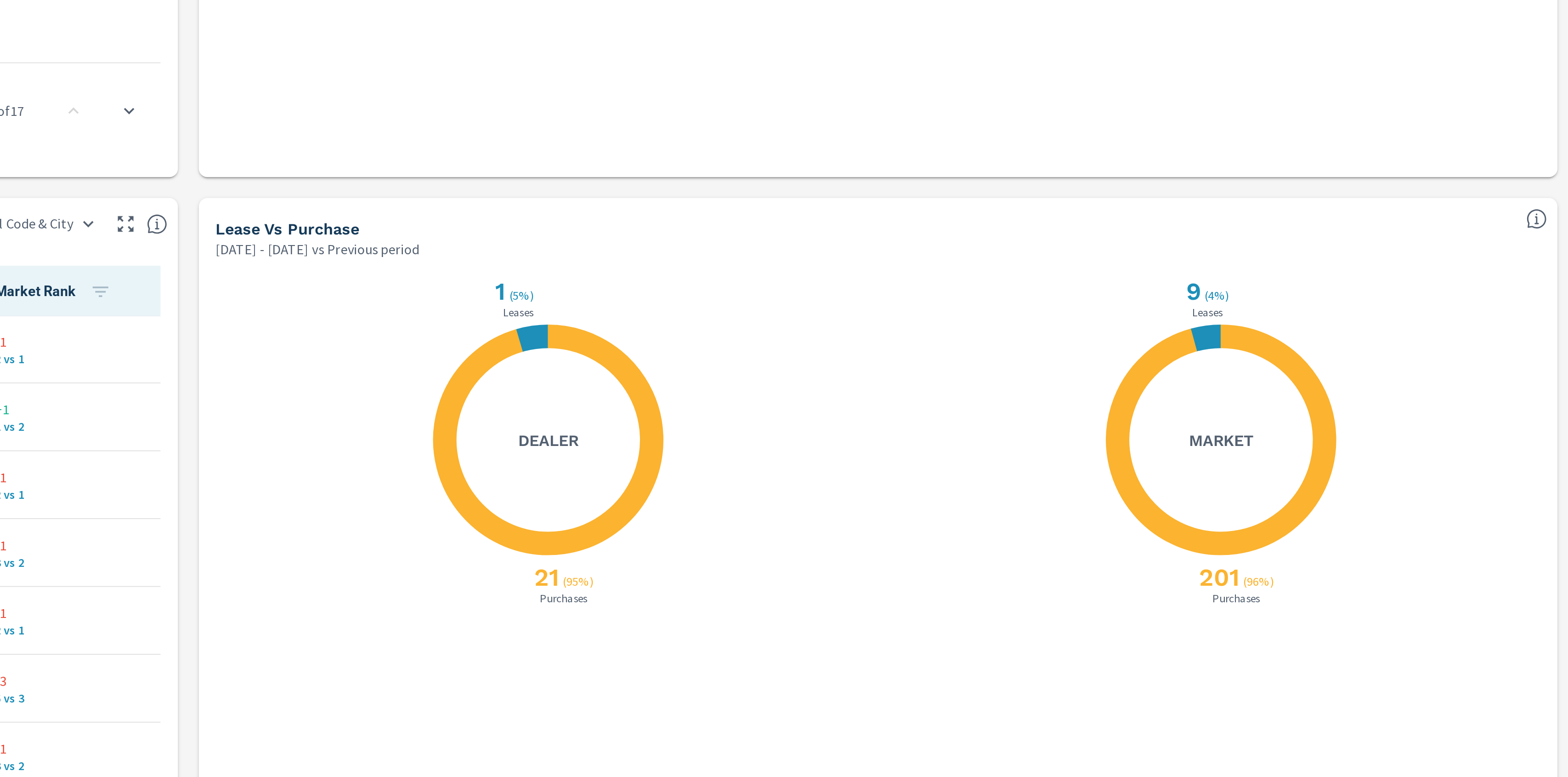
scroll to position [0, 0]
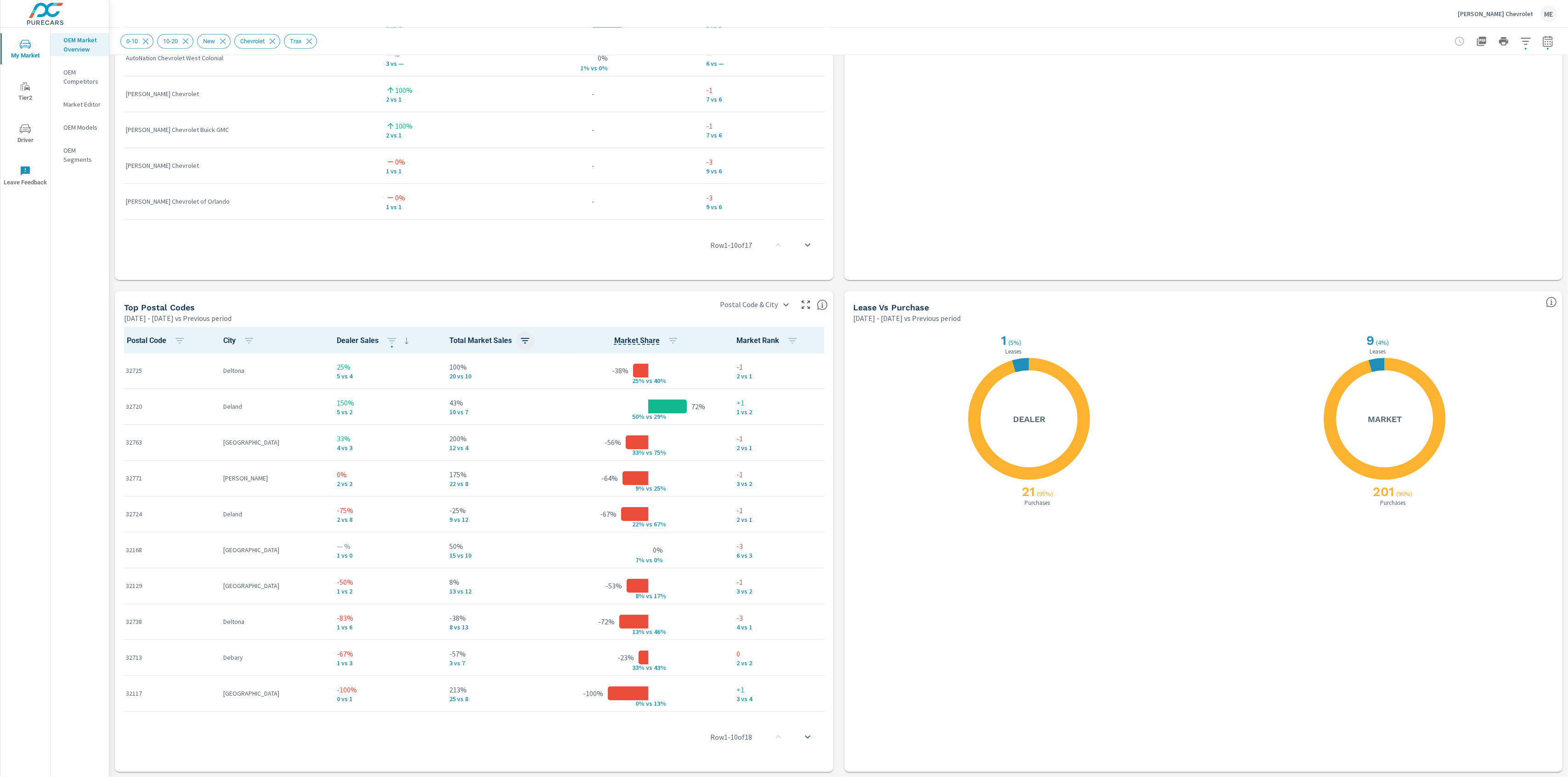
click at [520, 336] on icon "button" at bounding box center [525, 340] width 11 height 11
click at [456, 381] on span "ASC" at bounding box center [447, 378] width 40 height 9
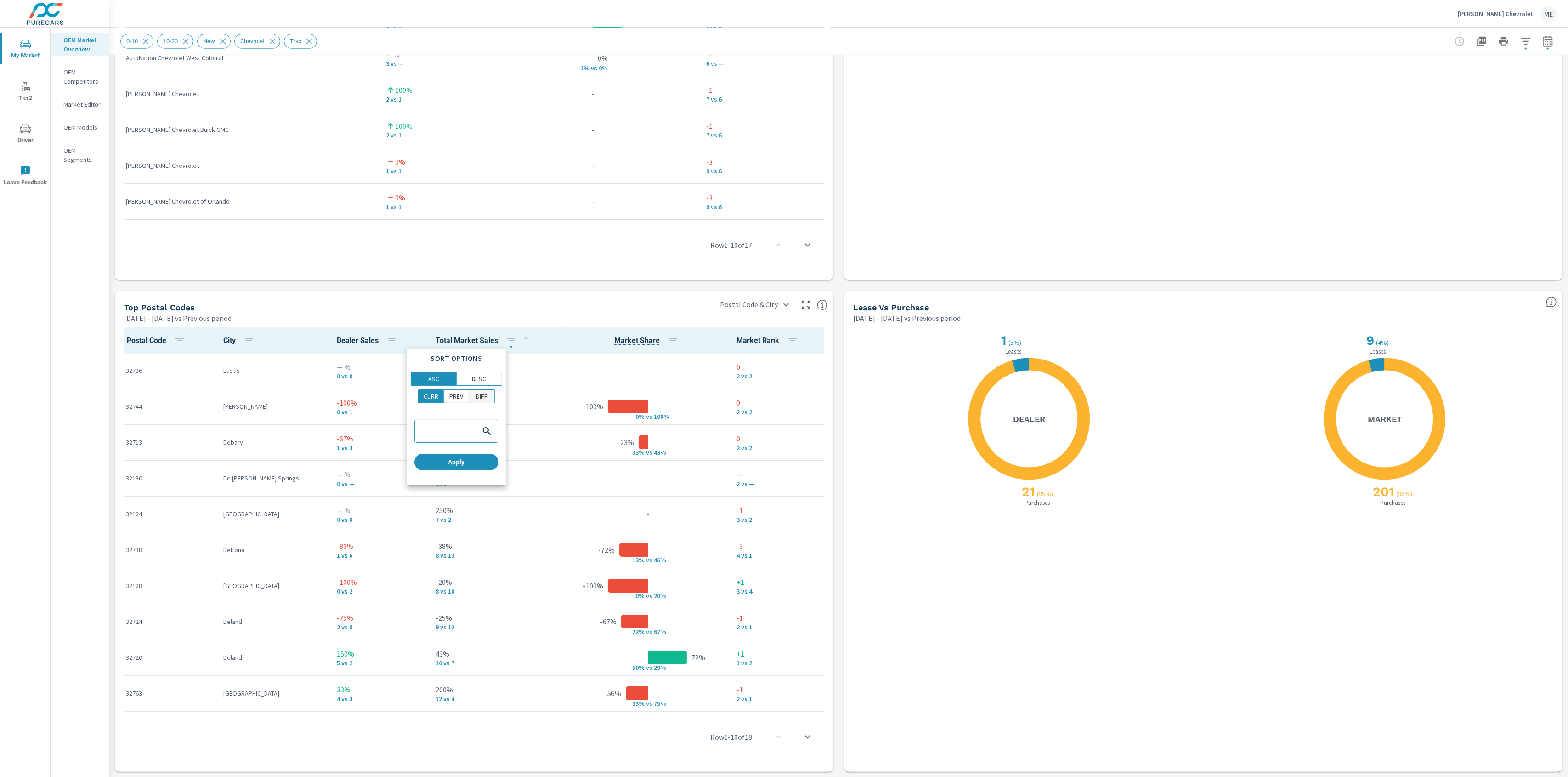
click at [478, 395] on p "DIFF" at bounding box center [481, 396] width 12 height 9
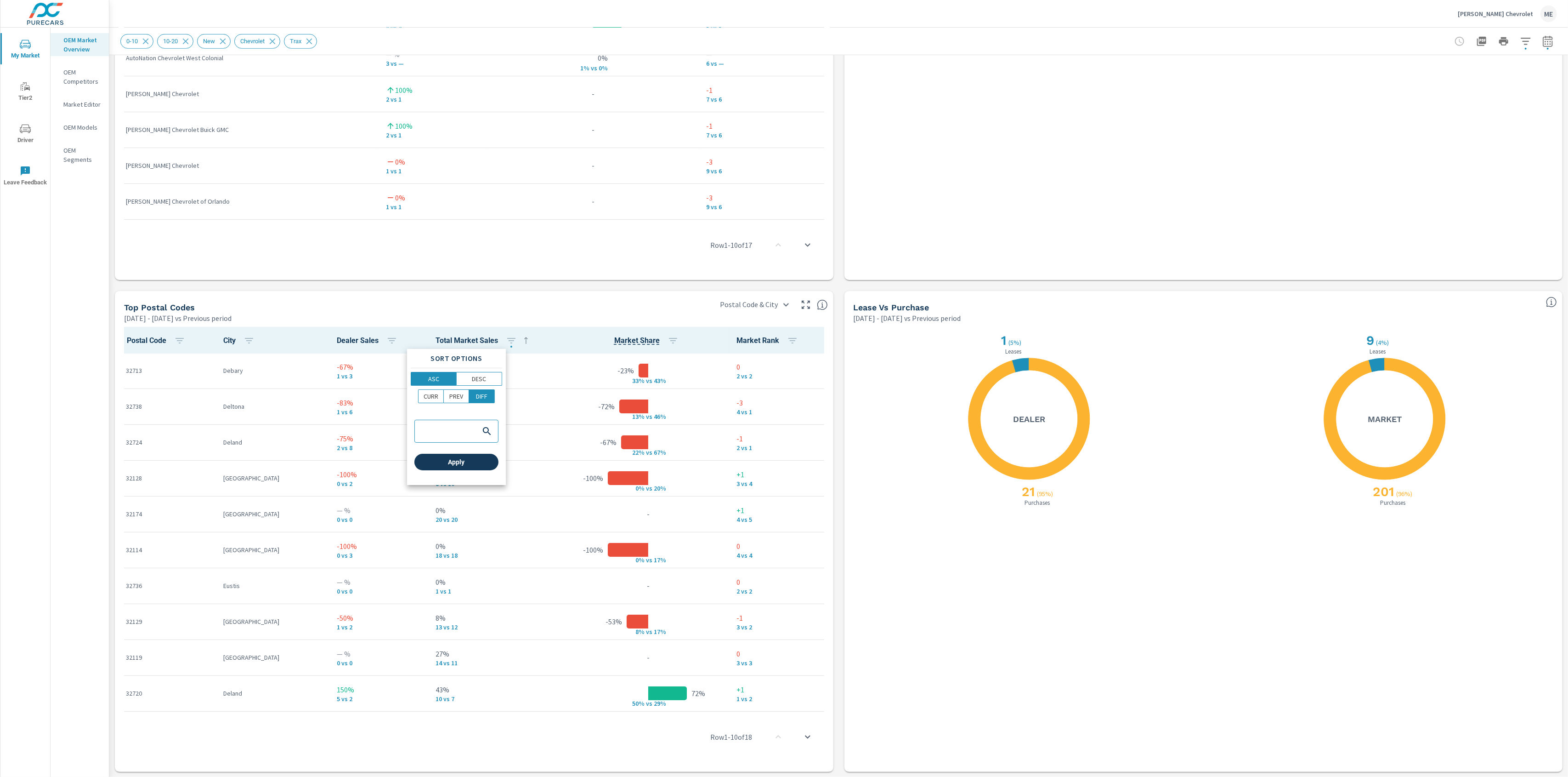
click at [469, 463] on span "Apply" at bounding box center [457, 462] width 77 height 9
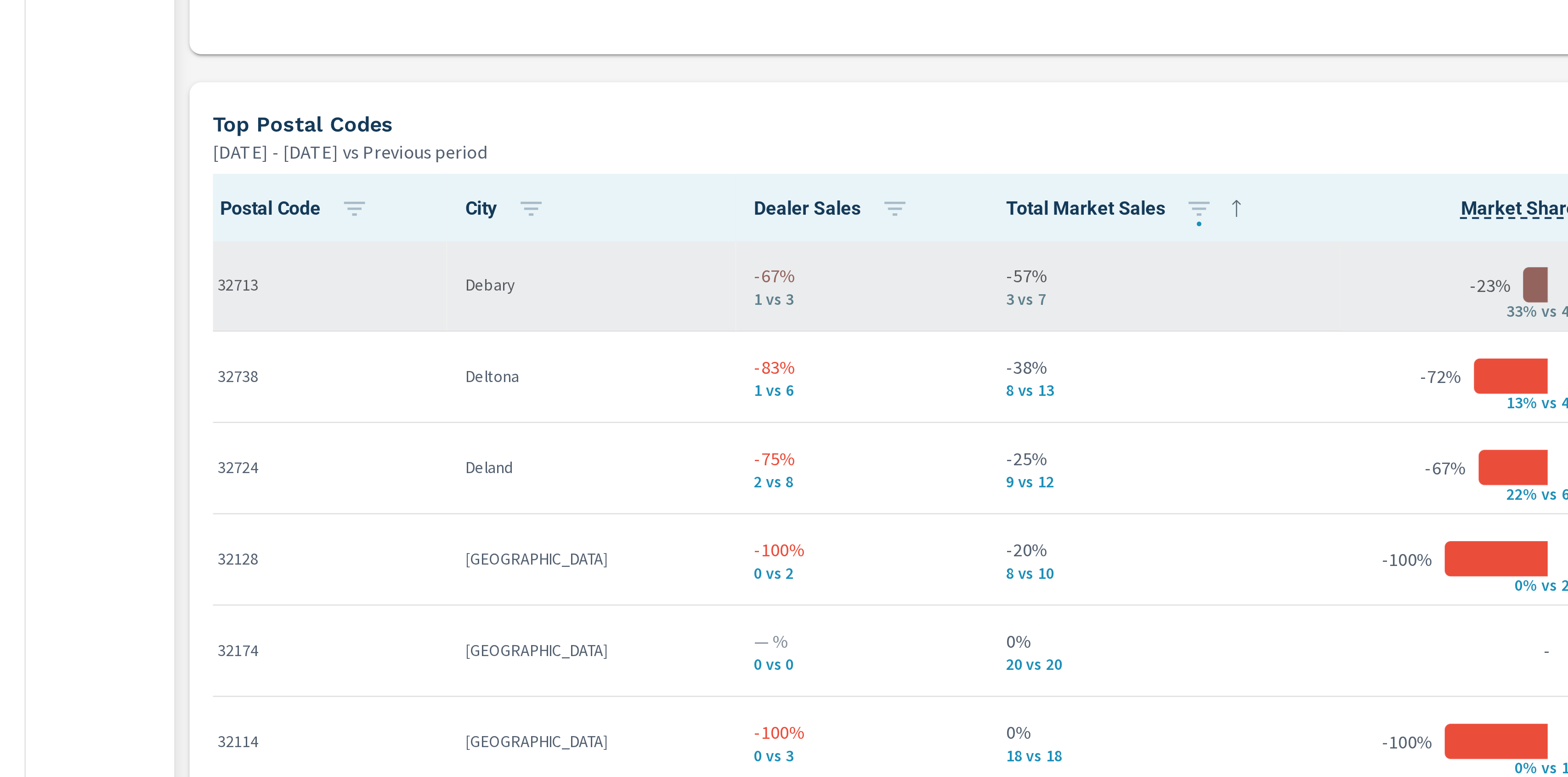
scroll to position [6, 0]
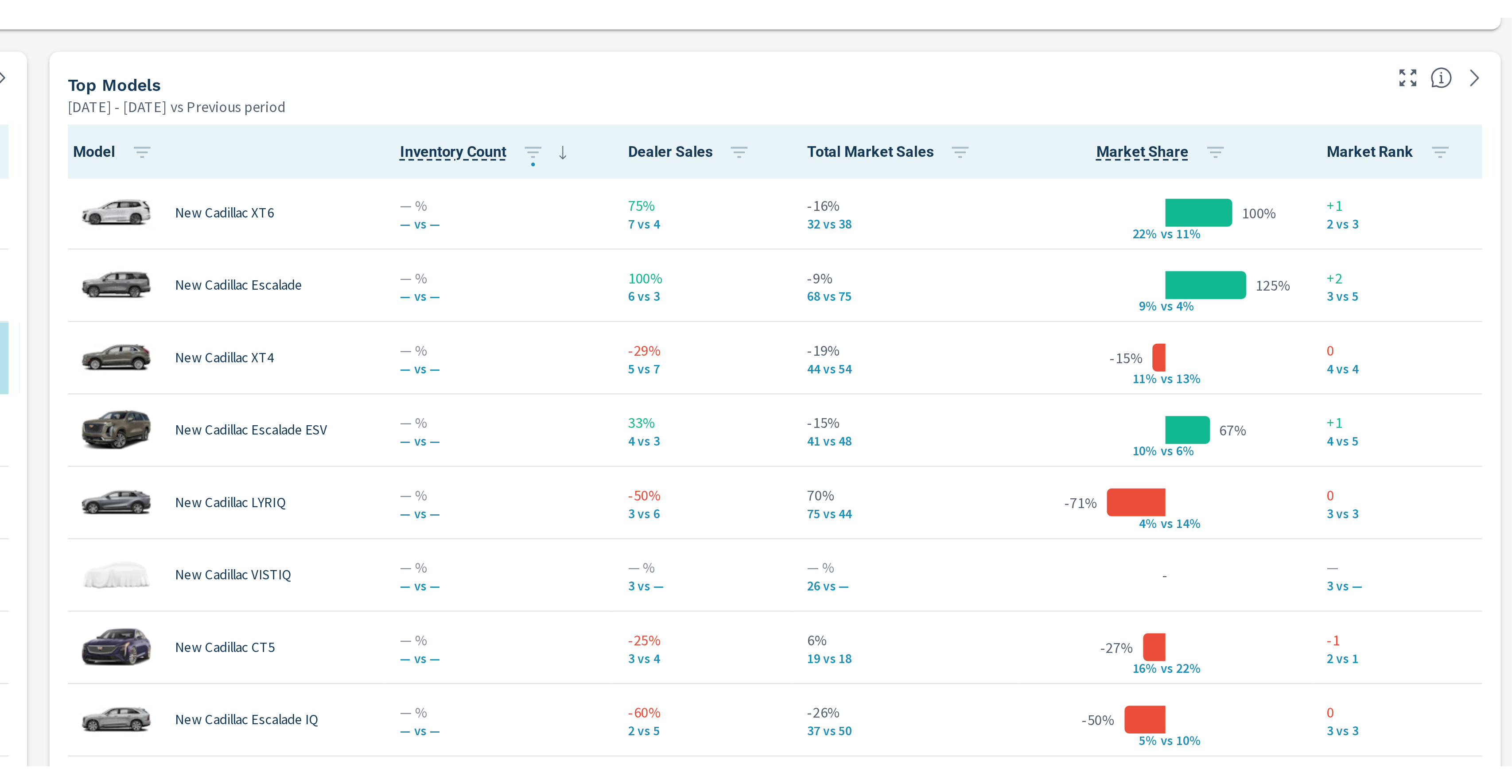
scroll to position [1, 0]
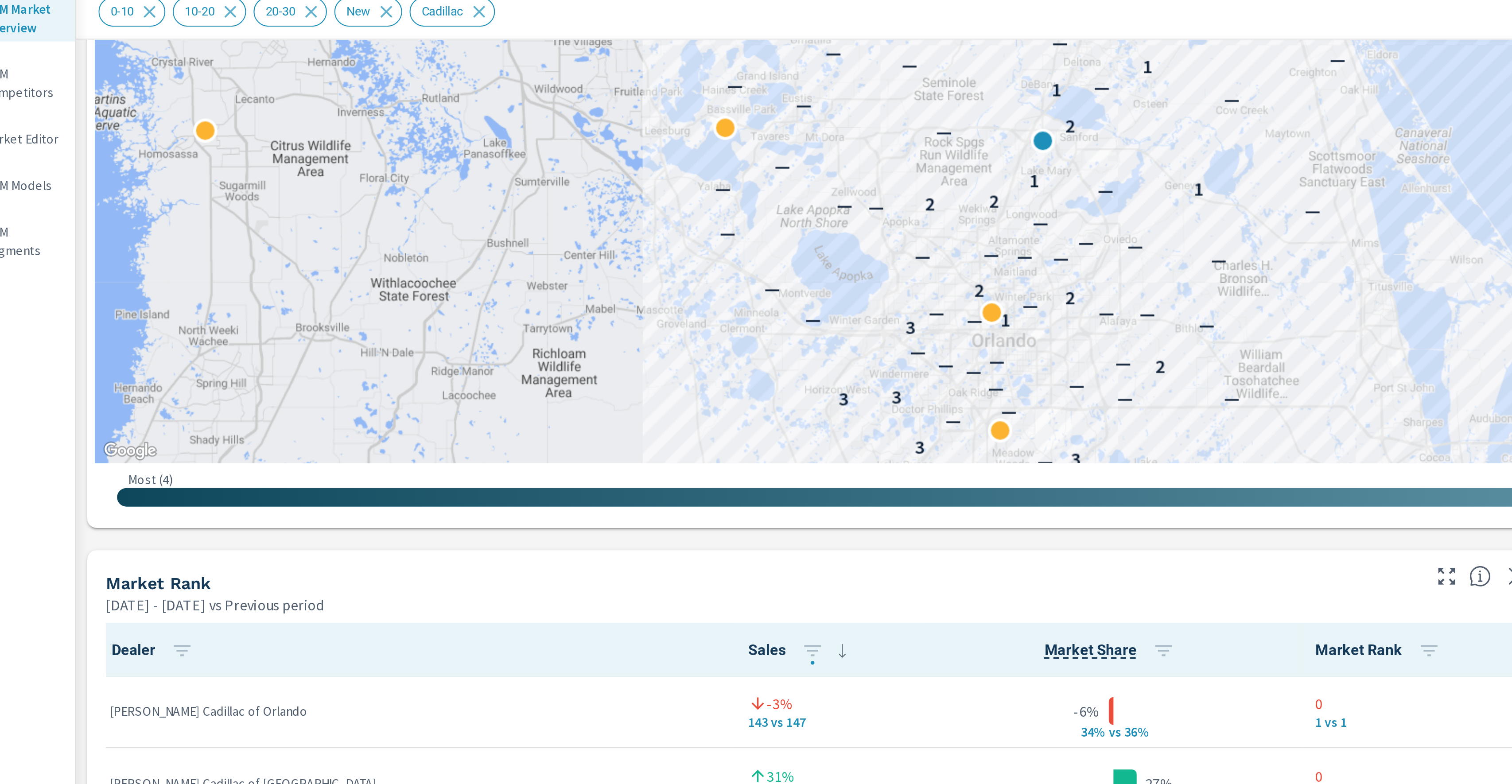
drag, startPoint x: 738, startPoint y: 106, endPoint x: 488, endPoint y: 189, distance: 263.4
click at [482, 196] on div "— — 3 3 — — 3 — — 3 — — — 2 — — — — 3 — — 1 — — — — — 2 2 — — — — — — — — — — —…" at bounding box center [809, 8] width 1389 height 492
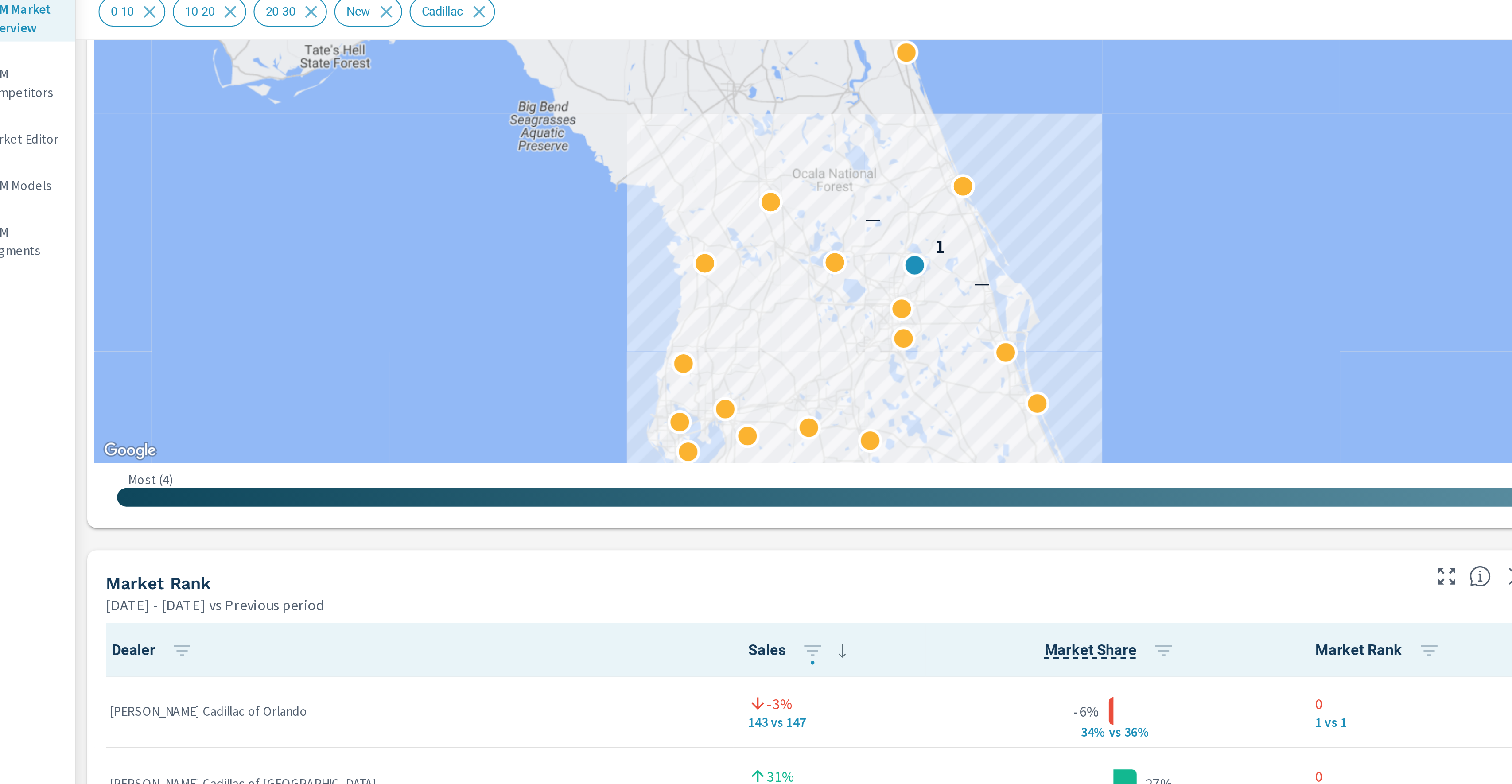
drag, startPoint x: 547, startPoint y: 134, endPoint x: 530, endPoint y: 133, distance: 17.0
click at [796, 133] on div "2 — 1 —" at bounding box center [1363, 325] width 1134 height 638
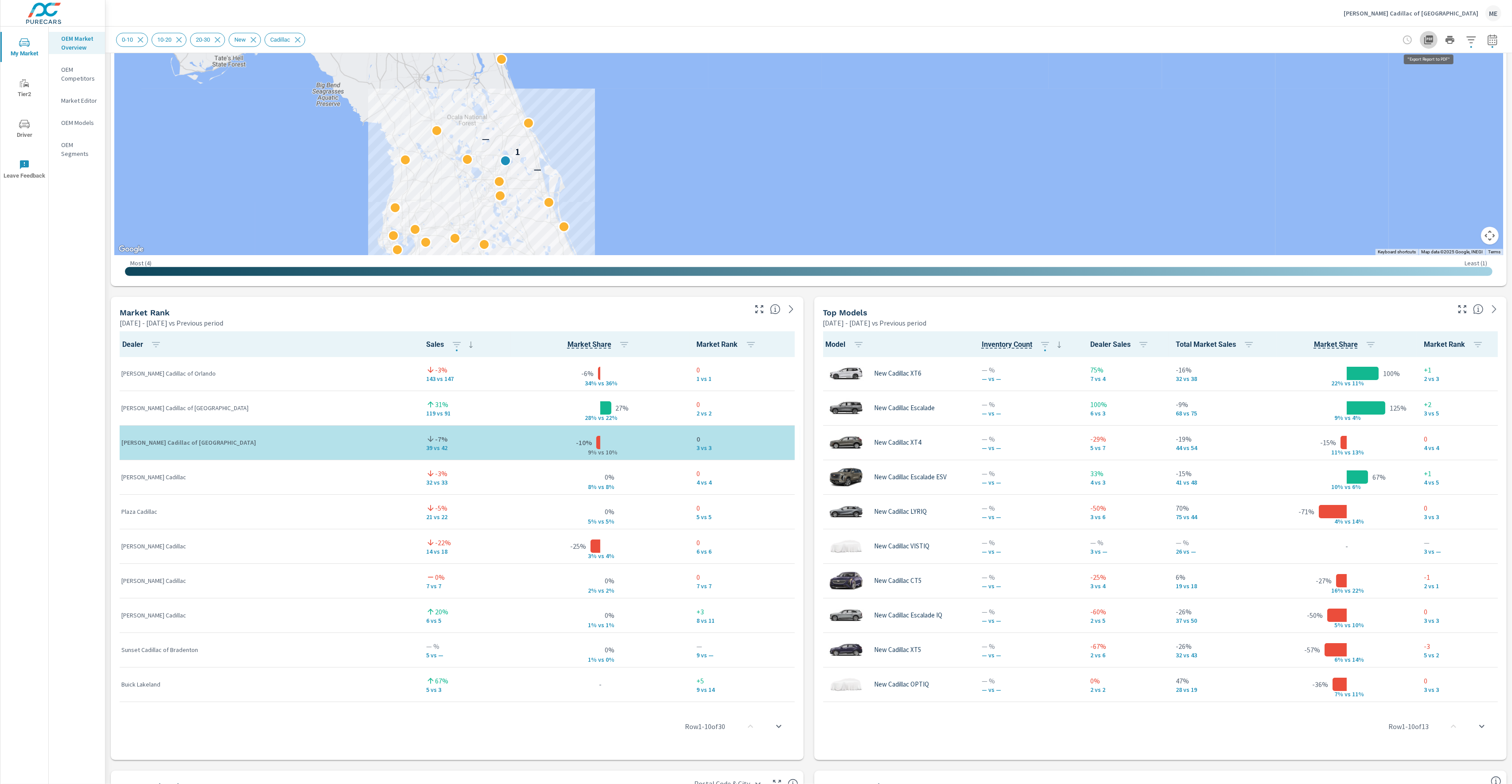
click at [1433, 39] on icon "button" at bounding box center [1429, 40] width 11 height 11
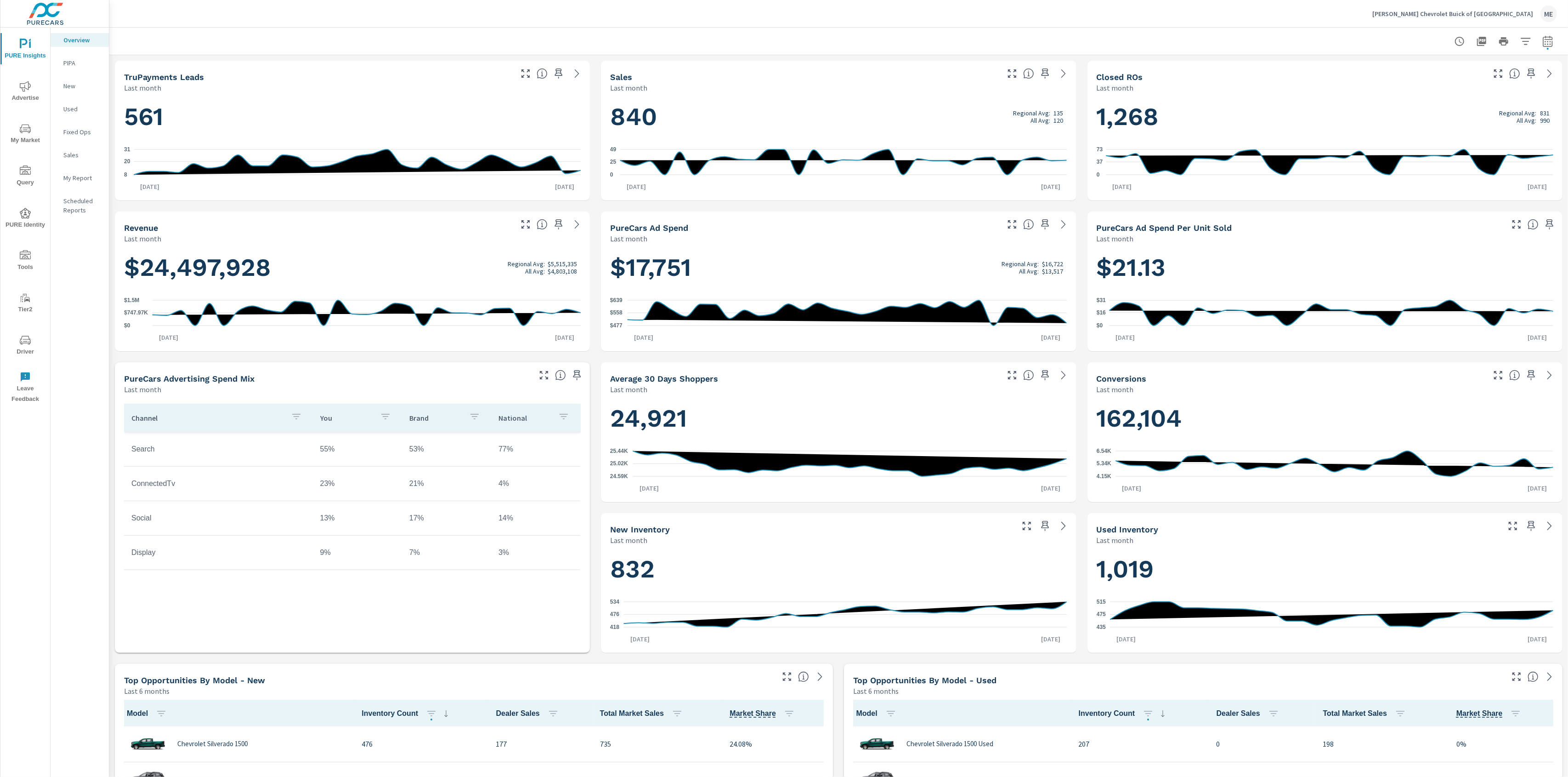
scroll to position [1, 0]
click at [897, 35] on div at bounding box center [839, 41] width 1437 height 27
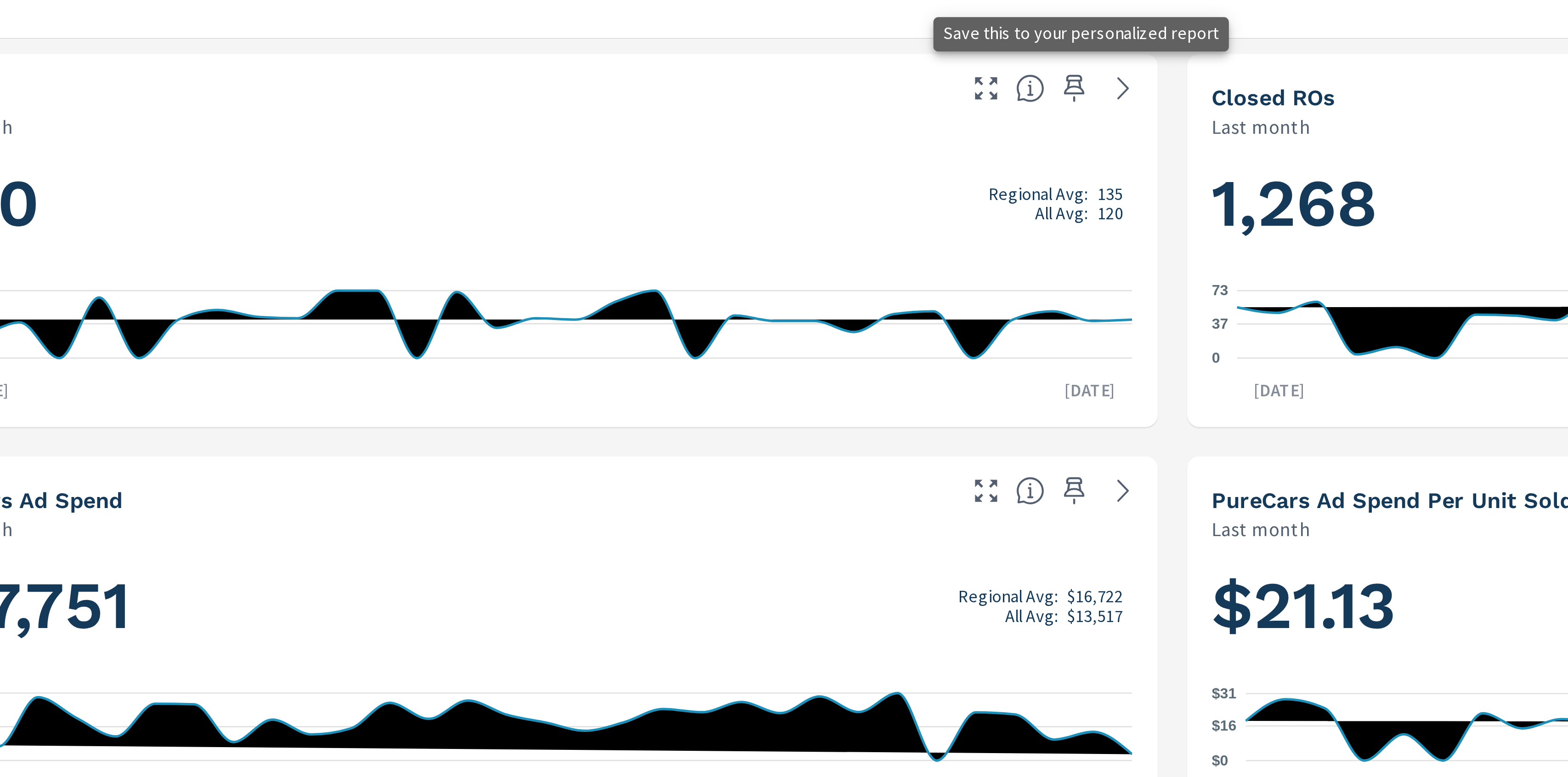
click at [1048, 72] on icon "button" at bounding box center [1045, 74] width 11 height 11
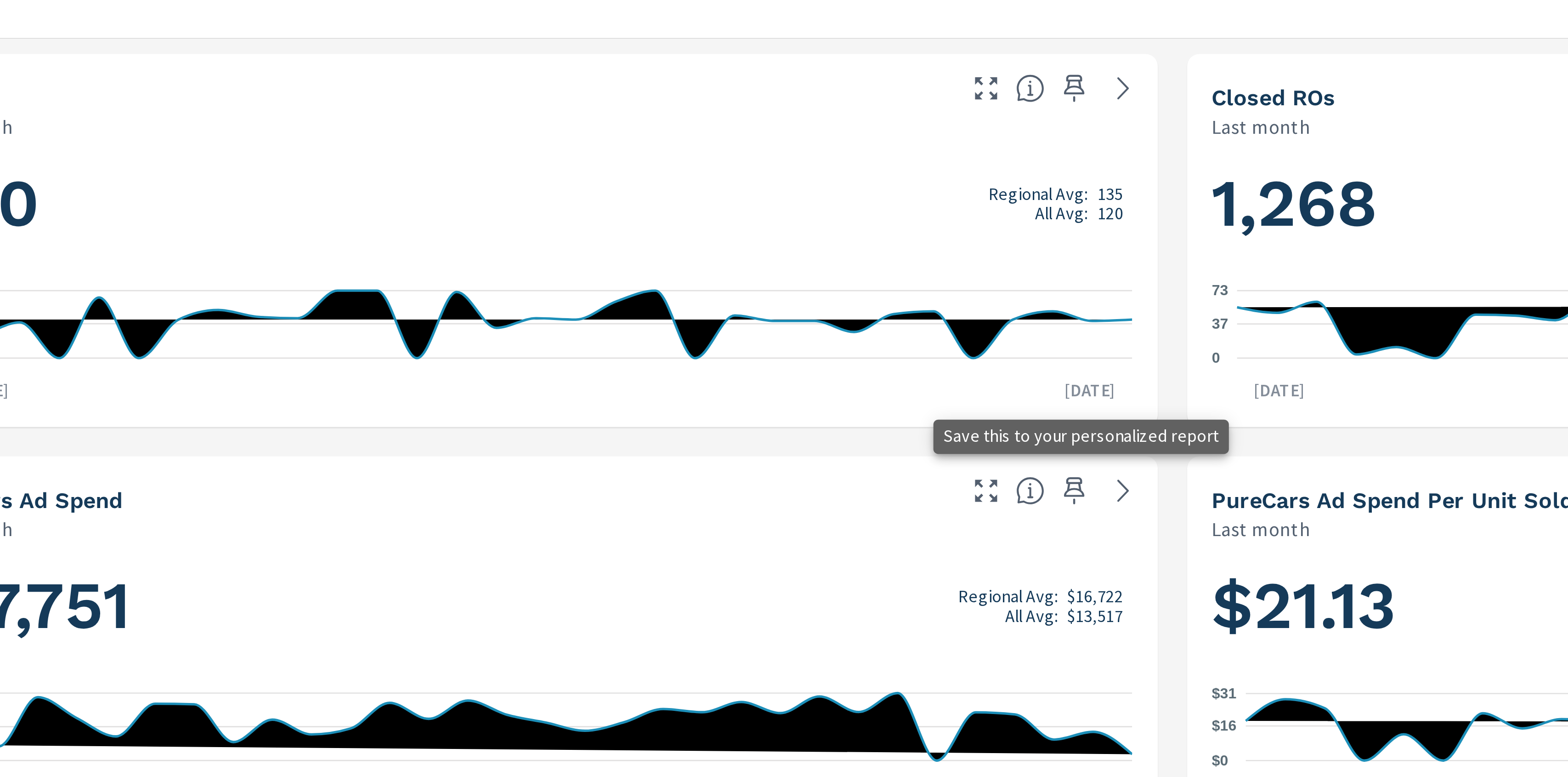
click at [1047, 219] on icon "button" at bounding box center [1045, 224] width 11 height 11
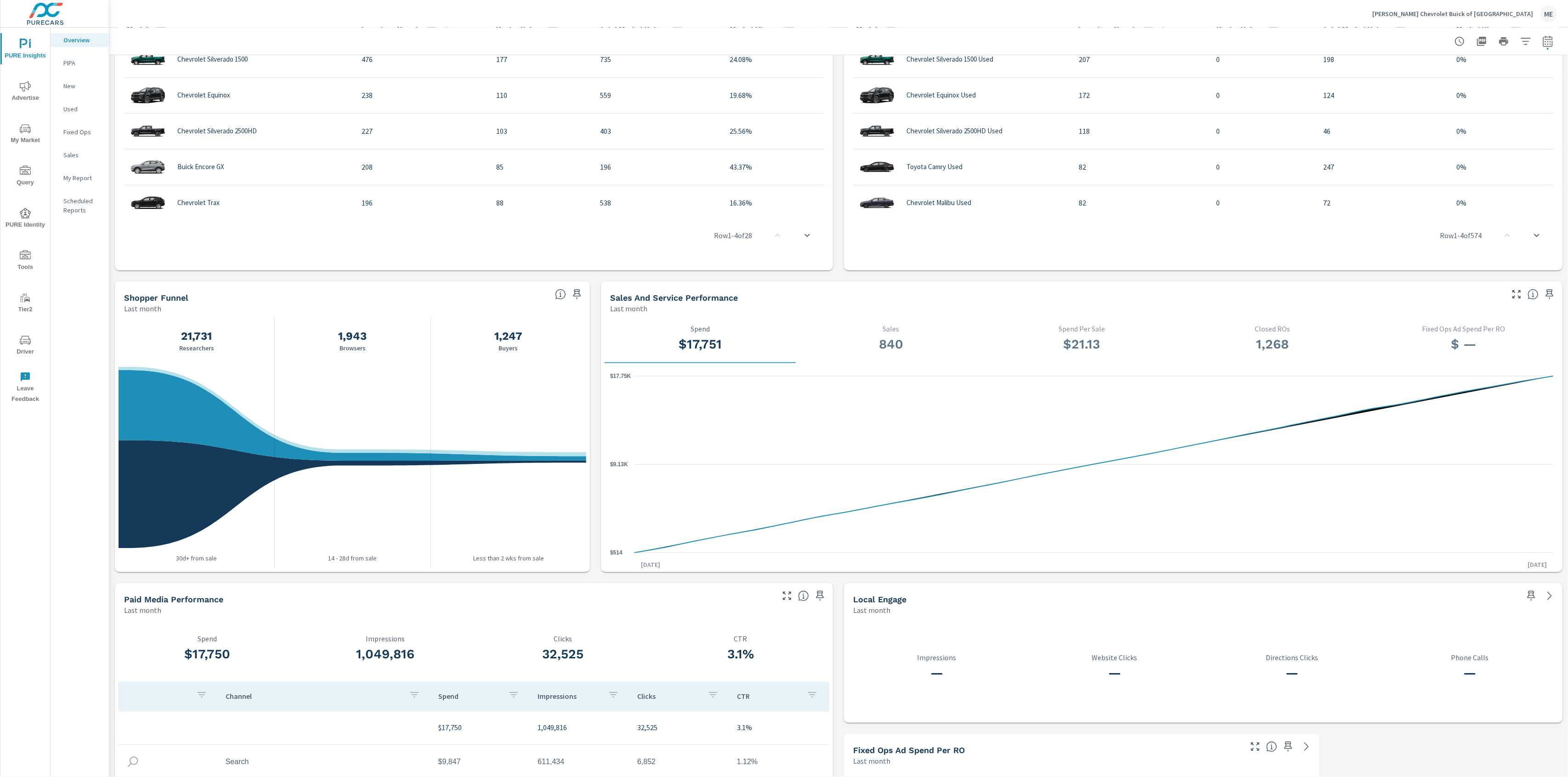
scroll to position [730, 0]
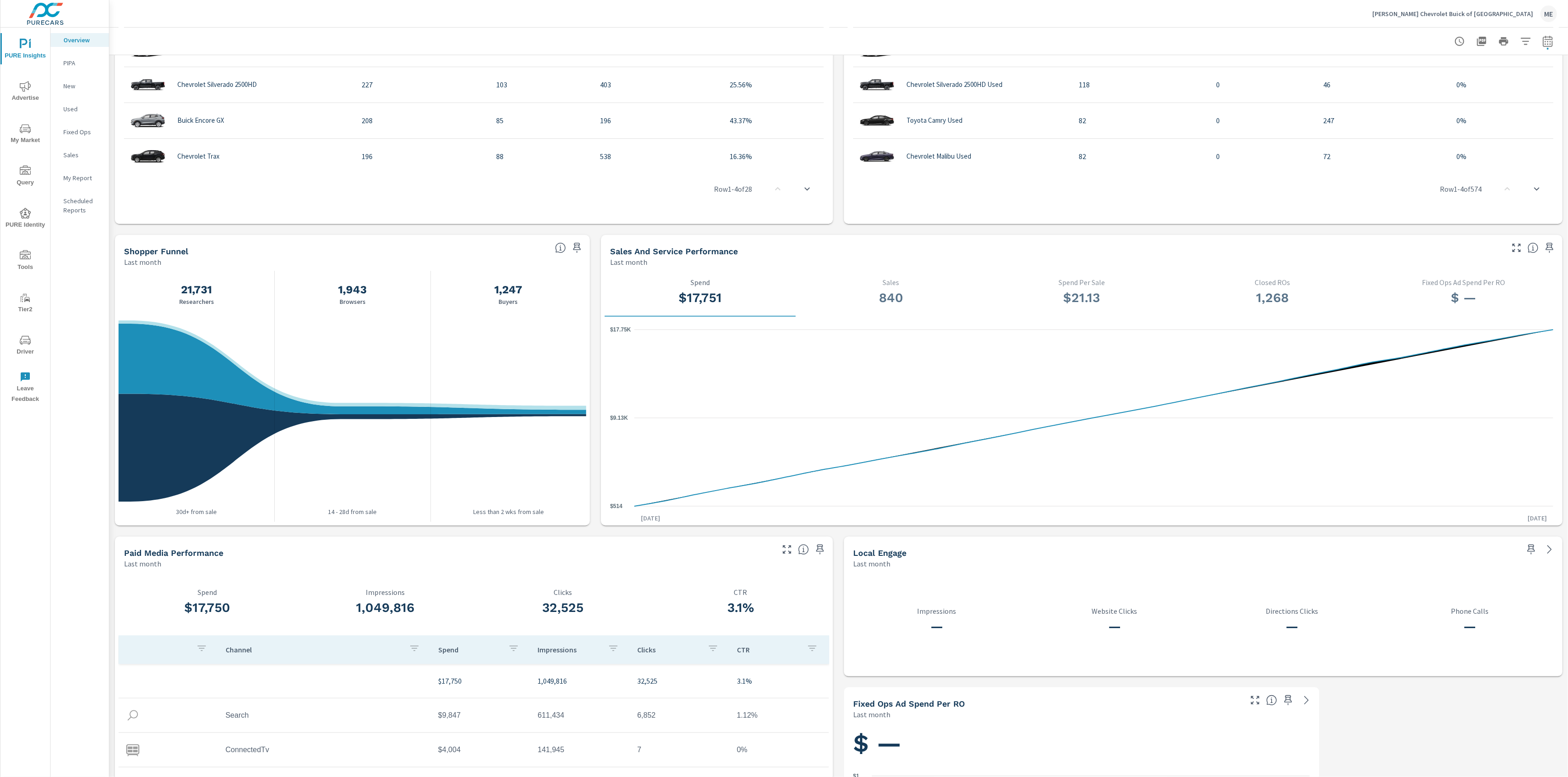
click at [576, 256] on div "Shopper Funnel Last month" at bounding box center [352, 251] width 475 height 32
click at [576, 245] on icon "button" at bounding box center [577, 248] width 8 height 10
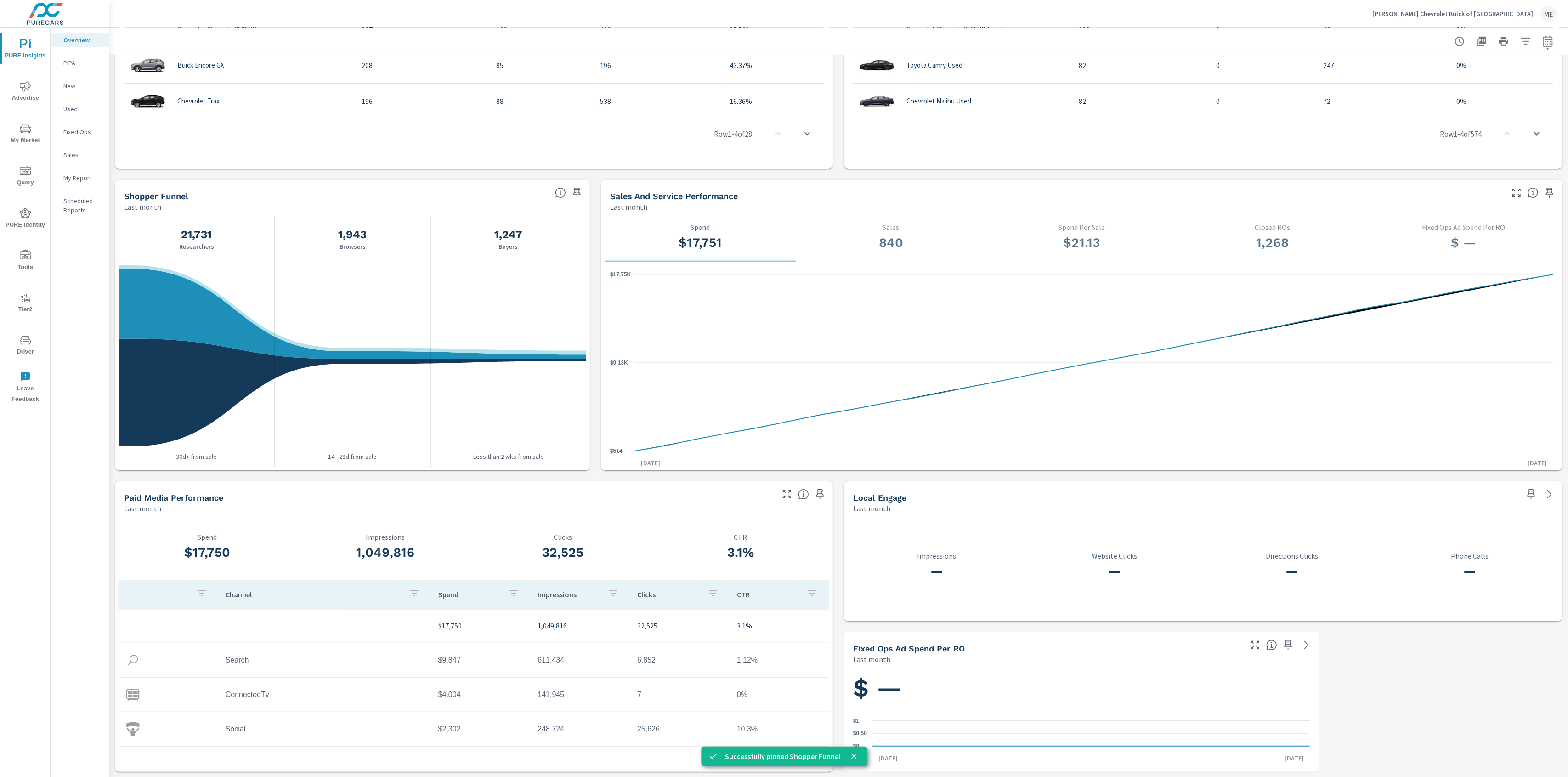
click at [822, 496] on icon "button" at bounding box center [820, 494] width 11 height 11
click at [85, 181] on p "My Report" at bounding box center [82, 178] width 38 height 9
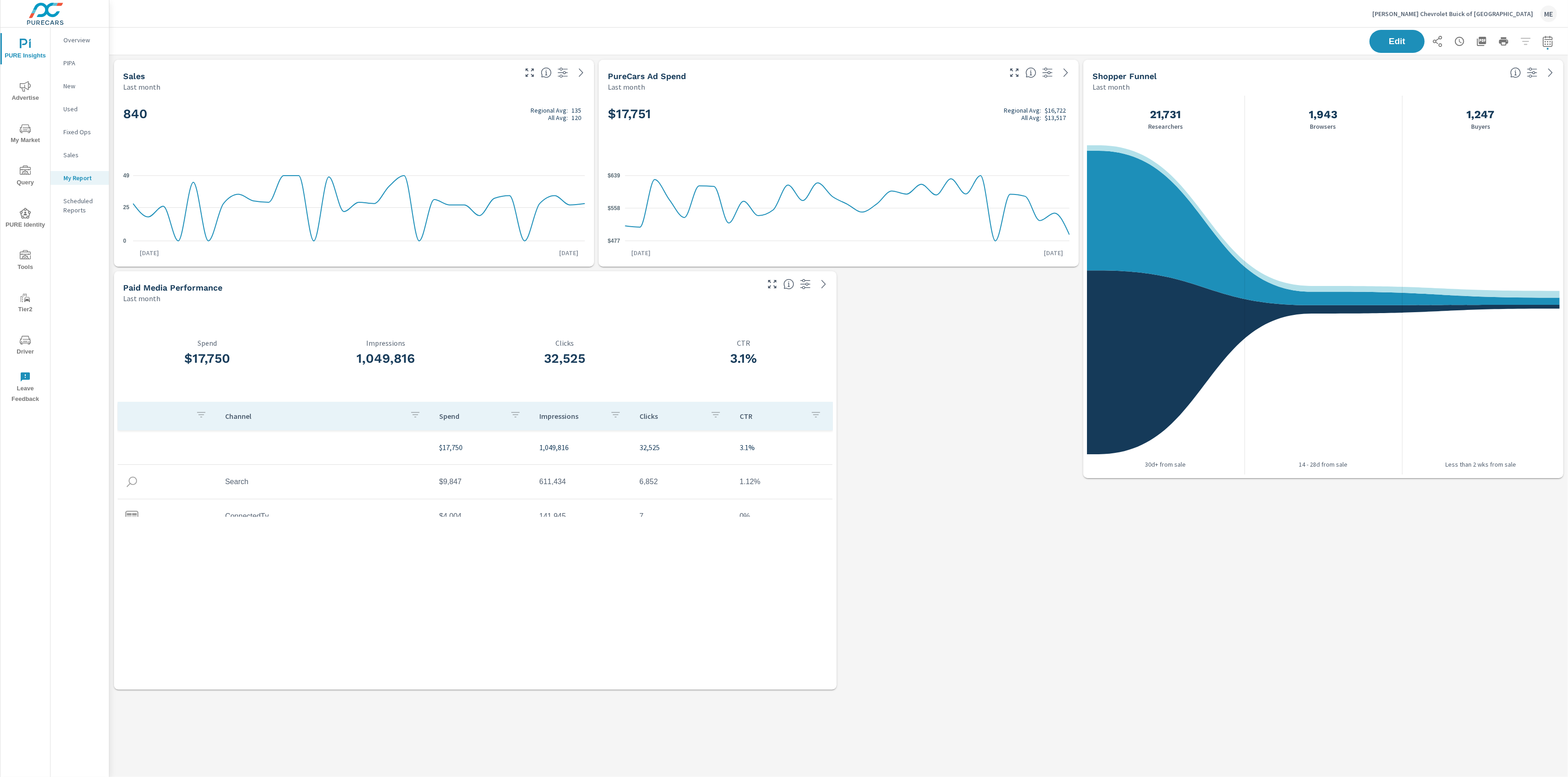
scroll to position [640, 1460]
click at [71, 42] on p "Overview" at bounding box center [82, 40] width 38 height 9
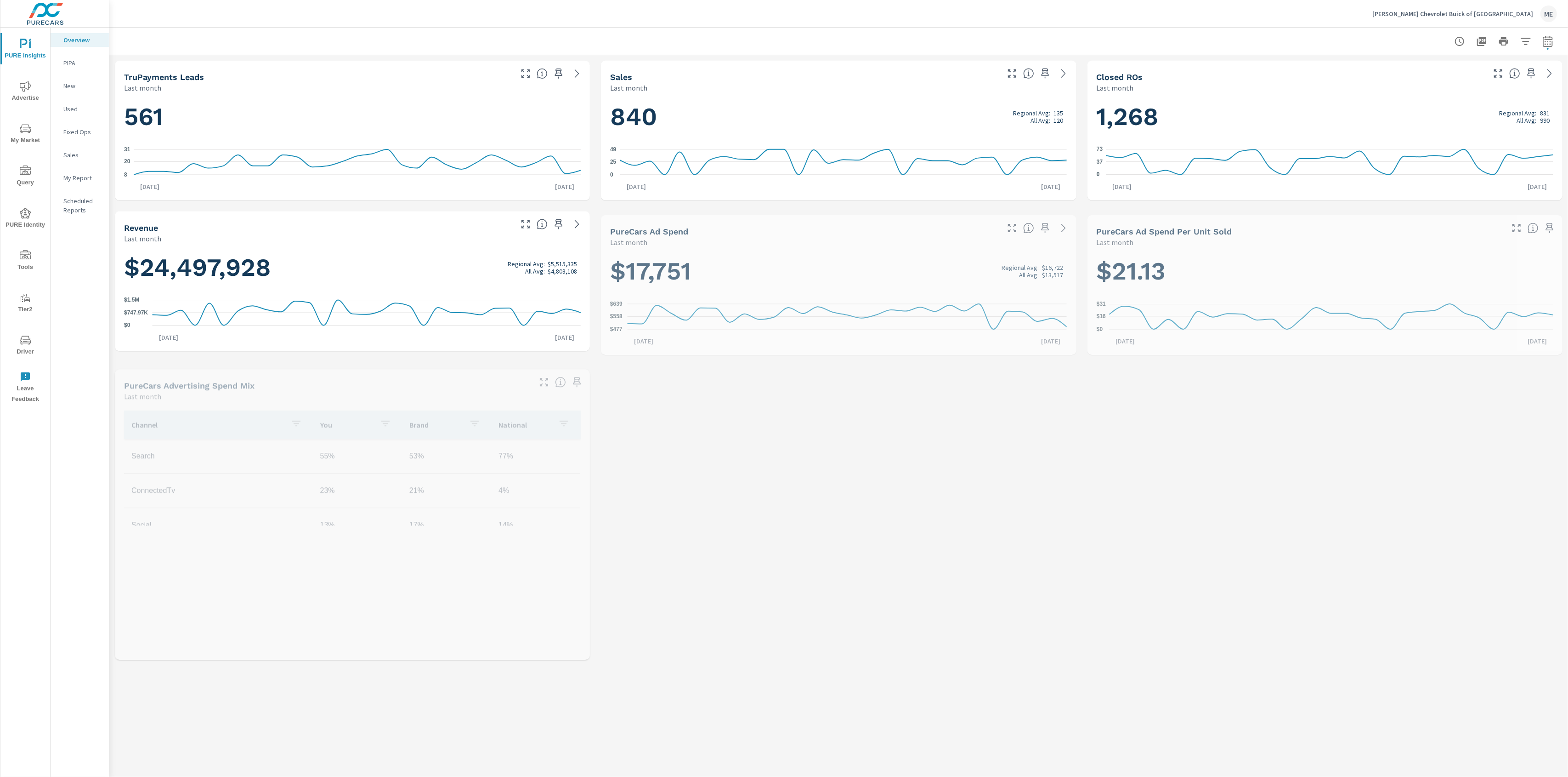
scroll to position [1, 0]
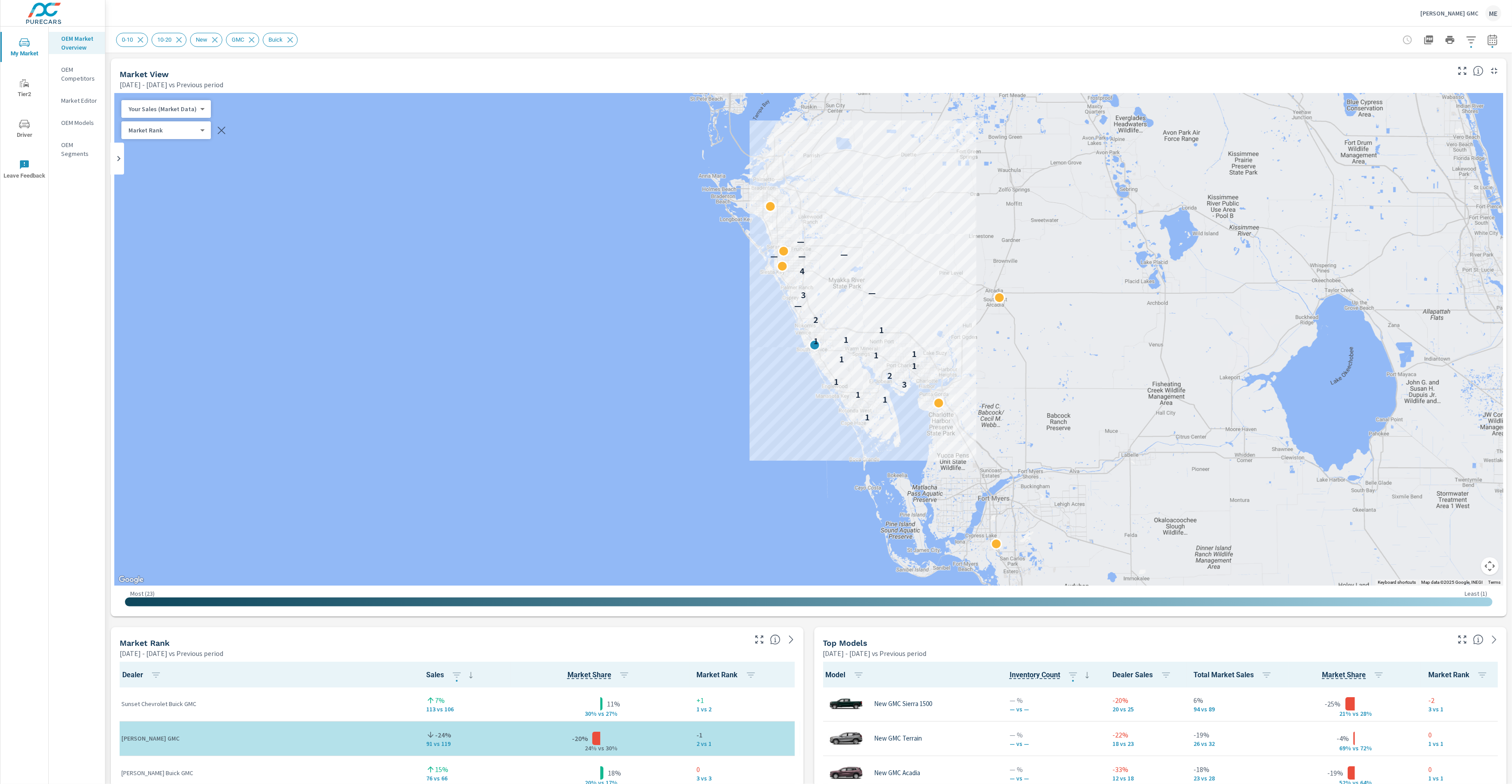
scroll to position [1, 0]
click at [1430, 39] on icon "button" at bounding box center [1429, 40] width 11 height 11
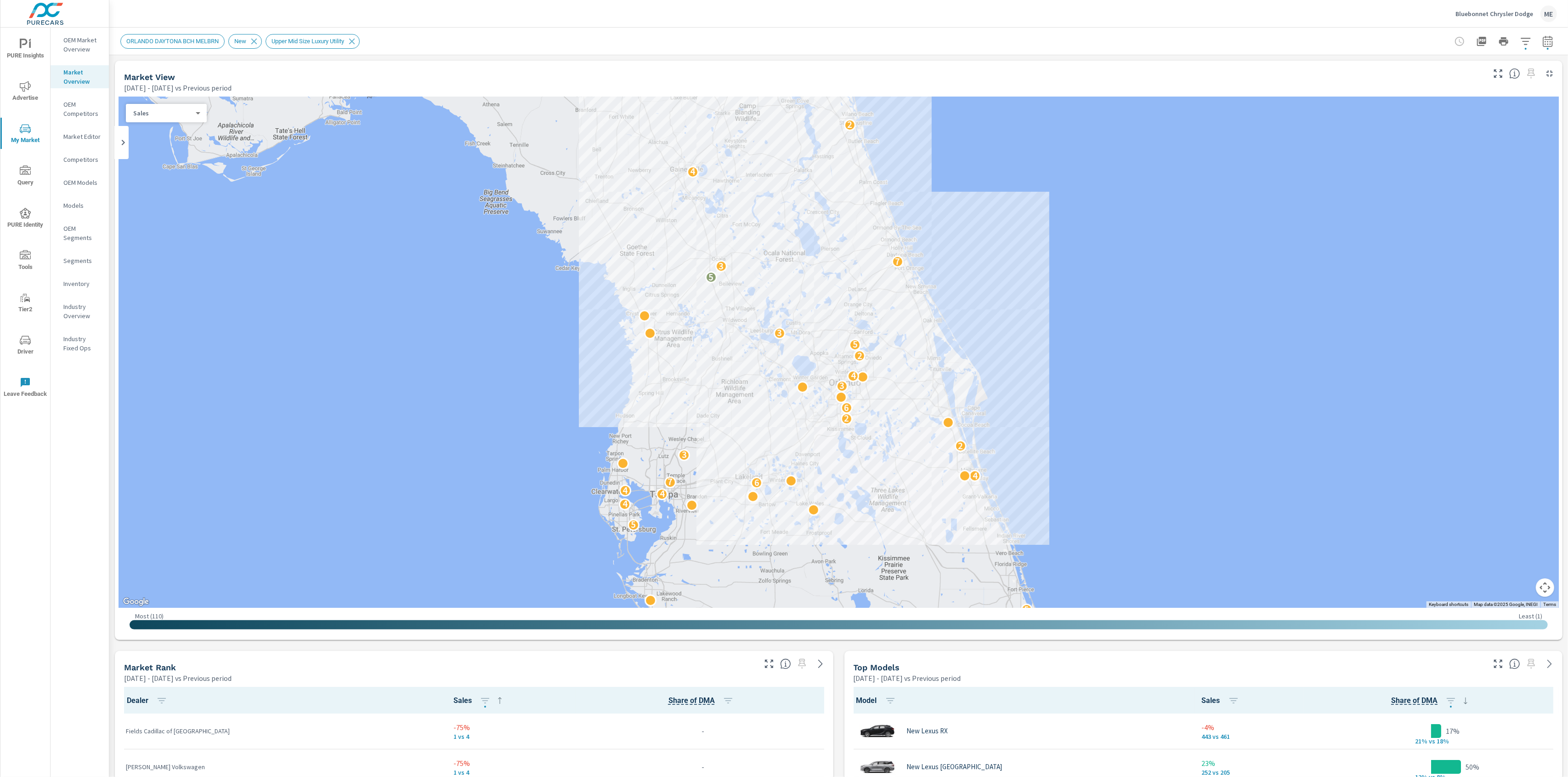
scroll to position [1, 0]
click at [1499, 664] on icon "button" at bounding box center [1498, 664] width 11 height 11
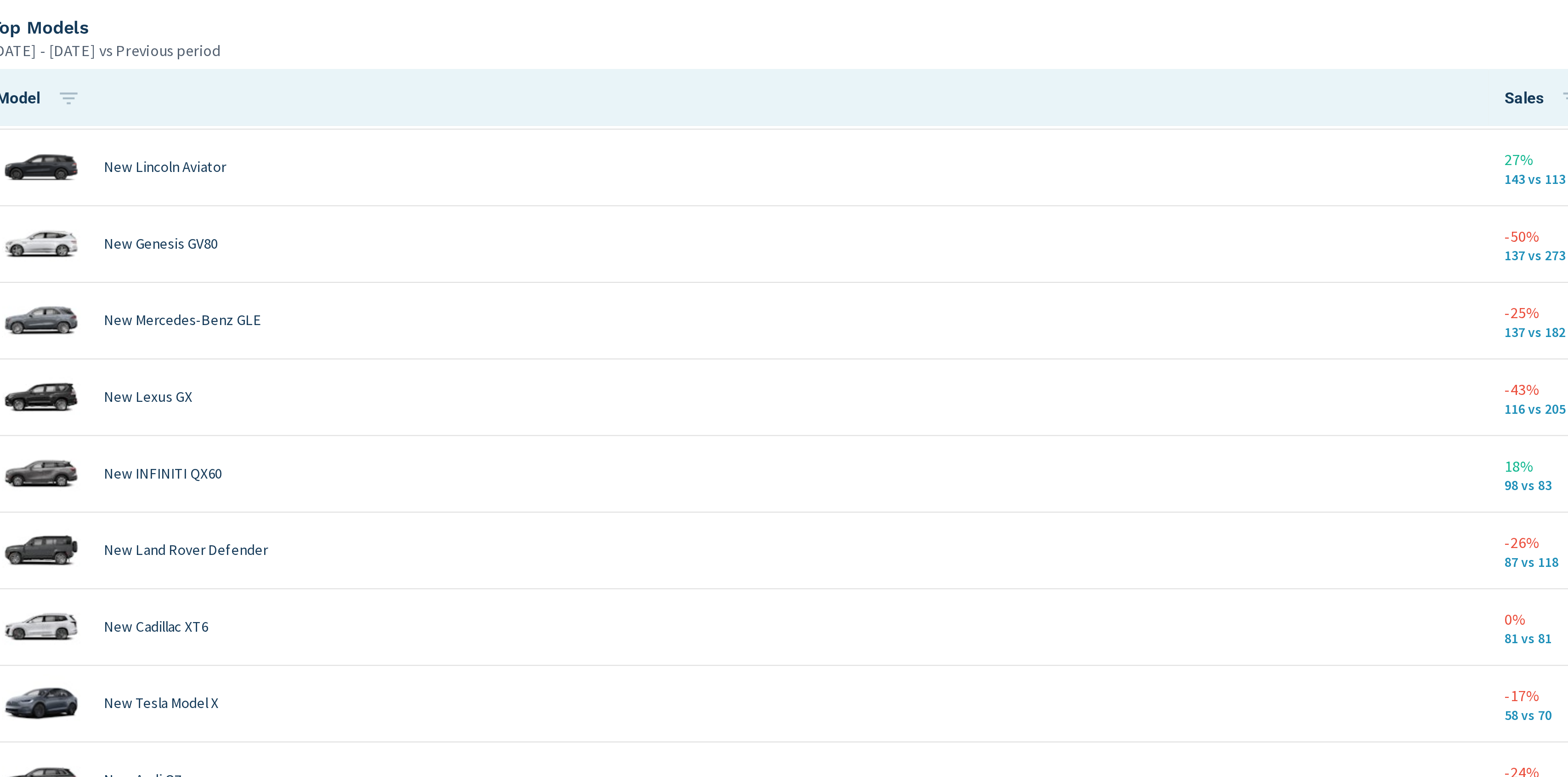
scroll to position [203, 0]
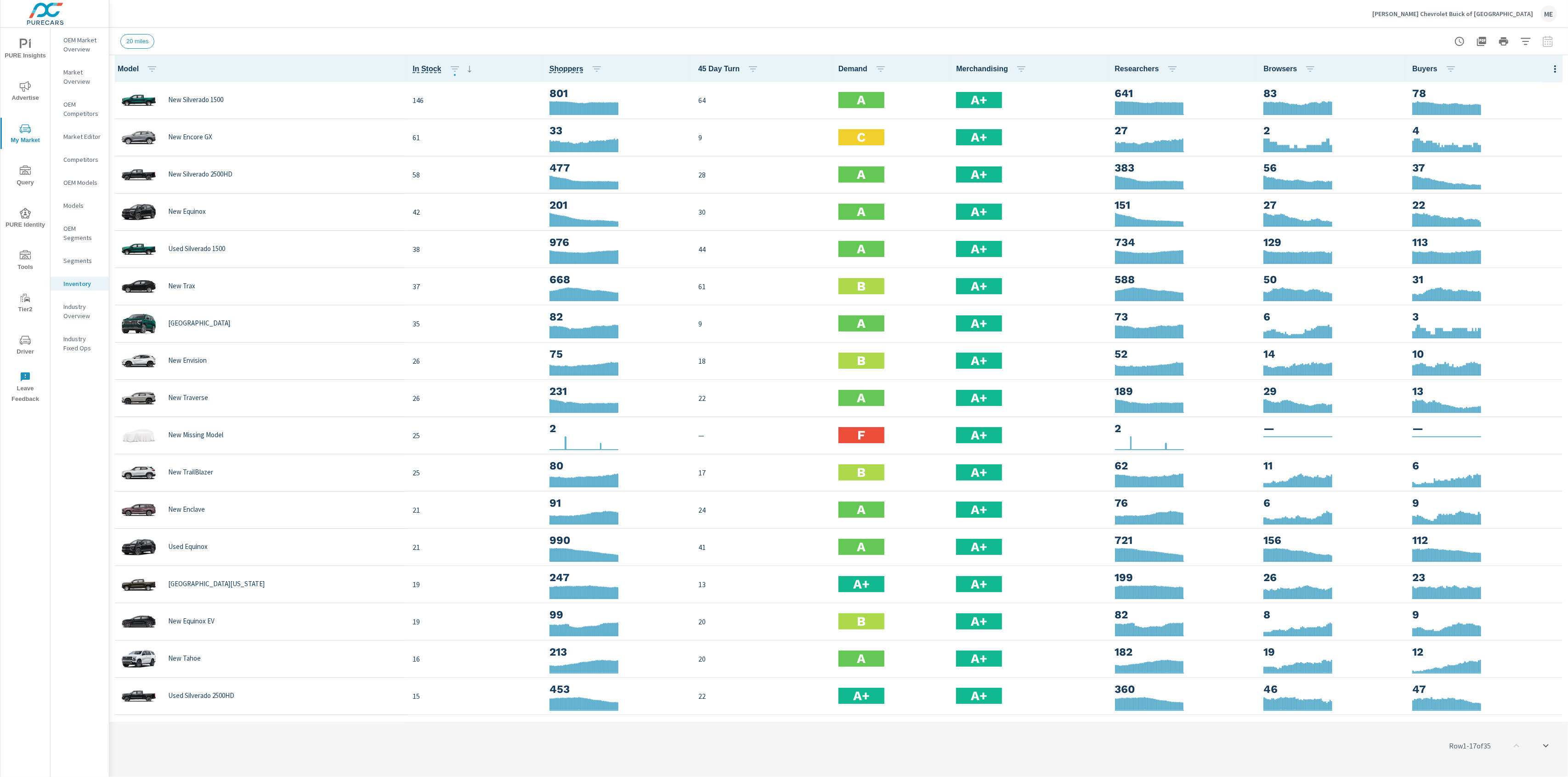
scroll to position [1, 0]
click at [344, 35] on div "20 miles" at bounding box center [774, 41] width 1308 height 15
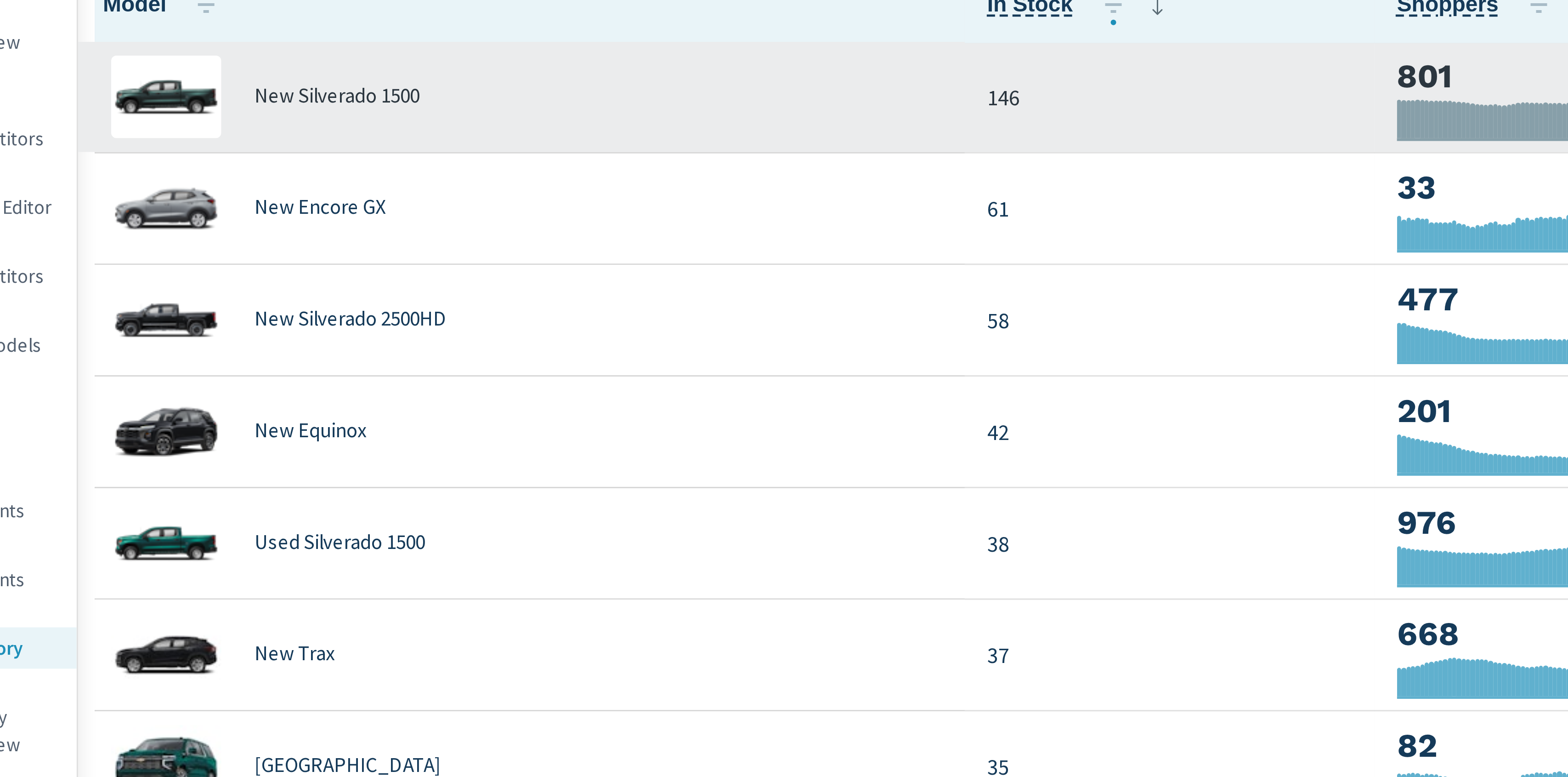
scroll to position [0, 0]
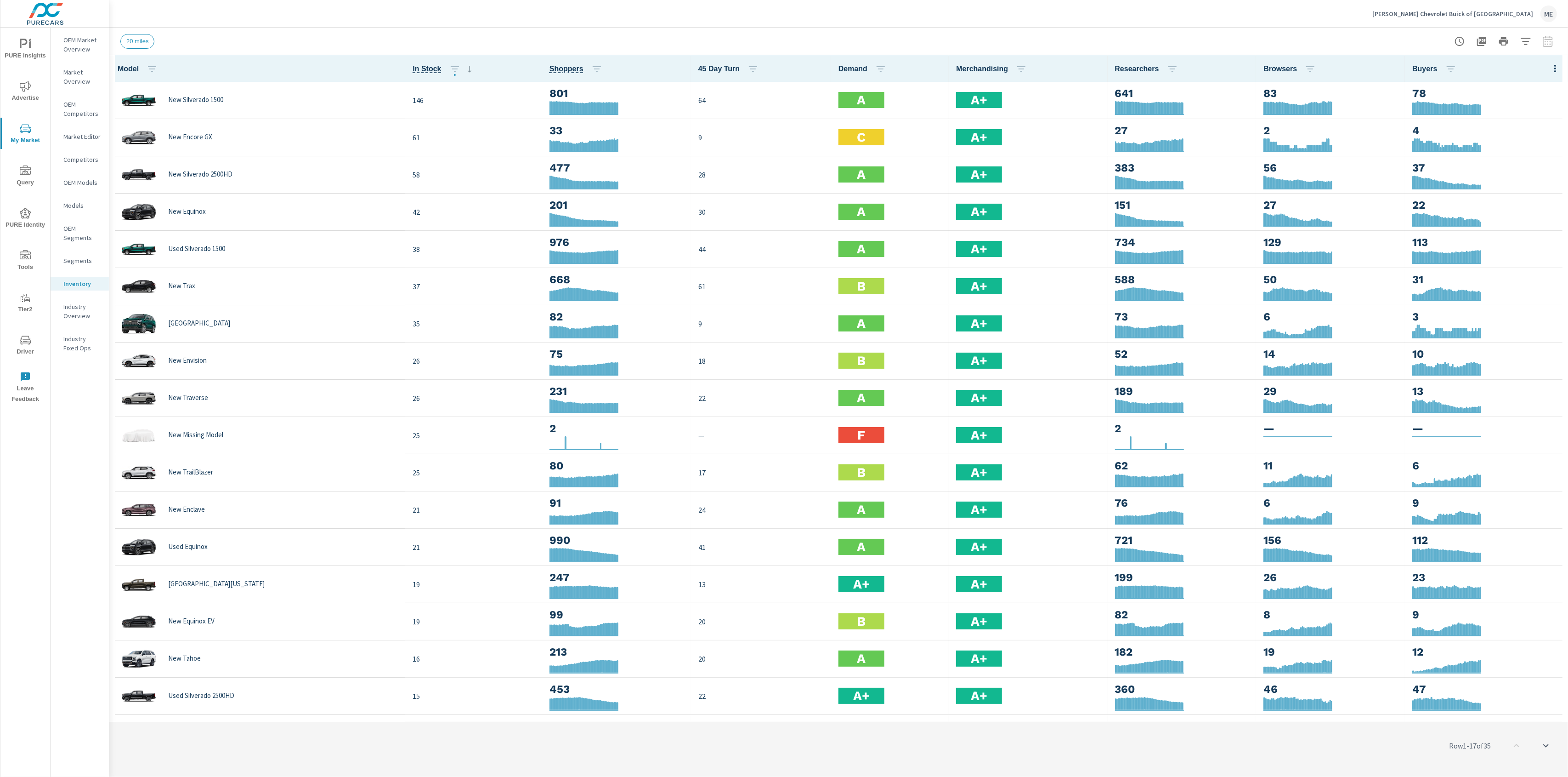
click at [1231, 23] on div "[PERSON_NAME] Chevrolet Buick of [GEOGRAPHIC_DATA] ME" at bounding box center [839, 13] width 1437 height 27
click at [1234, 23] on div "[PERSON_NAME] Chevrolet Buick of [GEOGRAPHIC_DATA] ME" at bounding box center [839, 13] width 1437 height 27
click at [1229, 20] on div "[PERSON_NAME] Chevrolet Buick of [GEOGRAPHIC_DATA] ME" at bounding box center [839, 13] width 1437 height 27
click at [1229, 21] on div "[PERSON_NAME] Chevrolet Buick of [GEOGRAPHIC_DATA] ME" at bounding box center [839, 13] width 1437 height 27
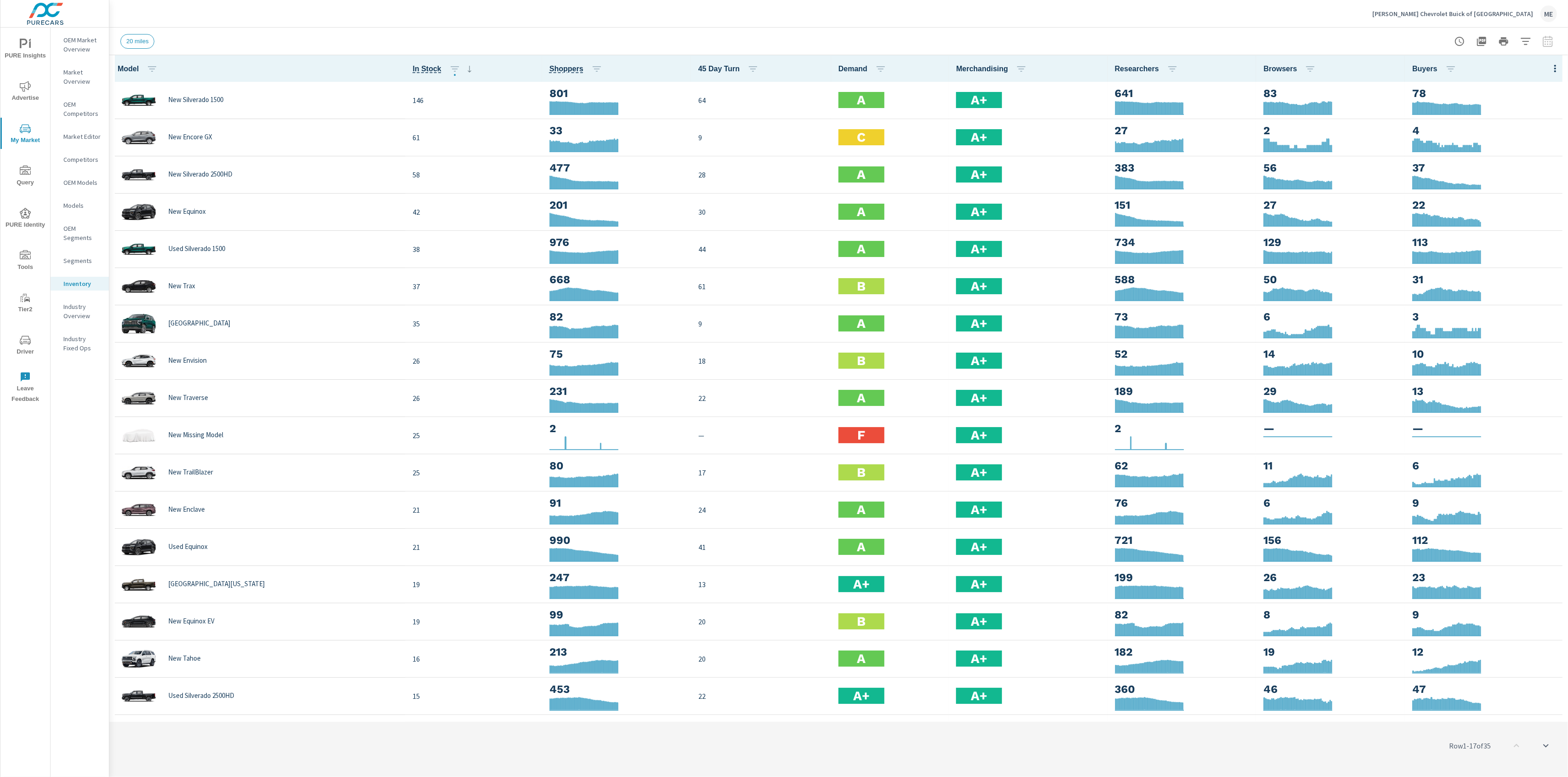
click at [1229, 21] on div "[PERSON_NAME] Chevrolet Buick of [GEOGRAPHIC_DATA] ME" at bounding box center [839, 13] width 1437 height 27
click at [1019, 22] on div "[PERSON_NAME] Chevrolet Buick of [GEOGRAPHIC_DATA] ME" at bounding box center [839, 13] width 1437 height 27
